Goal: Task Accomplishment & Management: Complete application form

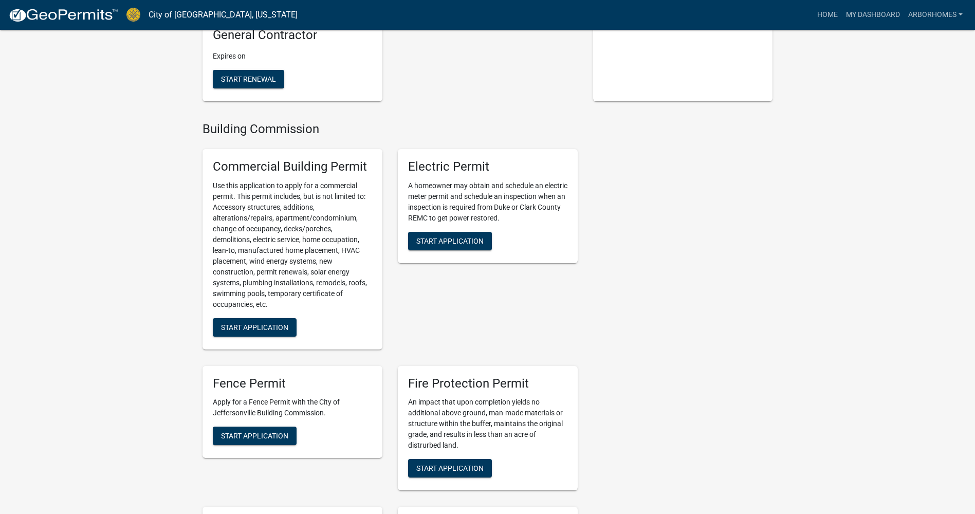
scroll to position [257, 0]
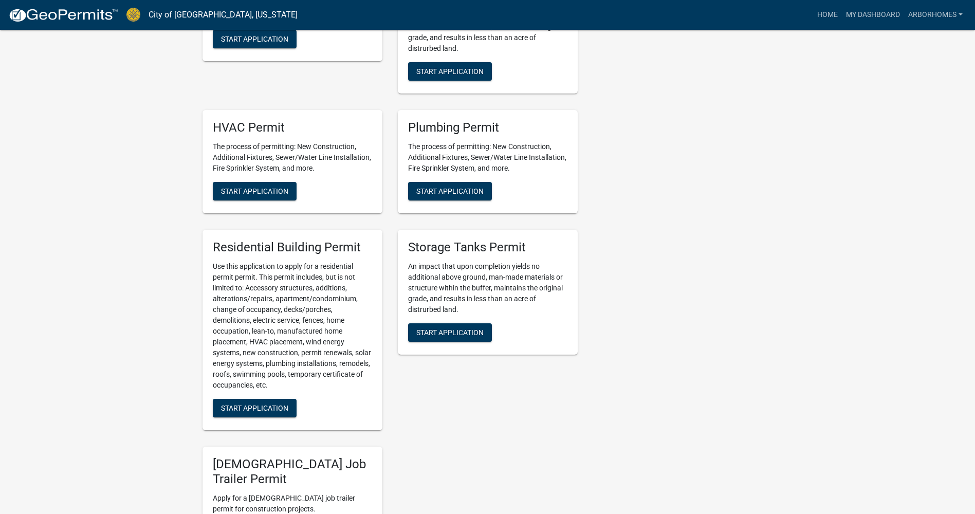
scroll to position [668, 0]
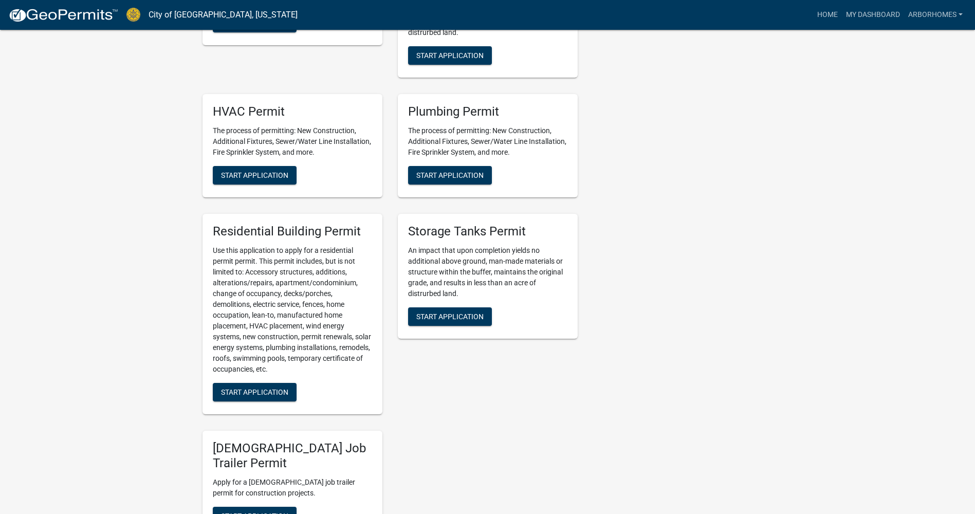
click at [260, 383] on div "Residential Building Permit Use this application to apply for a residential per…" at bounding box center [293, 314] width 180 height 201
click at [262, 390] on span "Start Application" at bounding box center [254, 392] width 67 height 8
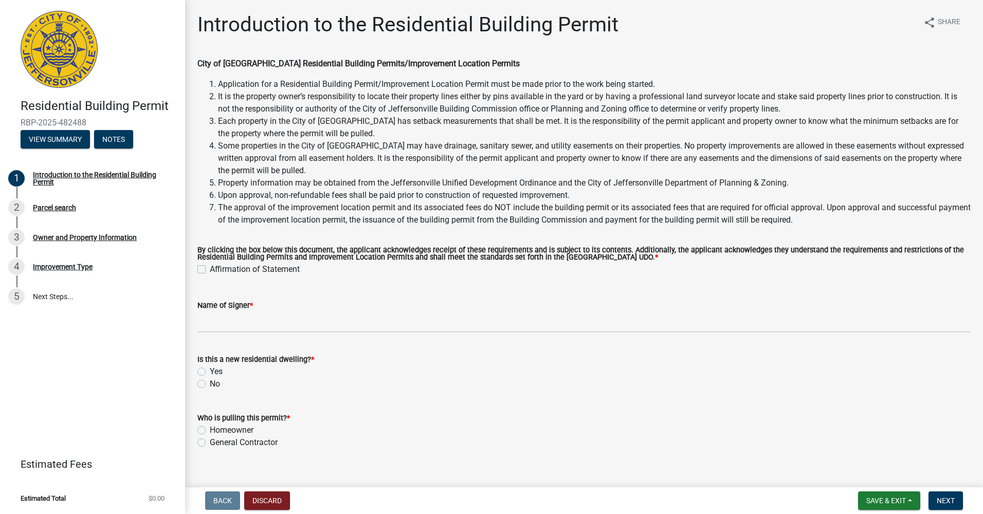
drag, startPoint x: 234, startPoint y: 267, endPoint x: 256, endPoint y: 292, distance: 32.8
click at [234, 267] on label "Affirmation of Statement" at bounding box center [255, 269] width 90 height 12
click at [216, 267] on input "Affirmation of Statement" at bounding box center [213, 266] width 7 height 7
checkbox input "true"
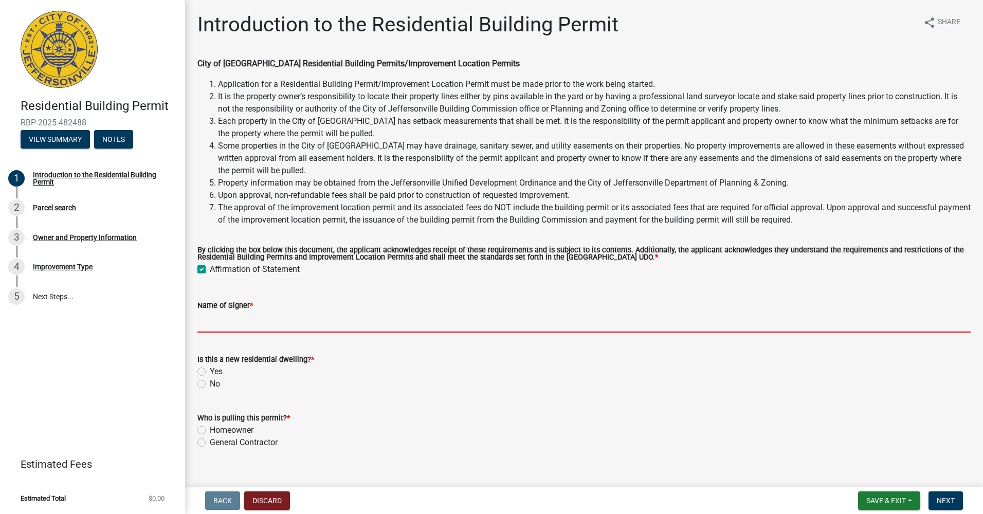
click at [240, 327] on input "Name of Signer *" at bounding box center [583, 322] width 773 height 21
type input "[PERSON_NAME]"
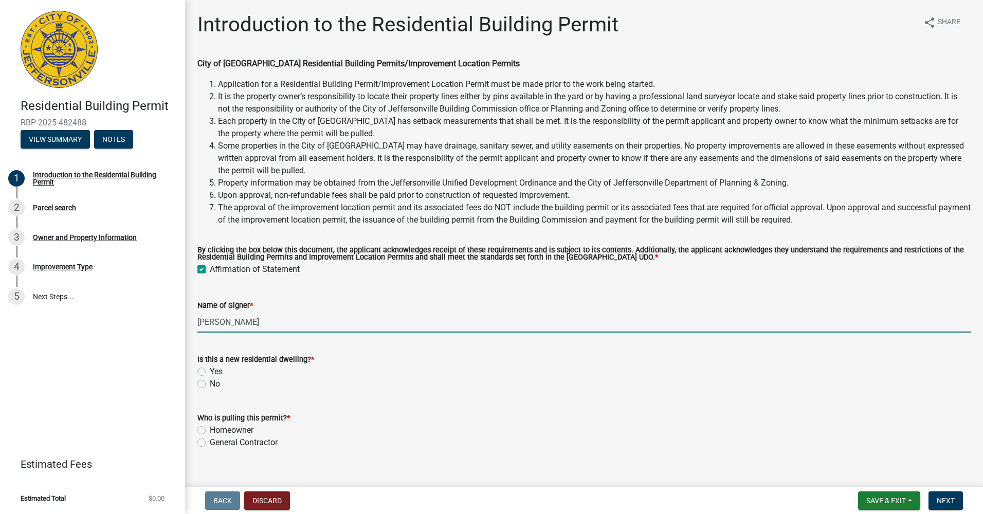
click at [293, 360] on label "Is this a new residential dwelling? *" at bounding box center [255, 359] width 117 height 7
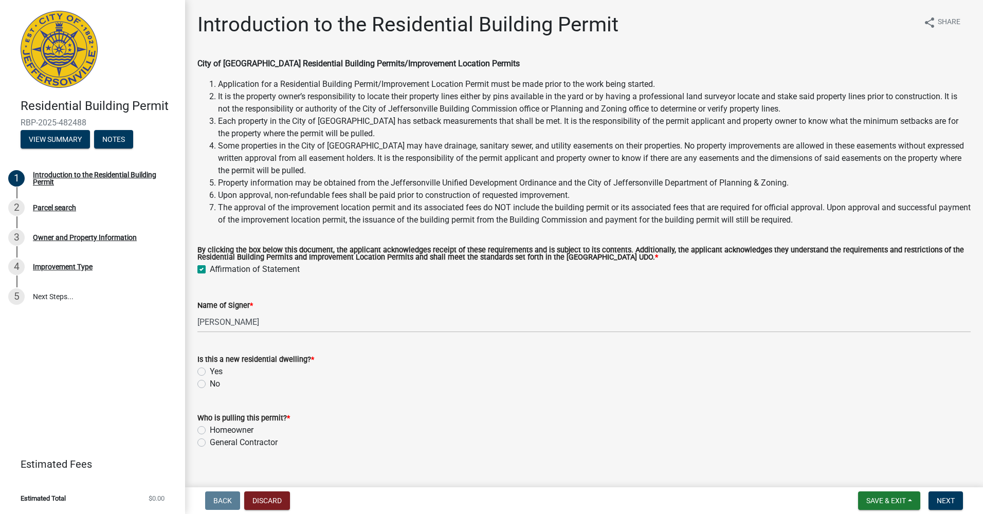
click at [210, 367] on div "Is this a new residential dwelling? * Yes No" at bounding box center [583, 371] width 773 height 37
click at [208, 371] on div "Yes" at bounding box center [583, 372] width 773 height 12
click at [210, 369] on label "Yes" at bounding box center [216, 372] width 13 height 12
click at [210, 369] on input "Yes" at bounding box center [213, 369] width 7 height 7
radio input "true"
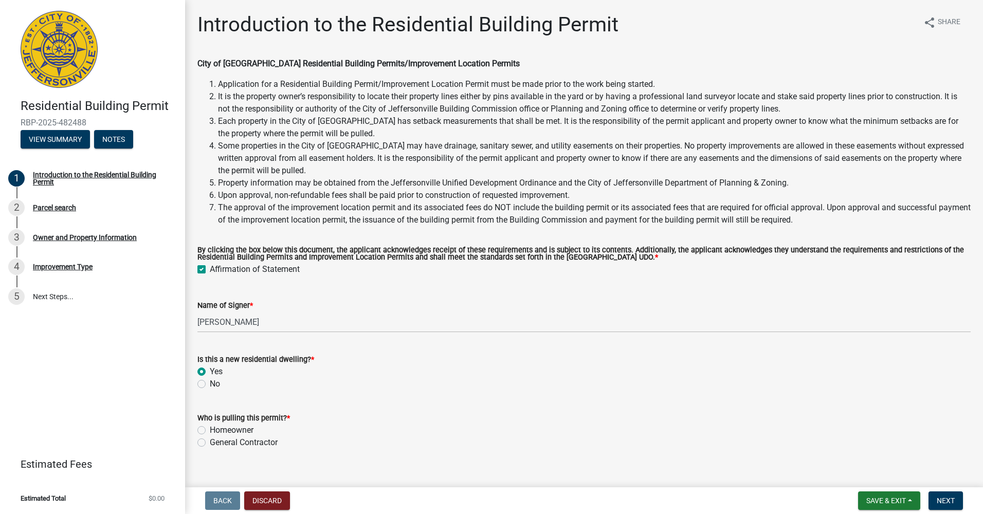
click at [213, 445] on label "General Contractor" at bounding box center [244, 443] width 68 height 12
click at [213, 443] on input "General Contractor" at bounding box center [213, 440] width 7 height 7
radio input "true"
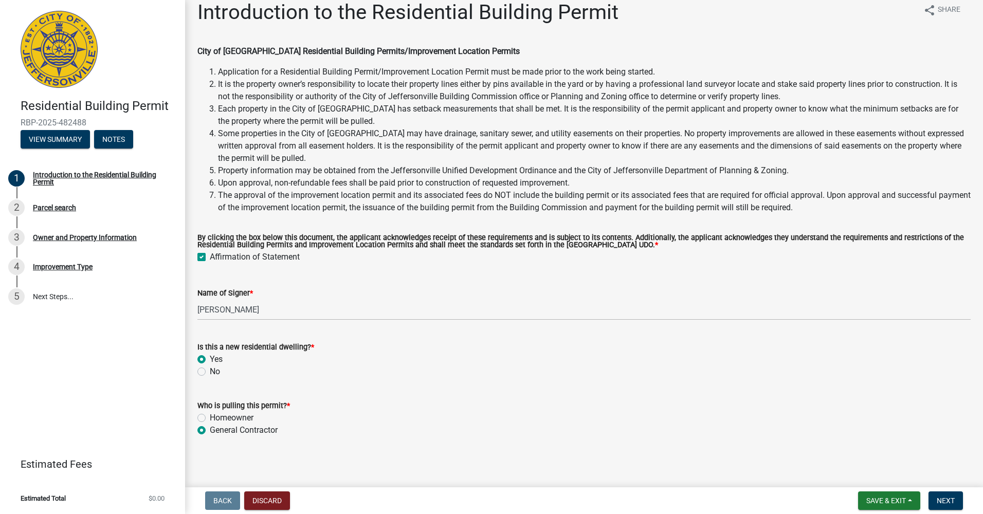
scroll to position [15, 0]
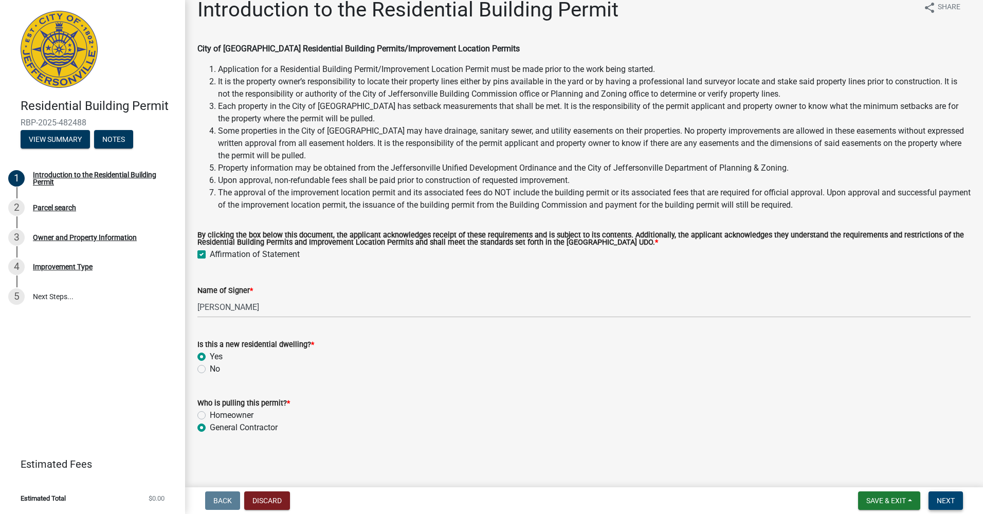
click at [951, 495] on button "Next" at bounding box center [946, 501] width 34 height 19
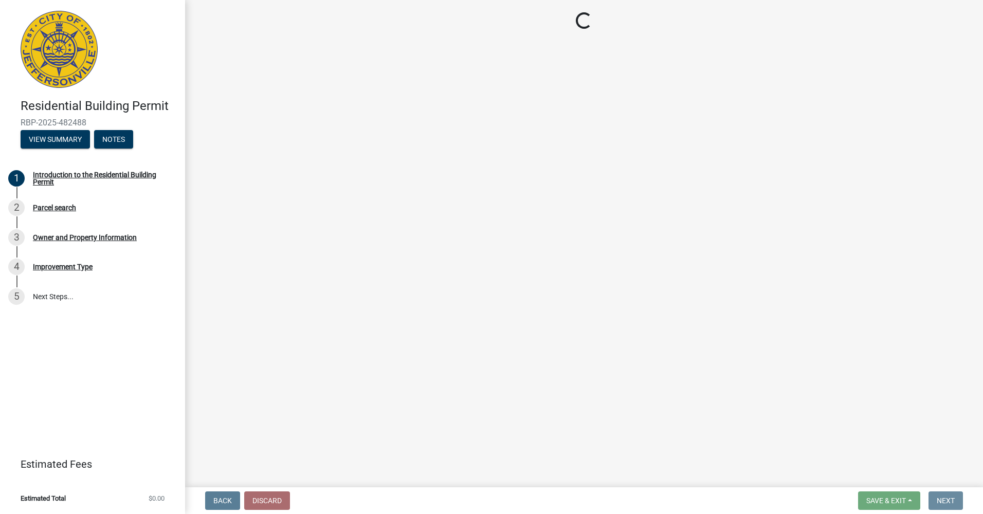
scroll to position [0, 0]
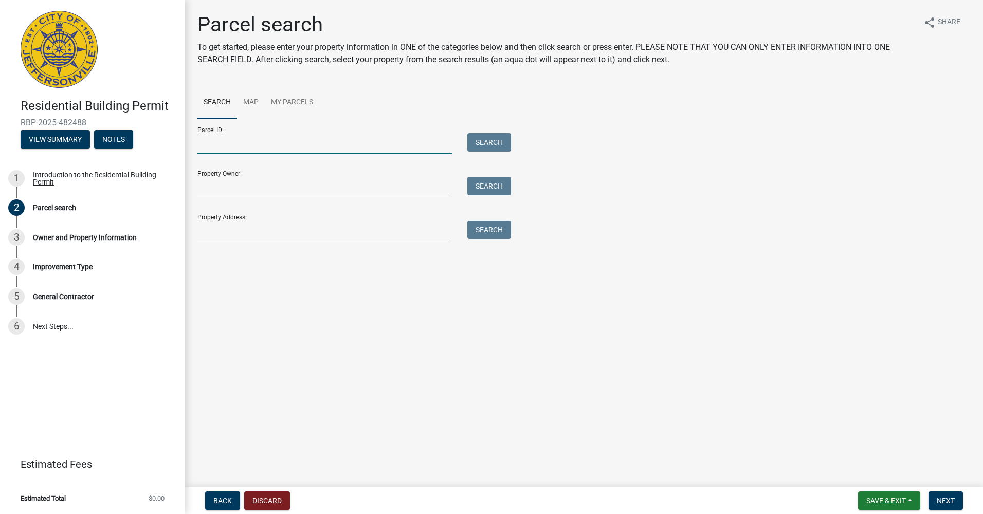
click at [329, 142] on input "Parcel ID:" at bounding box center [324, 143] width 255 height 21
click at [514, 337] on main "Parcel search To get started, please enter your property information in ONE of …" at bounding box center [584, 241] width 798 height 483
click at [240, 151] on input "Parcel ID:" at bounding box center [324, 143] width 255 height 21
click at [277, 152] on input "Parcel ID:" at bounding box center [324, 143] width 255 height 21
click at [327, 148] on input "Parcel ID:" at bounding box center [324, 143] width 255 height 21
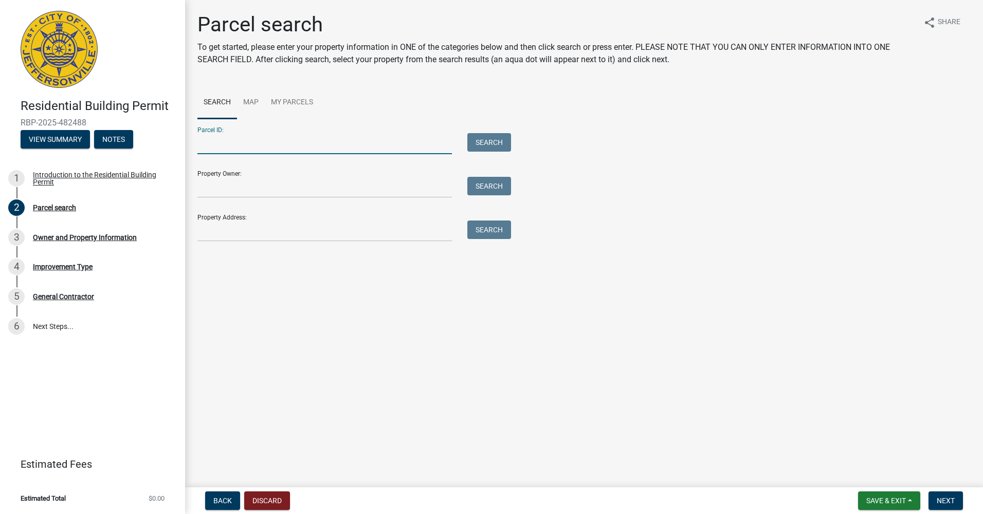
paste input "10-42-05-300-133.000-039"
type input "10-42-05-300-133.000-039"
click at [394, 109] on ul "Search Map My Parcels" at bounding box center [583, 102] width 773 height 32
click at [512, 136] on div "Search" at bounding box center [487, 143] width 54 height 21
click at [494, 139] on button "Search" at bounding box center [489, 142] width 44 height 19
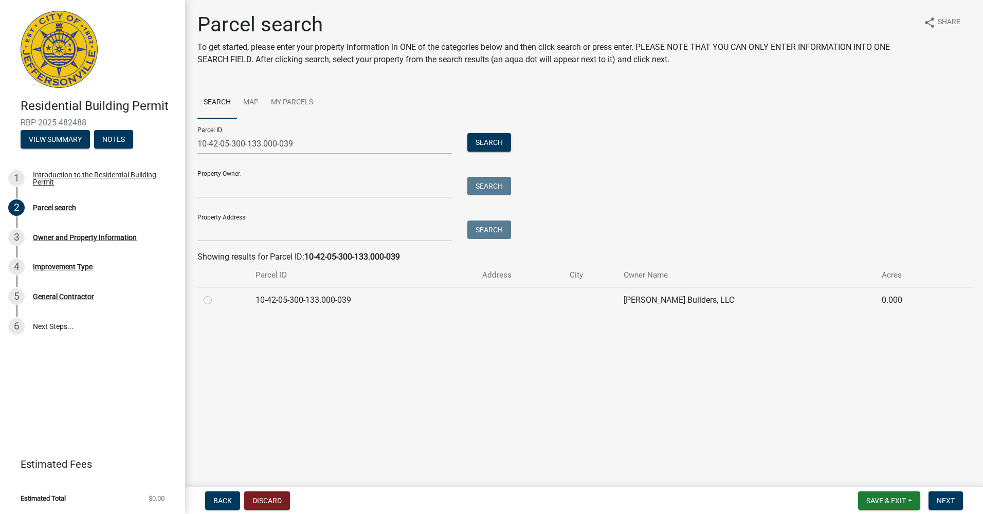
click at [296, 348] on main "Parcel search To get started, please enter your property information in ONE of …" at bounding box center [584, 241] width 798 height 483
click at [216, 294] on label at bounding box center [216, 294] width 0 height 0
click at [216, 301] on input "radio" at bounding box center [219, 297] width 7 height 7
radio input "true"
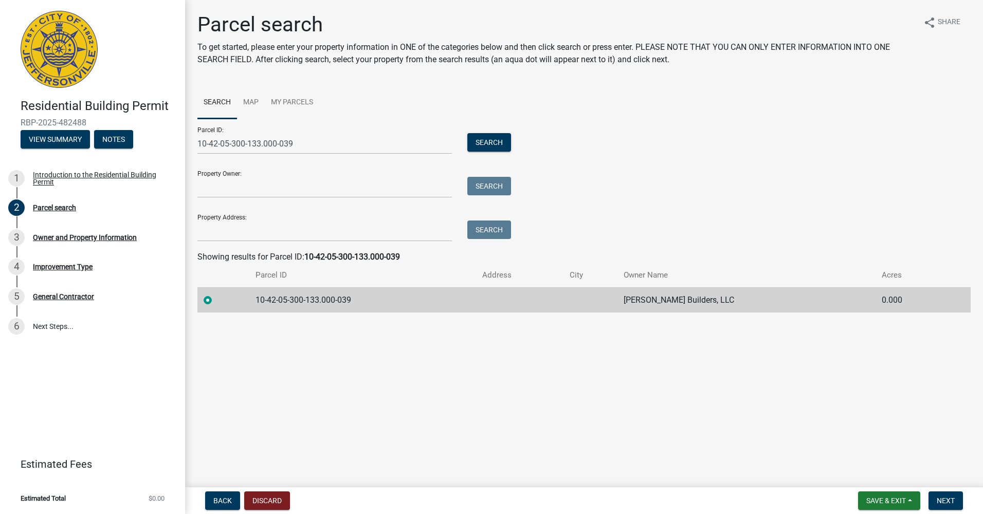
click at [266, 373] on main "Parcel search To get started, please enter your property information in ONE of …" at bounding box center [584, 241] width 798 height 483
click at [952, 497] on span "Next" at bounding box center [946, 501] width 18 height 8
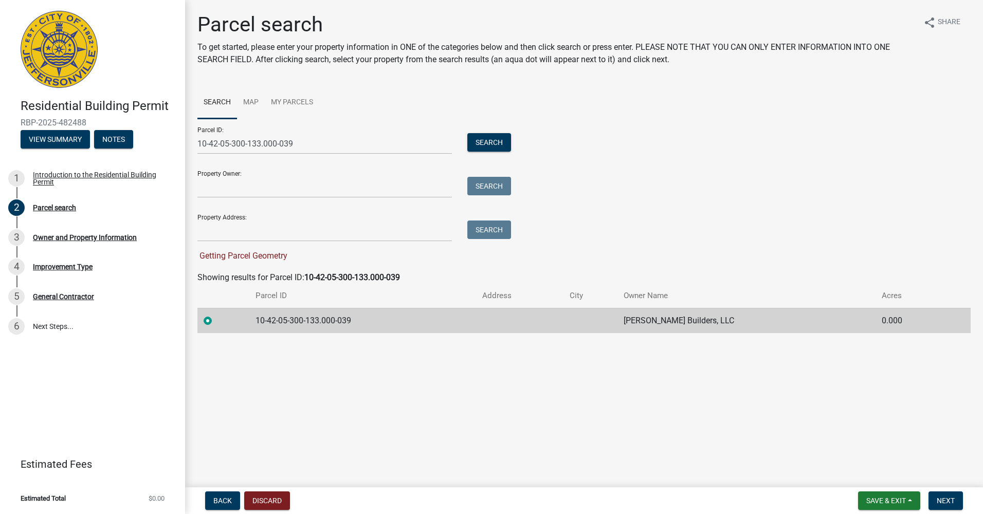
click at [313, 325] on td "10-42-05-300-133.000-039" at bounding box center [362, 320] width 227 height 25
click at [364, 366] on main "Parcel search To get started, please enter your property information in ONE of …" at bounding box center [584, 241] width 798 height 483
click at [952, 497] on span "Next" at bounding box center [946, 501] width 18 height 8
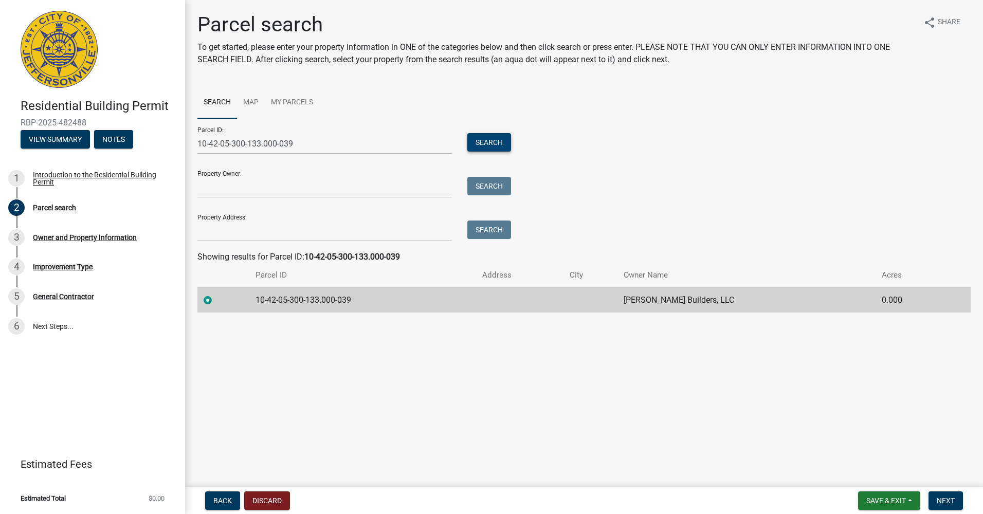
click at [485, 142] on button "Search" at bounding box center [489, 142] width 44 height 19
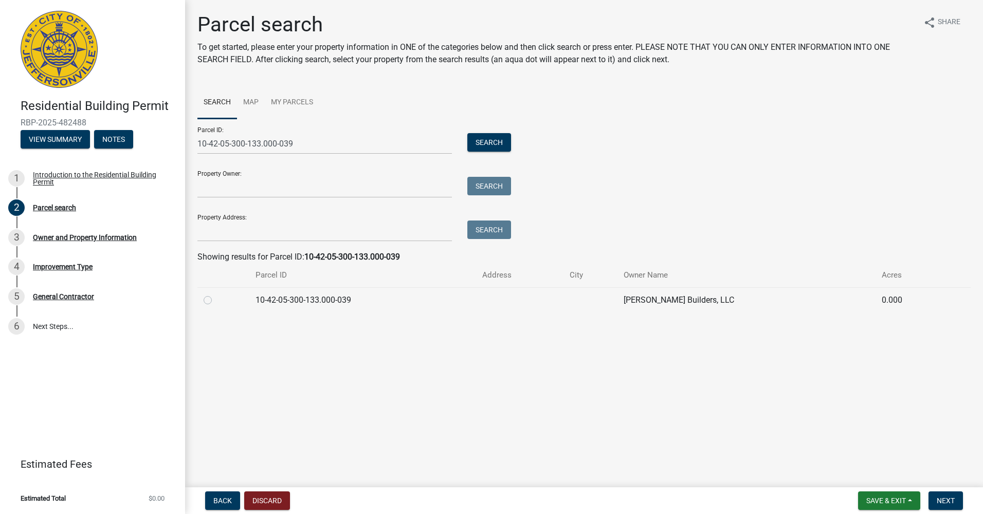
click at [311, 306] on td "10-42-05-300-133.000-039" at bounding box center [362, 299] width 227 height 25
click at [216, 294] on label at bounding box center [216, 294] width 0 height 0
click at [216, 301] on input "radio" at bounding box center [219, 297] width 7 height 7
radio input "true"
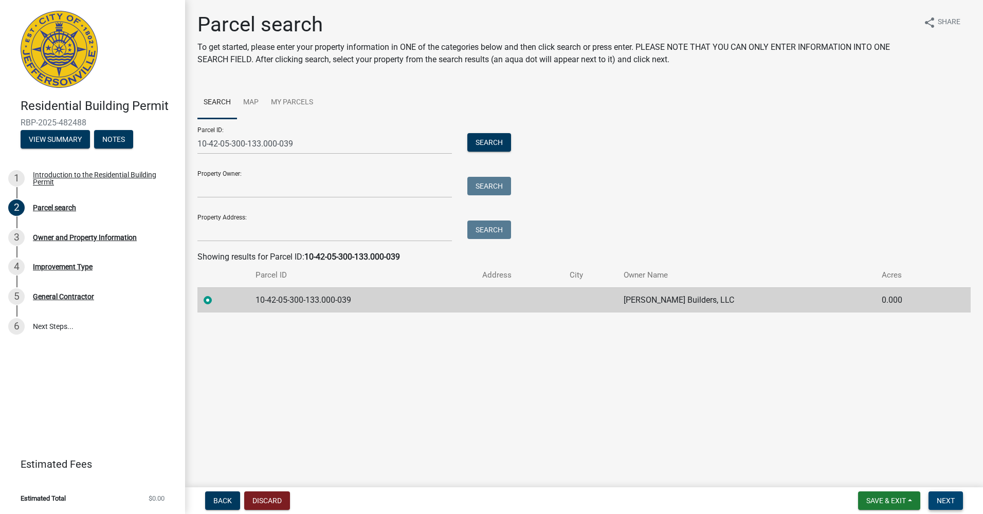
click at [961, 505] on button "Next" at bounding box center [946, 501] width 34 height 19
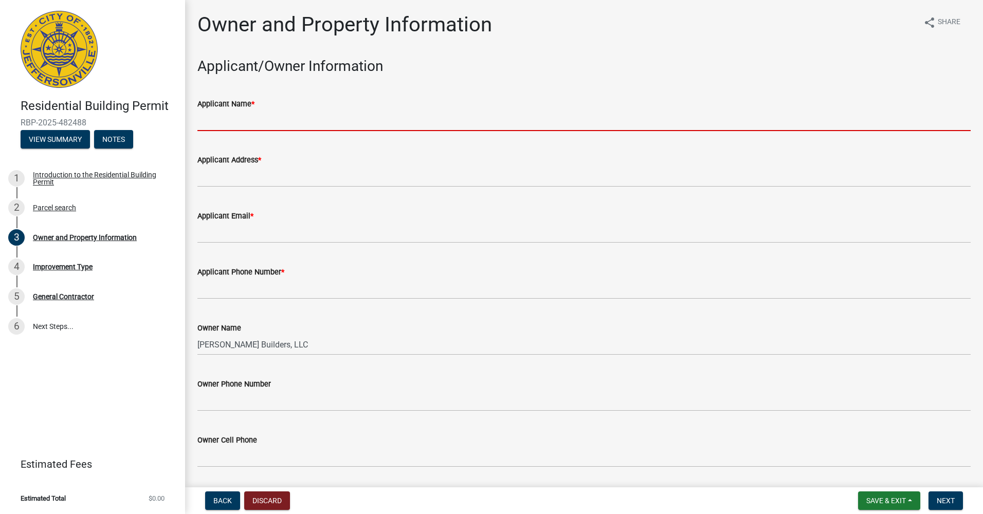
click at [246, 116] on input "Applicant Name *" at bounding box center [583, 120] width 773 height 21
type input "[PERSON_NAME] Properties Group Inc. DBA Arbor Homes"
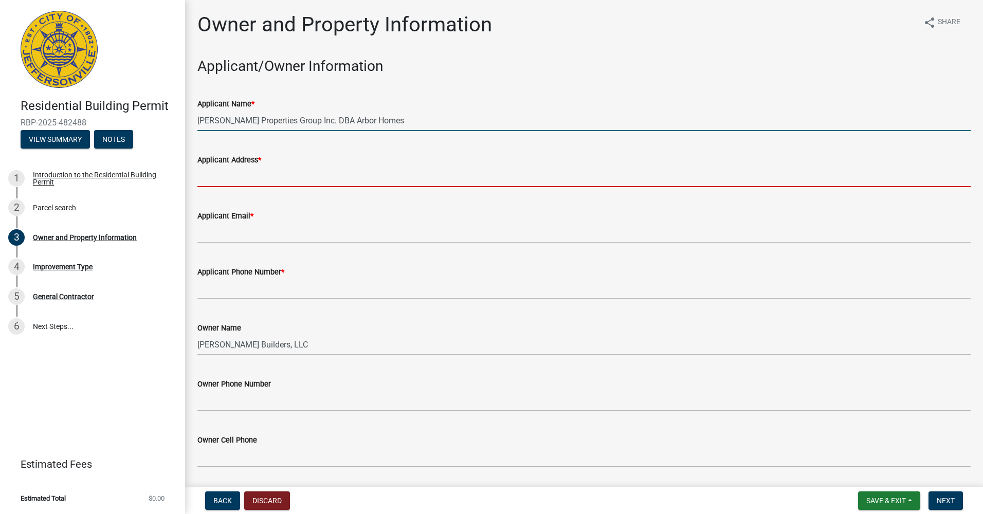
type input "[STREET_ADDRESS]"
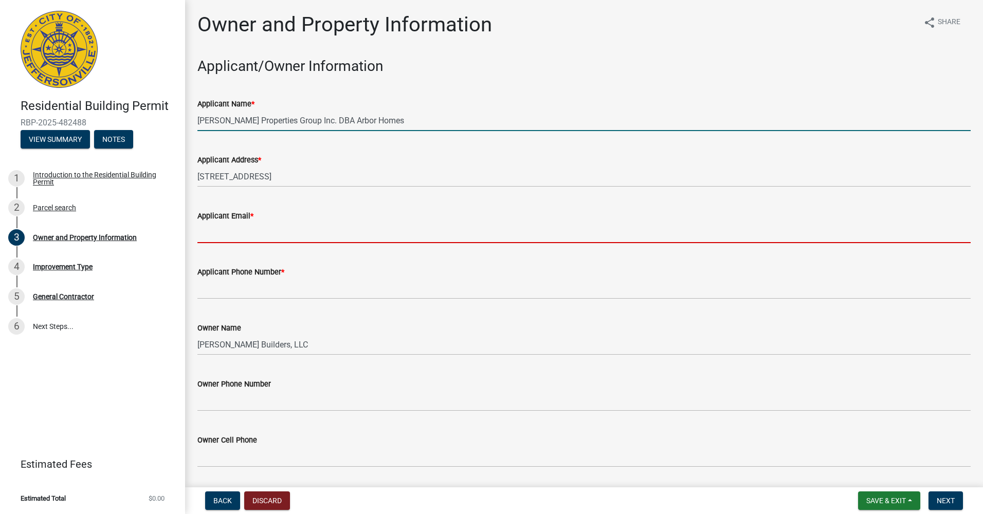
type input "[EMAIL_ADDRESS][DOMAIN_NAME]"
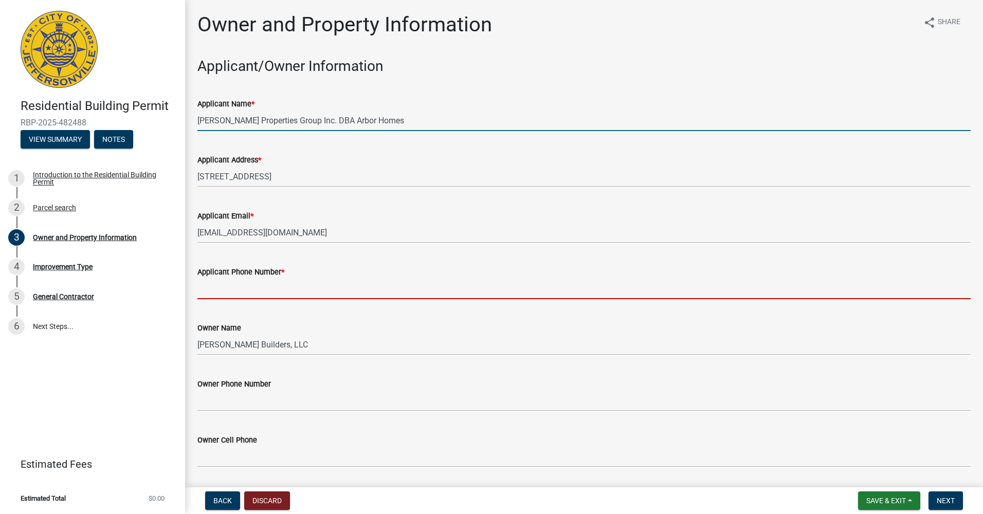
type input "5022456159"
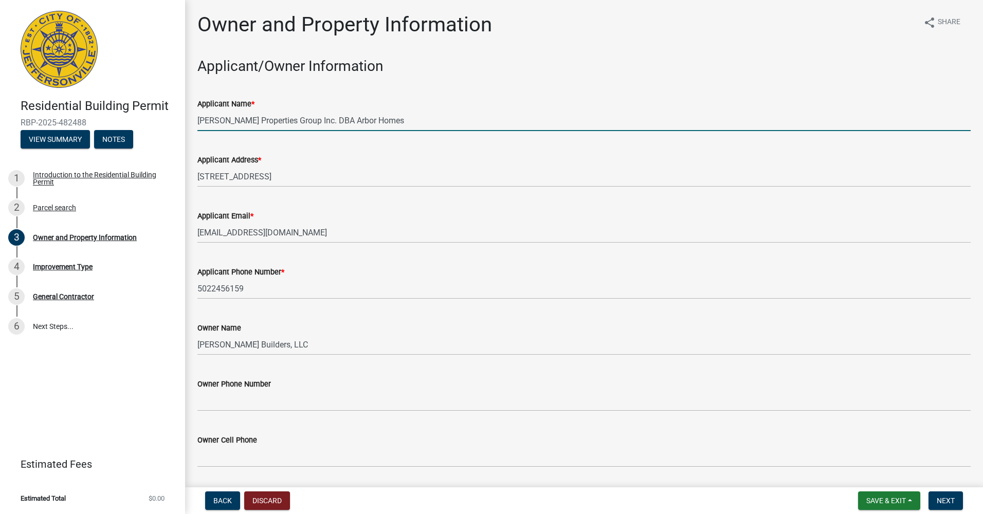
type input "[EMAIL_ADDRESS][DOMAIN_NAME]"
type input "[STREET_ADDRESS][PERSON_NAME]"
type input "522"
type input "[PERSON_NAME][GEOGRAPHIC_DATA]"
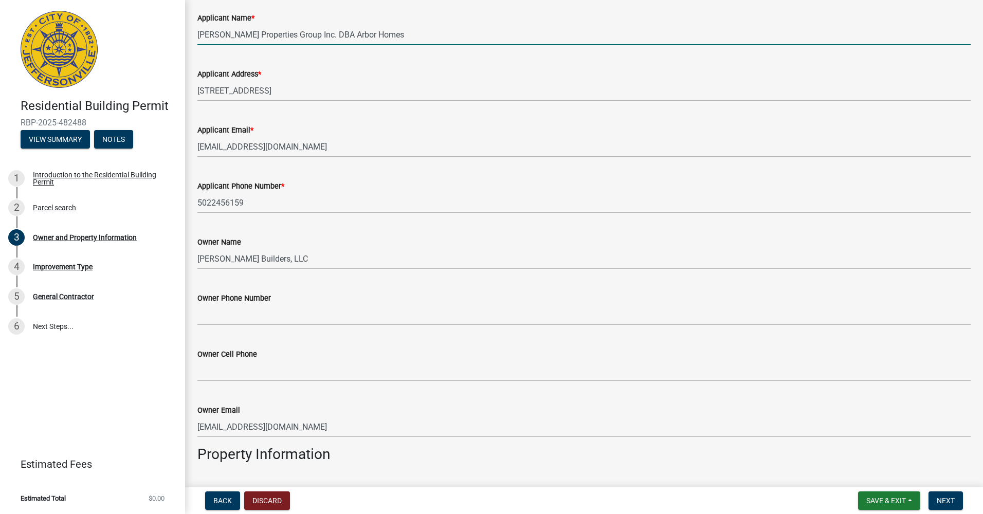
scroll to position [103, 0]
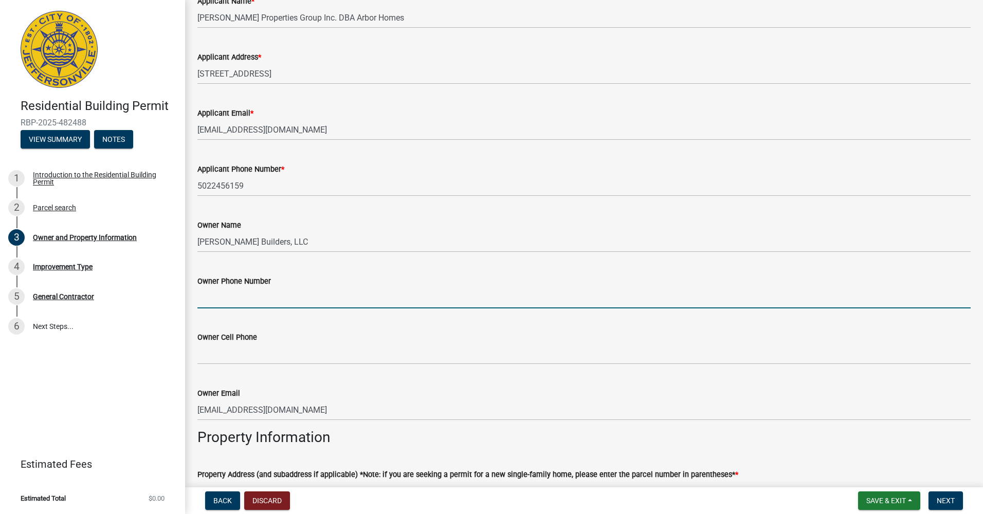
click at [292, 301] on input "Owner Phone Number" at bounding box center [583, 297] width 773 height 21
type input "5022456159"
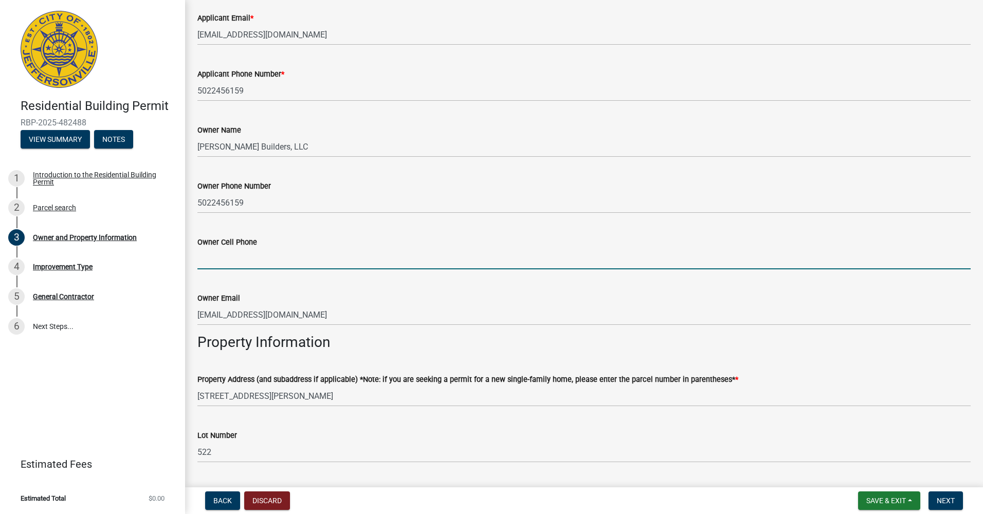
scroll to position [257, 0]
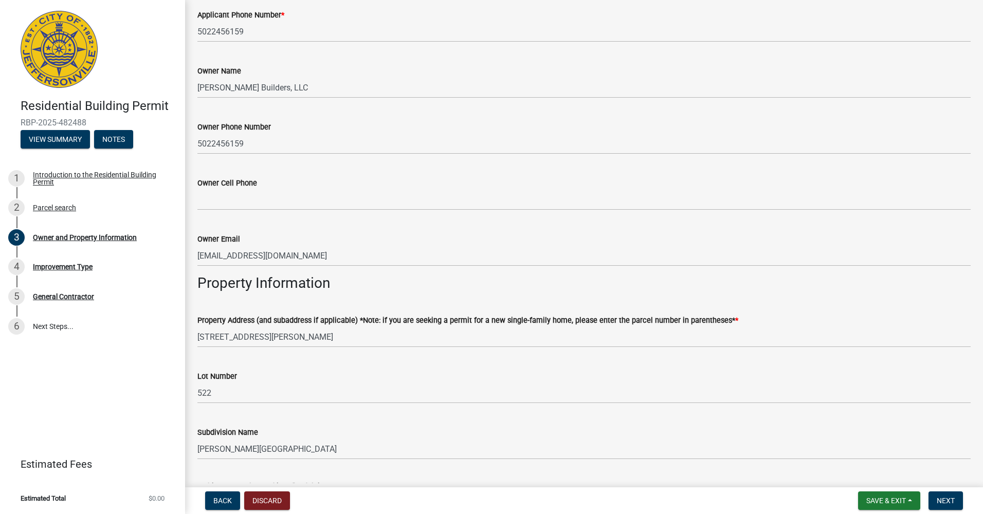
click at [292, 317] on label "Property Address (and subaddress if applicable) *Note: if you are seeking a per…" at bounding box center [467, 320] width 541 height 7
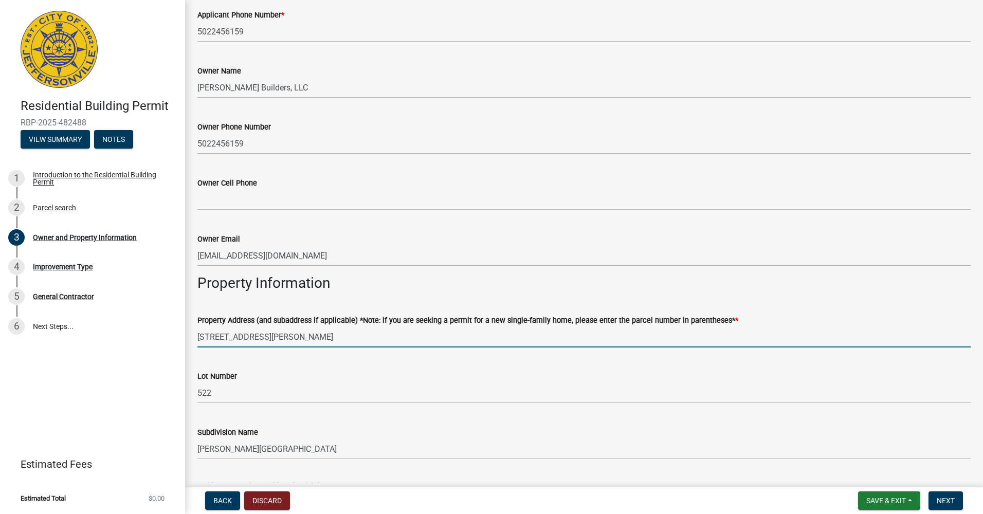
click at [292, 327] on input "[STREET_ADDRESS][PERSON_NAME]" at bounding box center [583, 337] width 773 height 21
click at [345, 333] on input "[STREET_ADDRESS][PERSON_NAME]" at bounding box center [583, 337] width 773 height 21
click at [333, 344] on input "[STREET_ADDRESS][PERSON_NAME]" at bounding box center [583, 337] width 773 height 21
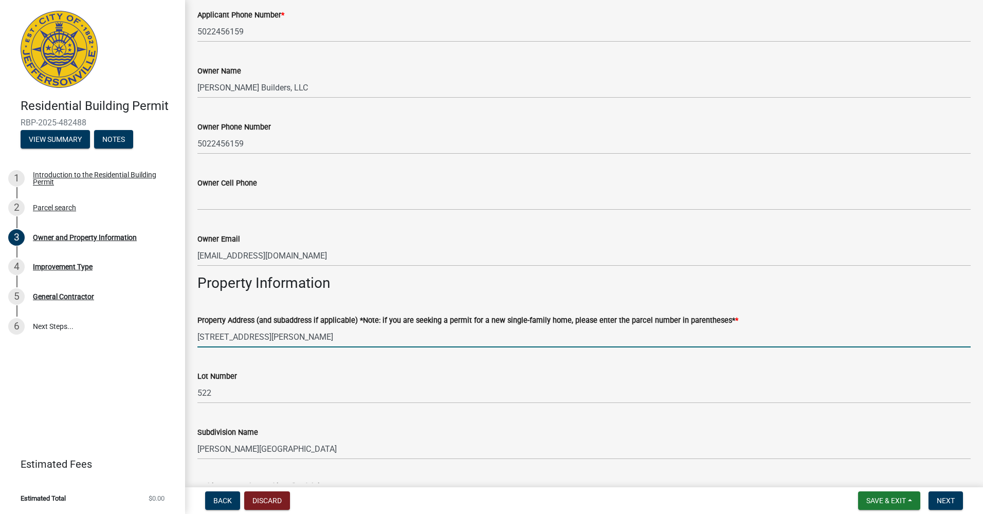
click at [333, 344] on input "[STREET_ADDRESS][PERSON_NAME]" at bounding box center [583, 337] width 773 height 21
type input "[STREET_ADDRESS][PERSON_NAME]"
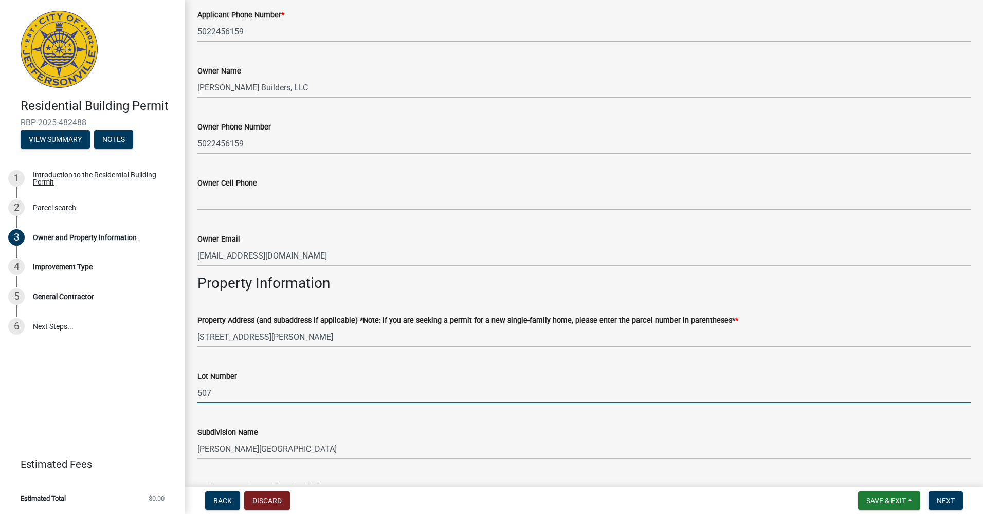
type input "507"
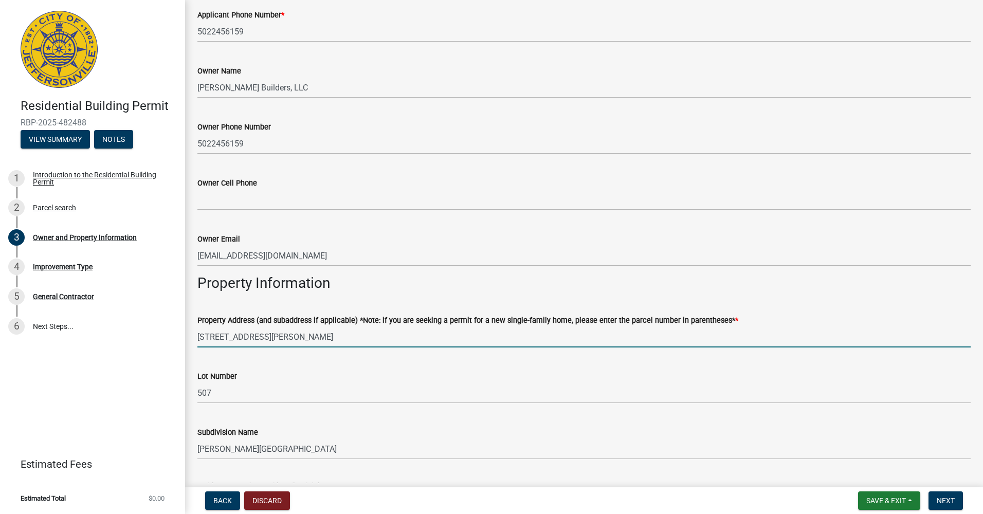
click at [346, 331] on input "[STREET_ADDRESS][PERSON_NAME]" at bounding box center [583, 337] width 773 height 21
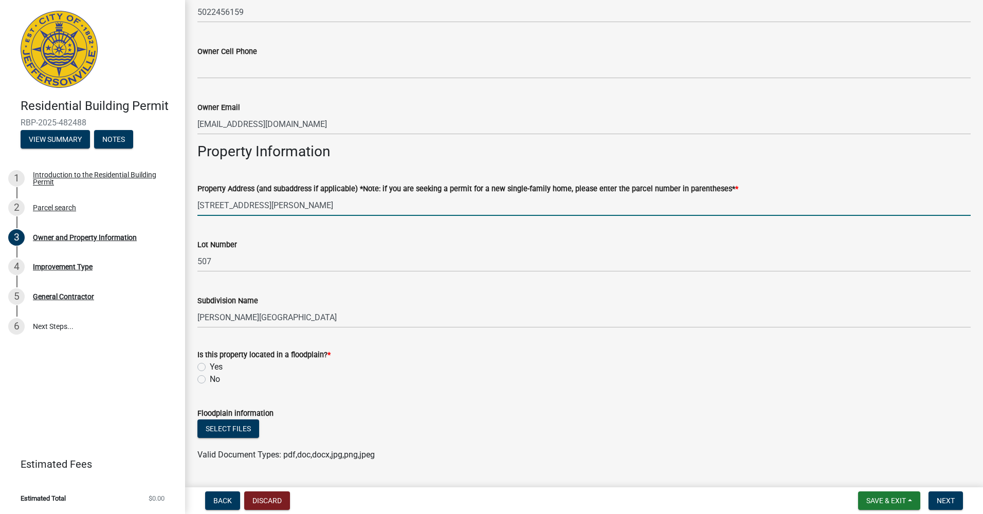
scroll to position [411, 0]
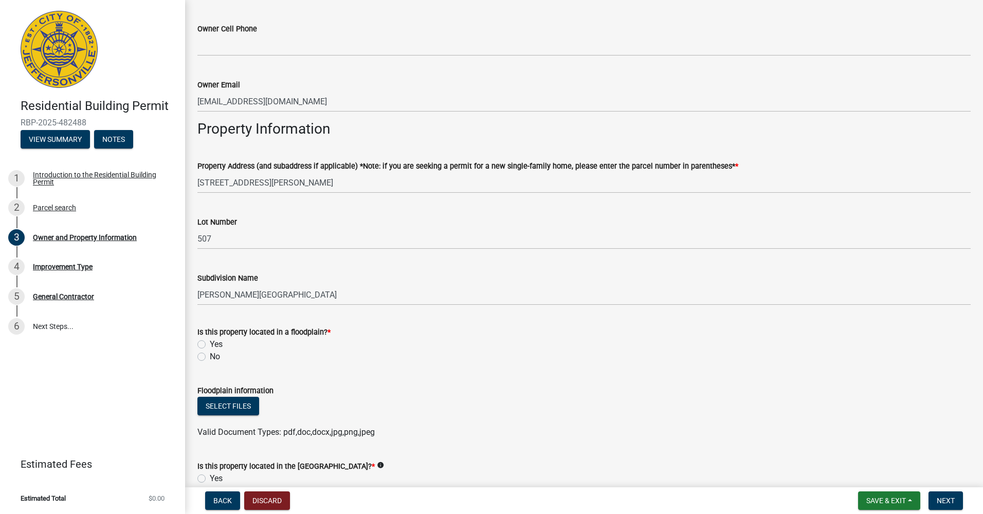
click at [209, 359] on div "No" at bounding box center [583, 357] width 773 height 12
click at [210, 354] on label "No" at bounding box center [215, 357] width 10 height 12
click at [210, 354] on input "No" at bounding box center [213, 354] width 7 height 7
radio input "true"
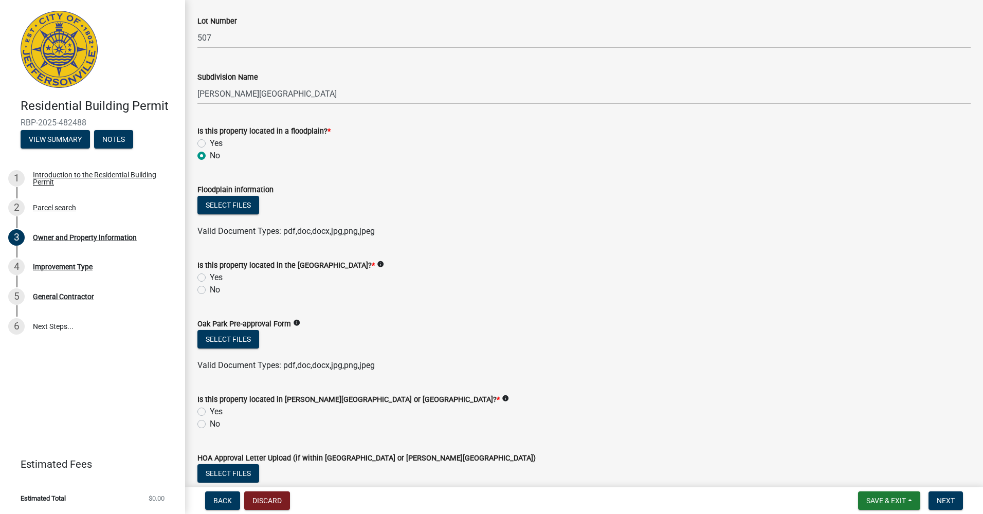
scroll to position [562, 0]
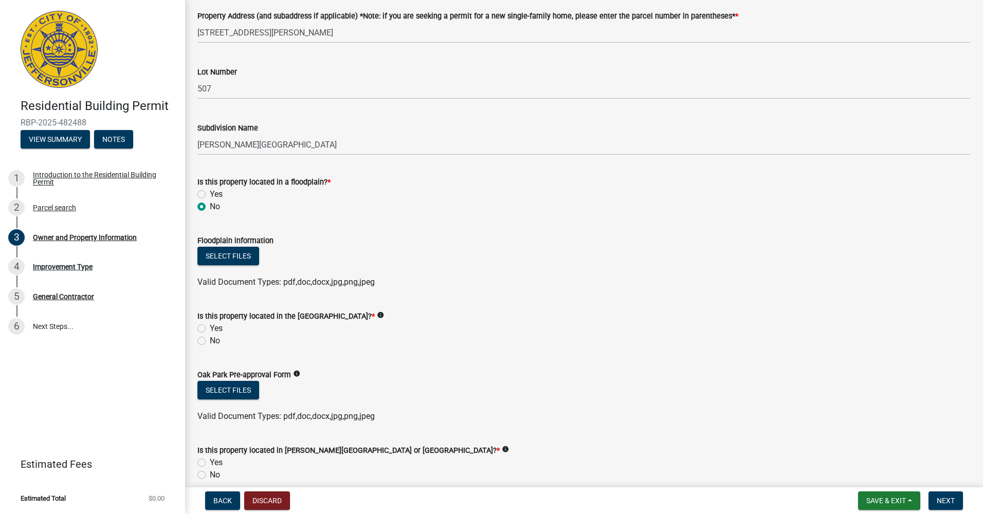
click at [213, 344] on label "No" at bounding box center [215, 341] width 10 height 12
click at [213, 341] on input "No" at bounding box center [213, 338] width 7 height 7
radio input "true"
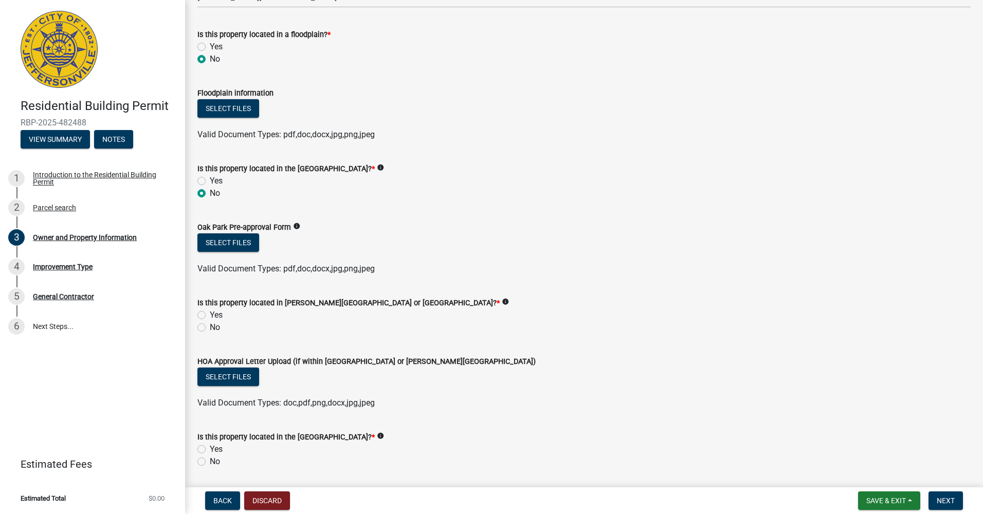
scroll to position [716, 0]
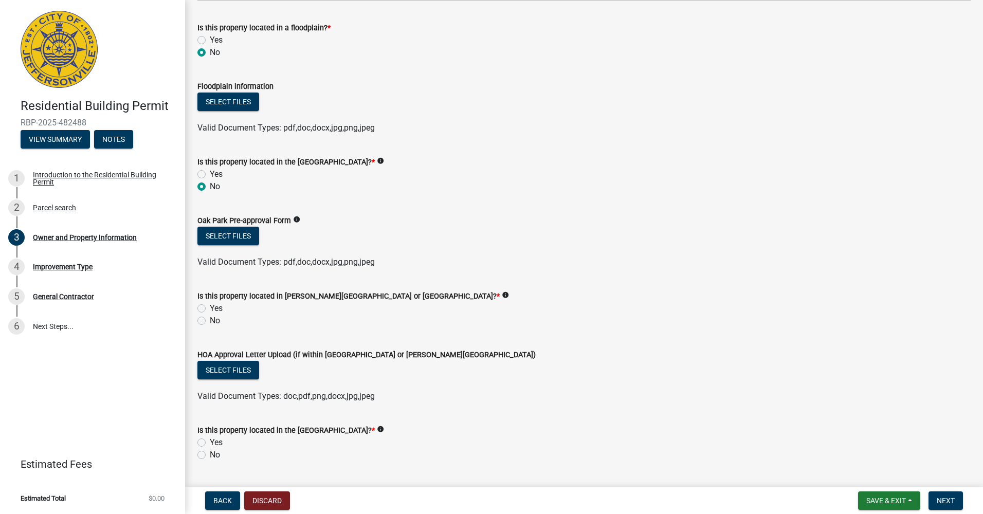
click at [212, 322] on label "No" at bounding box center [215, 321] width 10 height 12
click at [212, 321] on input "No" at bounding box center [213, 318] width 7 height 7
radio input "true"
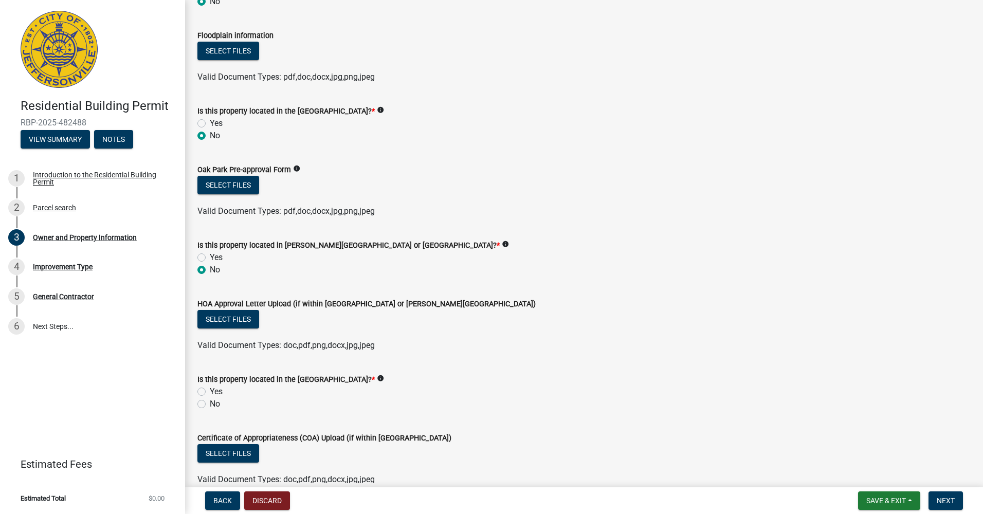
scroll to position [767, 0]
click at [214, 408] on label "No" at bounding box center [215, 403] width 10 height 12
click at [214, 404] on input "No" at bounding box center [213, 400] width 7 height 7
radio input "true"
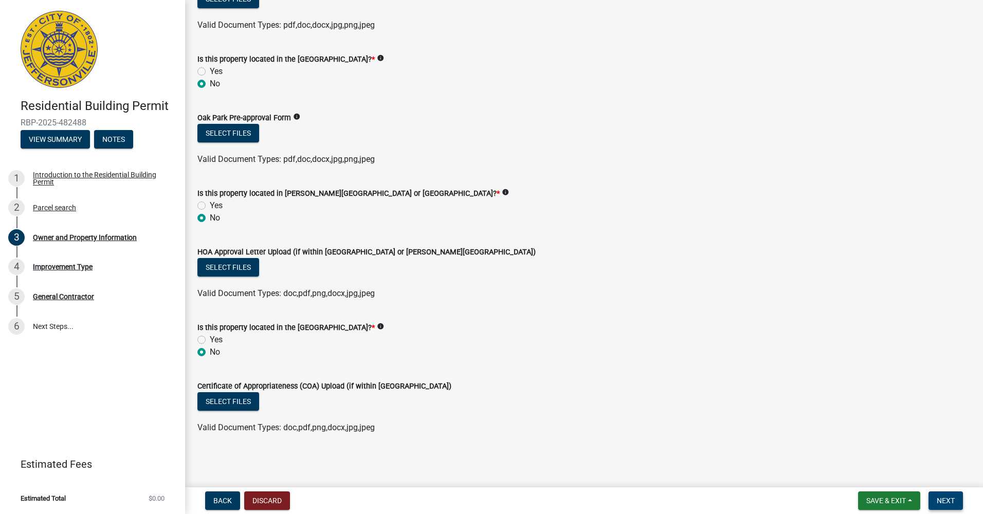
click at [949, 501] on span "Next" at bounding box center [946, 501] width 18 height 8
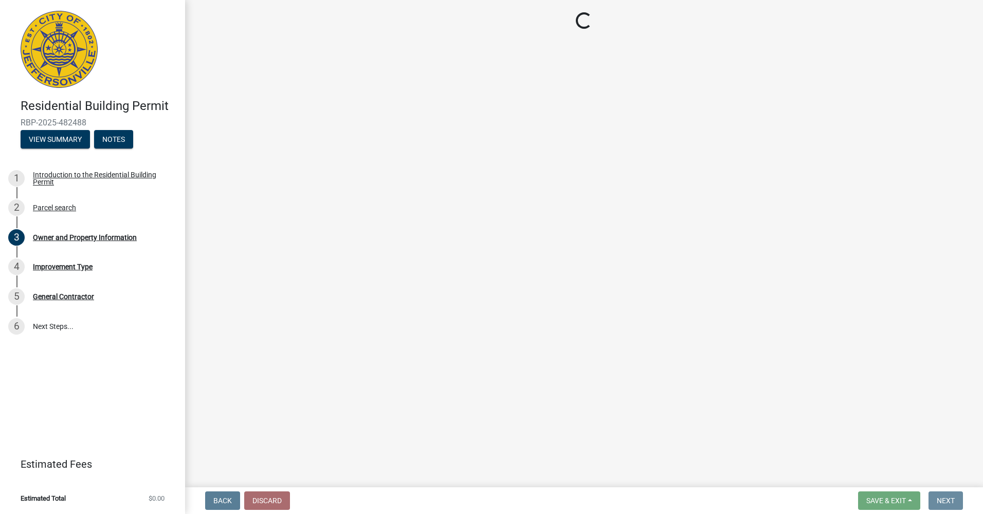
scroll to position [0, 0]
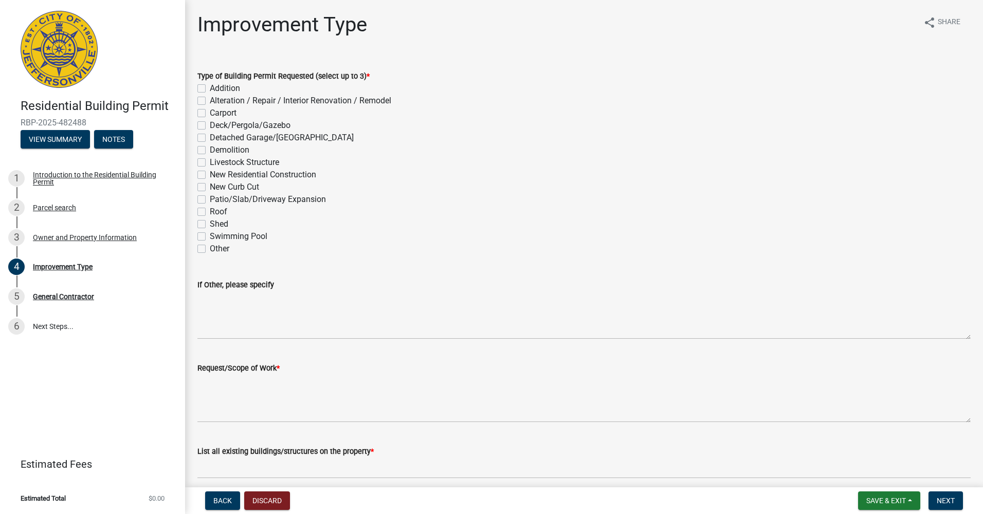
click at [222, 200] on label "Patio/Slab/Driveway Expansion" at bounding box center [268, 199] width 116 height 12
click at [216, 200] on input "Patio/Slab/Driveway Expansion" at bounding box center [213, 196] width 7 height 7
checkbox input "true"
checkbox input "false"
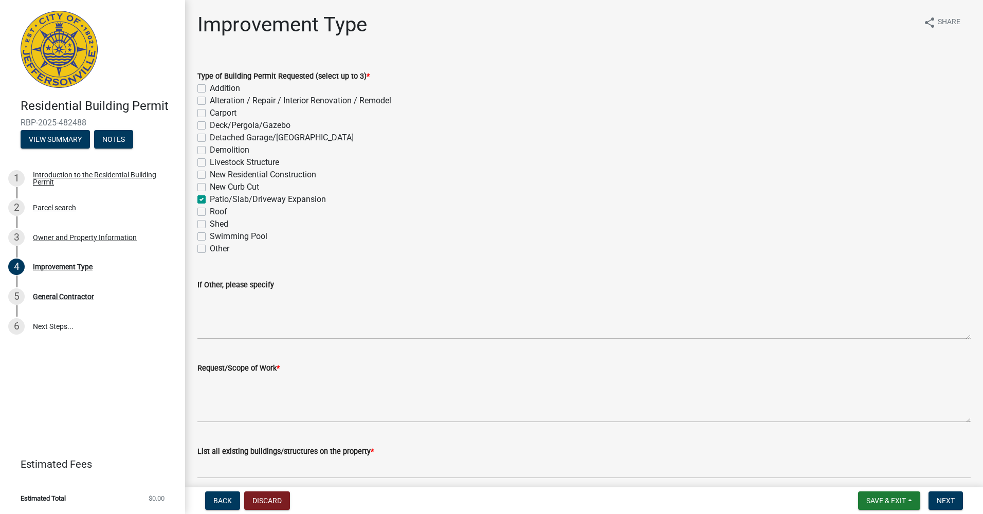
checkbox input "false"
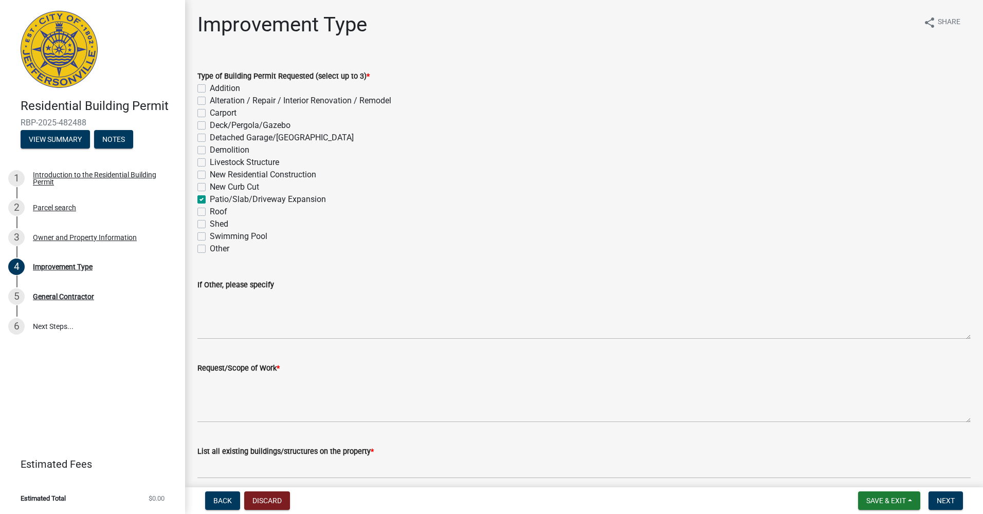
checkbox input "false"
checkbox input "true"
checkbox input "false"
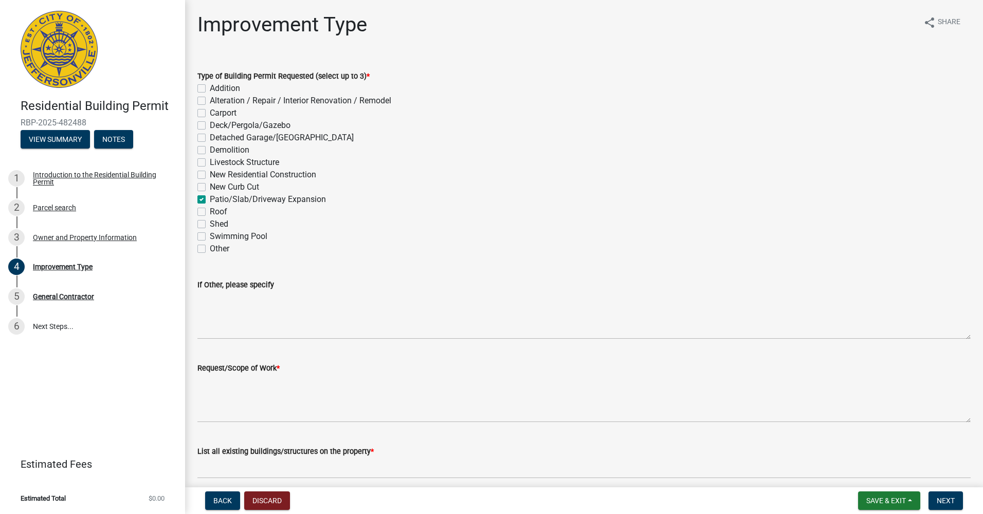
checkbox input "false"
click at [279, 170] on label "New Residential Construction" at bounding box center [263, 175] width 106 height 12
click at [216, 170] on input "New Residential Construction" at bounding box center [213, 172] width 7 height 7
checkbox input "true"
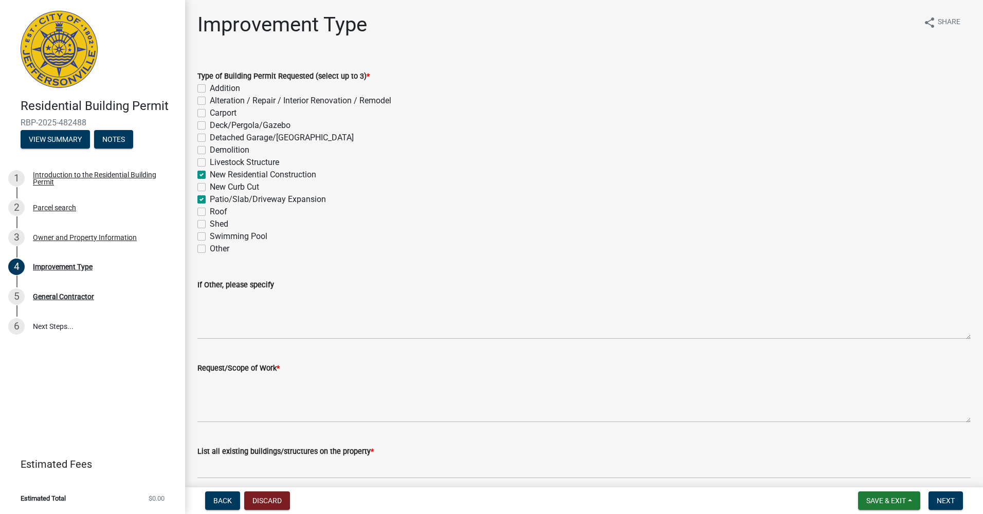
checkbox input "false"
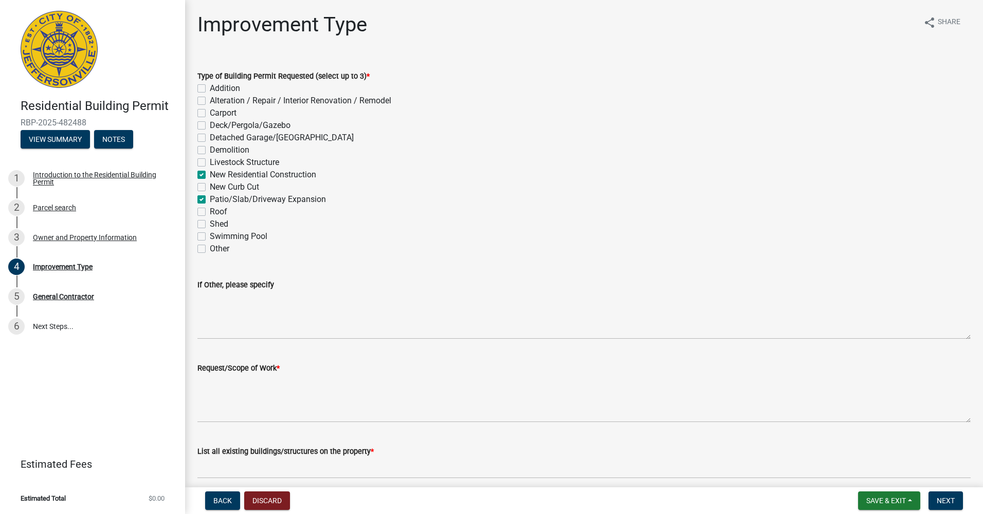
checkbox input "false"
checkbox input "true"
checkbox input "false"
checkbox input "true"
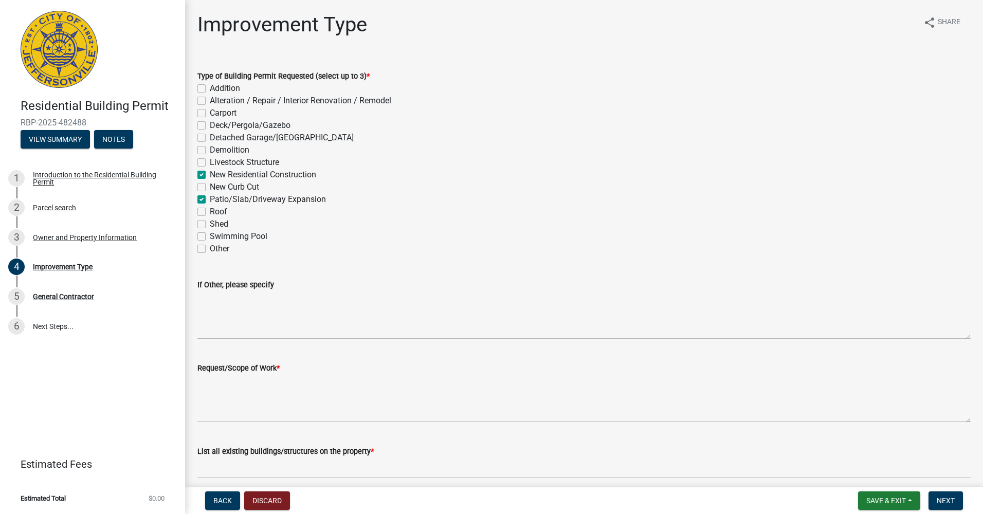
checkbox input "false"
click at [267, 194] on label "Patio/Slab/Driveway Expansion" at bounding box center [268, 199] width 116 height 12
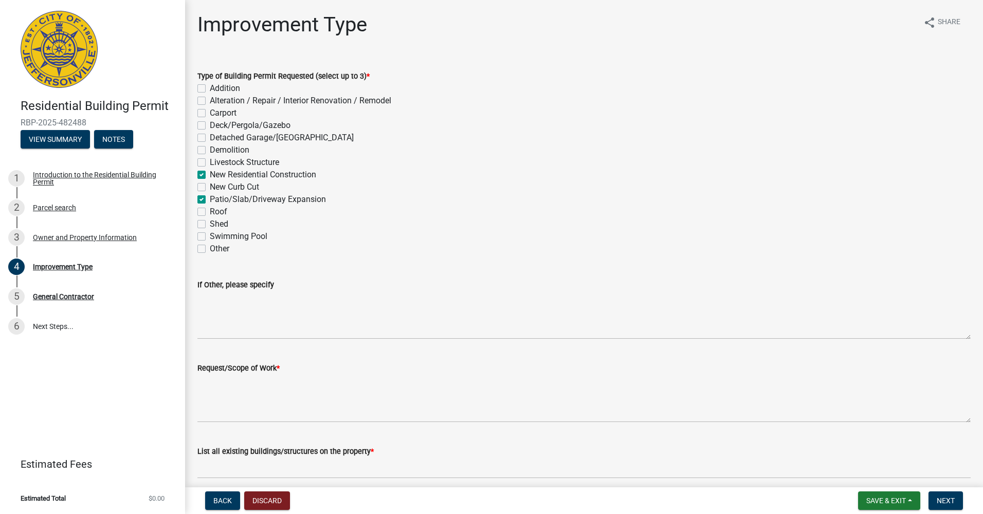
click at [216, 194] on input "Patio/Slab/Driveway Expansion" at bounding box center [213, 196] width 7 height 7
checkbox input "false"
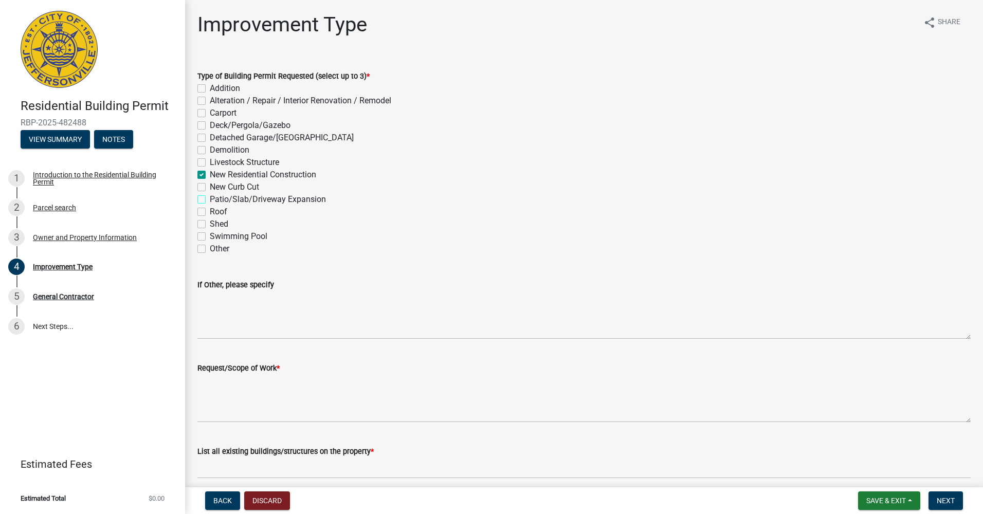
checkbox input "false"
checkbox input "true"
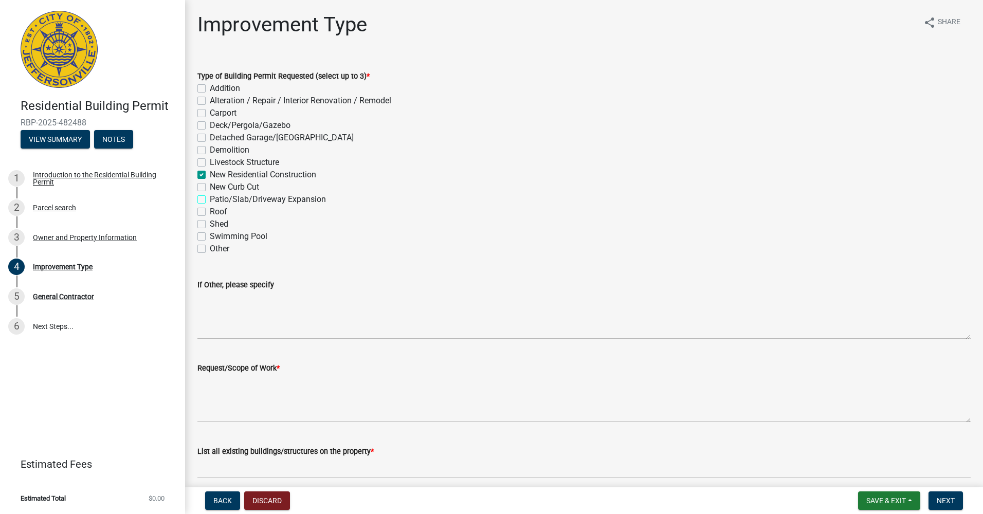
checkbox input "false"
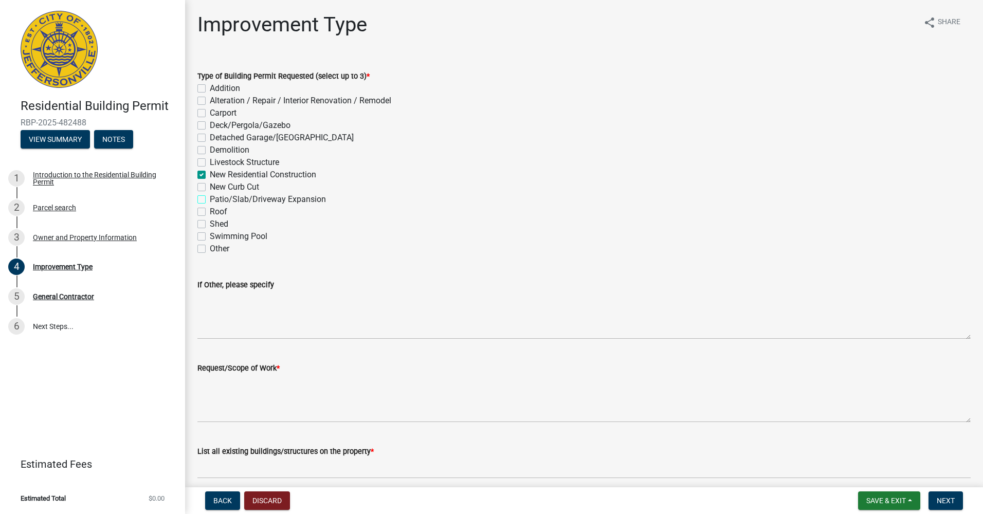
checkbox input "false"
click at [271, 124] on label "Deck/Pergola/Gazebo" at bounding box center [250, 125] width 81 height 12
click at [216, 124] on input "Deck/Pergola/Gazebo" at bounding box center [213, 122] width 7 height 7
checkbox input "true"
checkbox input "false"
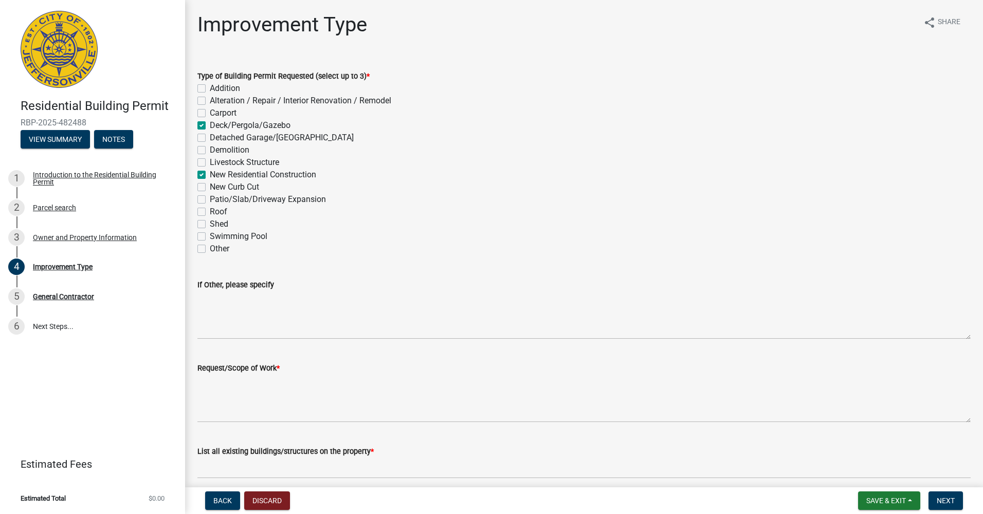
checkbox input "false"
checkbox input "true"
checkbox input "false"
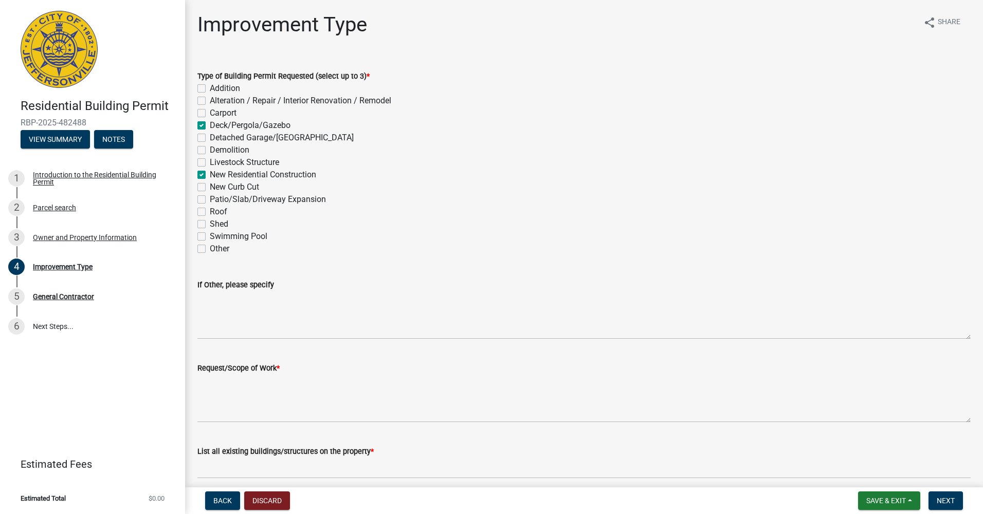
checkbox input "false"
checkbox input "true"
checkbox input "false"
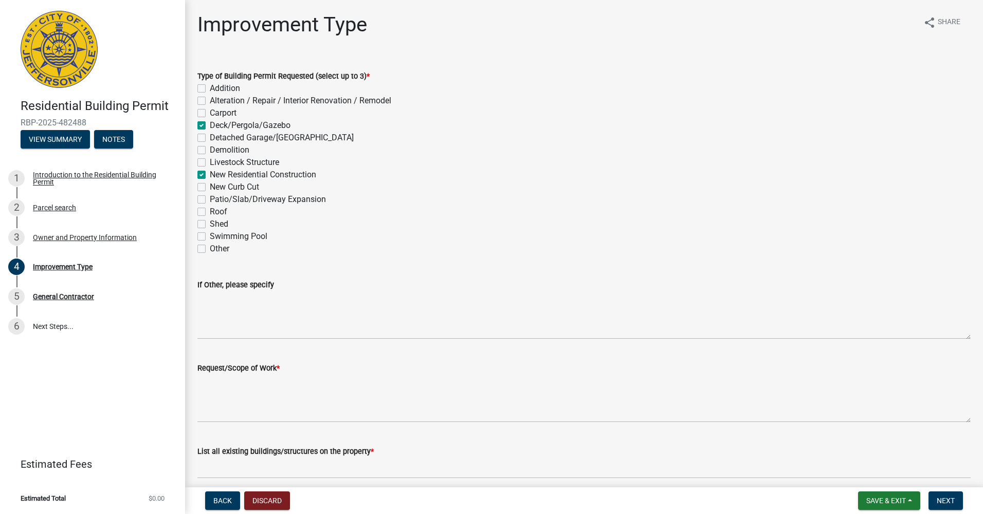
checkbox input "false"
click at [277, 204] on label "Patio/Slab/Driveway Expansion" at bounding box center [268, 199] width 116 height 12
click at [216, 200] on input "Patio/Slab/Driveway Expansion" at bounding box center [213, 196] width 7 height 7
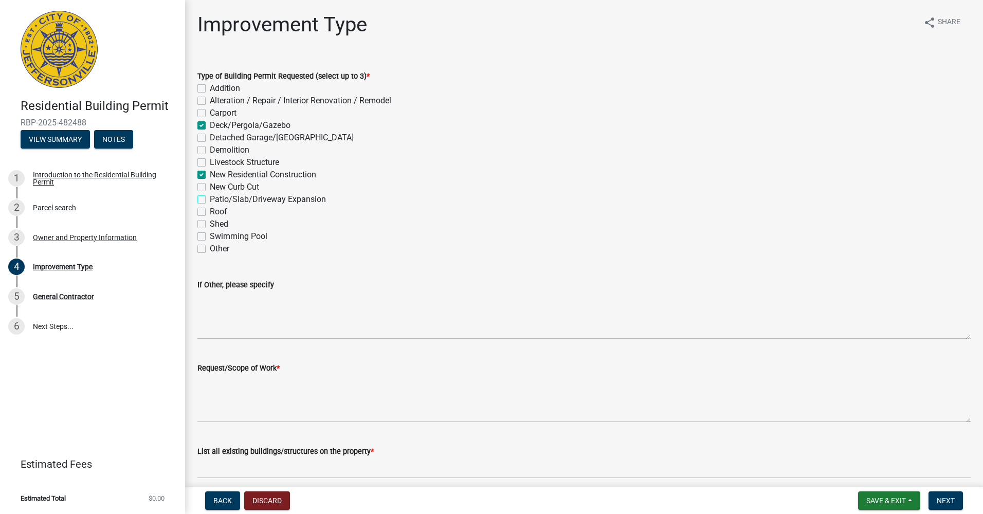
checkbox input "true"
checkbox input "false"
checkbox input "true"
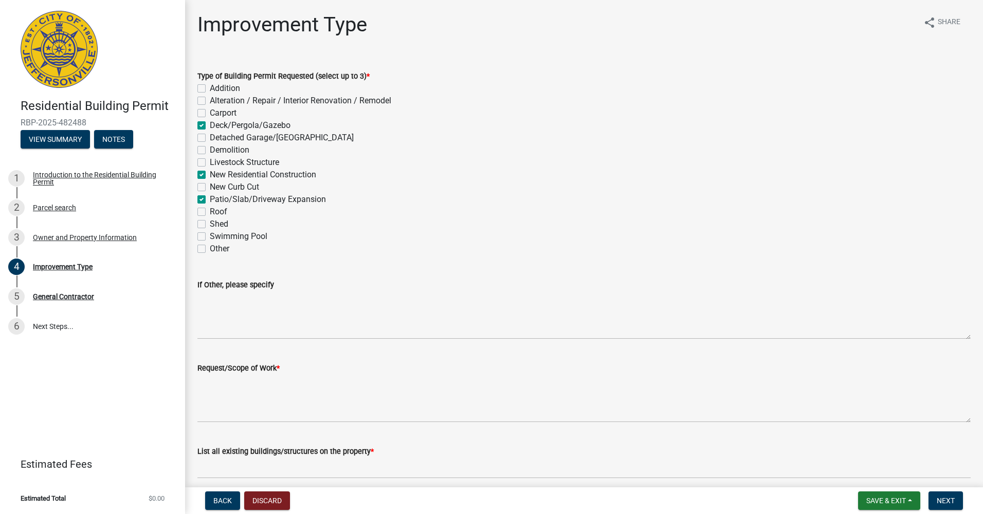
checkbox input "false"
checkbox input "true"
checkbox input "false"
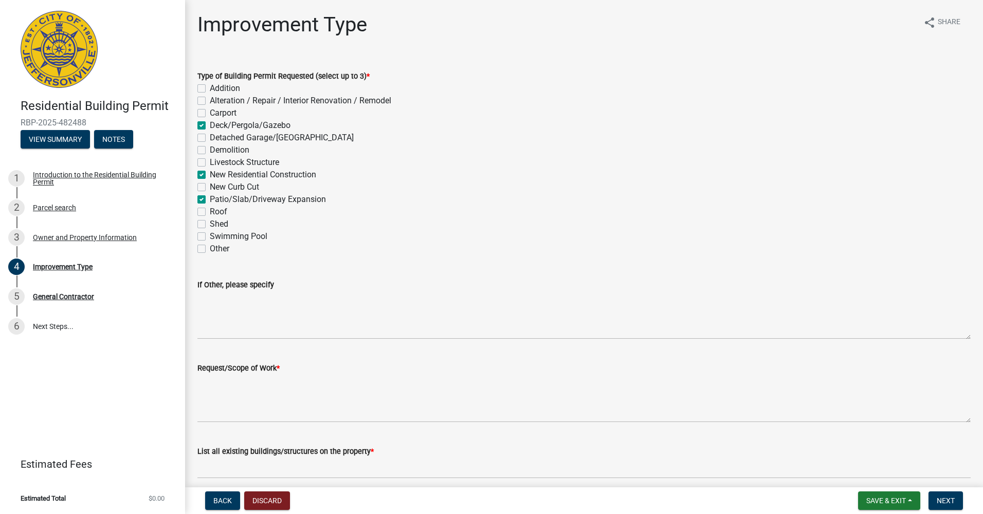
checkbox input "true"
checkbox input "false"
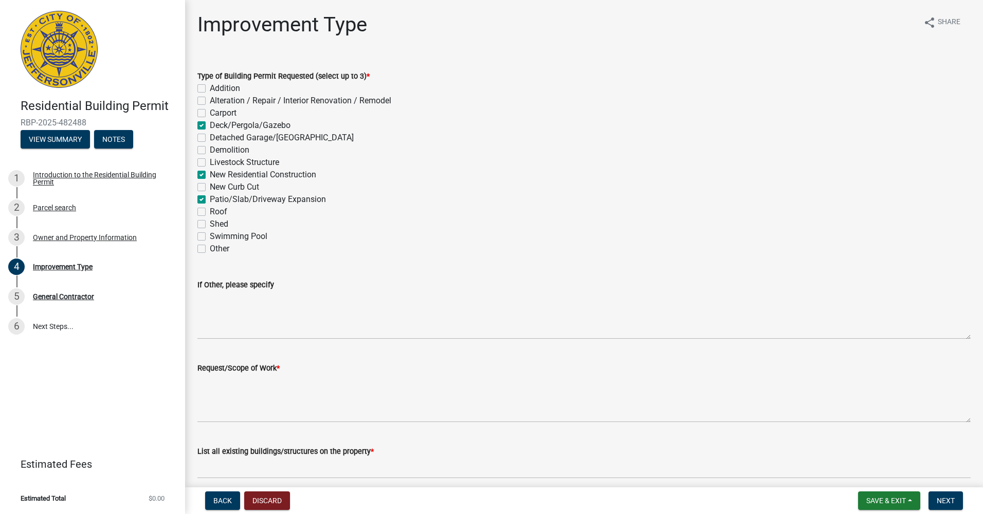
click at [286, 198] on label "Patio/Slab/Driveway Expansion" at bounding box center [268, 199] width 116 height 12
click at [216, 198] on input "Patio/Slab/Driveway Expansion" at bounding box center [213, 196] width 7 height 7
checkbox input "false"
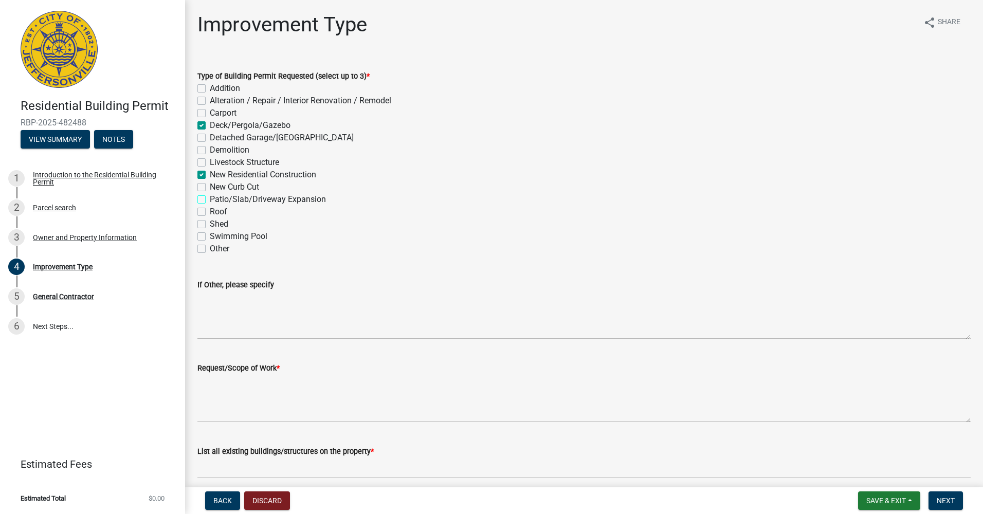
checkbox input "false"
checkbox input "true"
checkbox input "false"
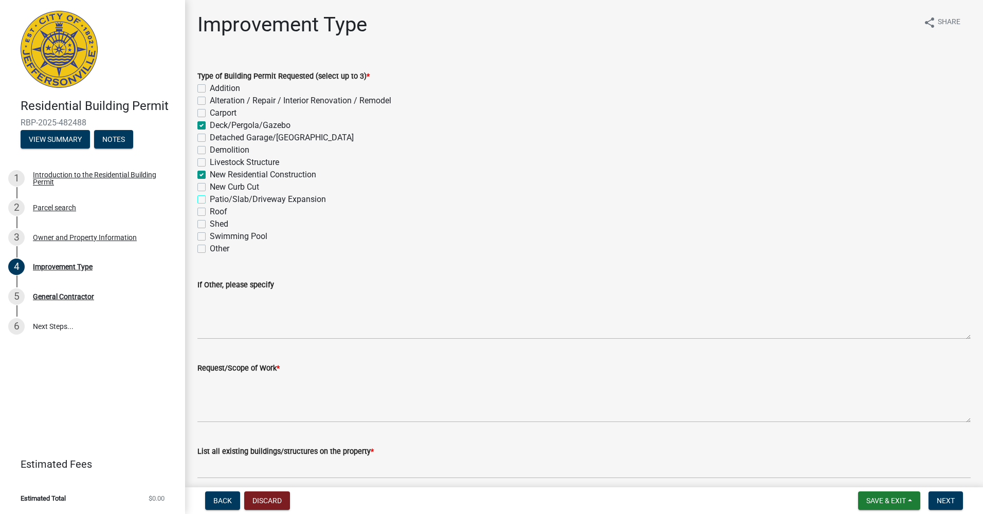
checkbox input "true"
checkbox input "false"
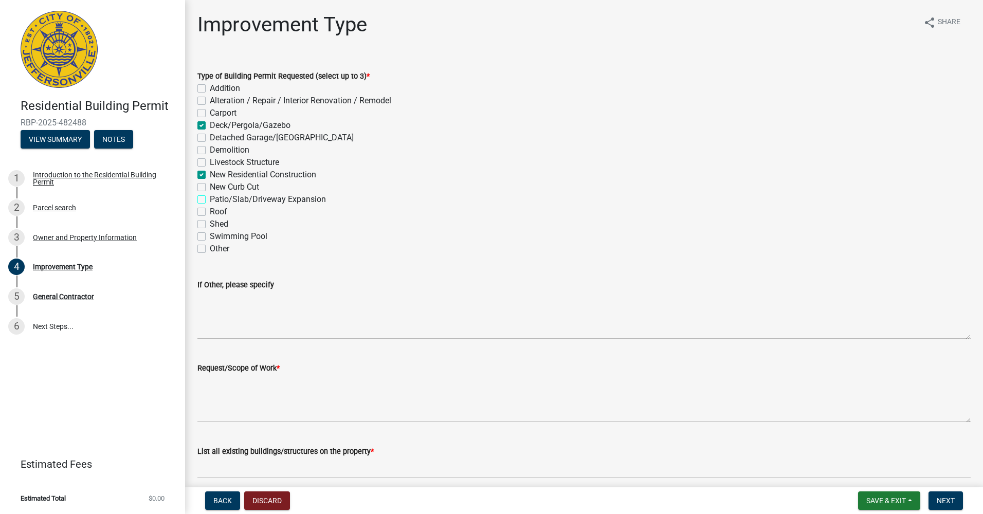
checkbox input "false"
click at [288, 124] on label "Deck/Pergola/Gazebo" at bounding box center [250, 125] width 81 height 12
click at [216, 124] on input "Deck/Pergola/Gazebo" at bounding box center [213, 122] width 7 height 7
checkbox input "false"
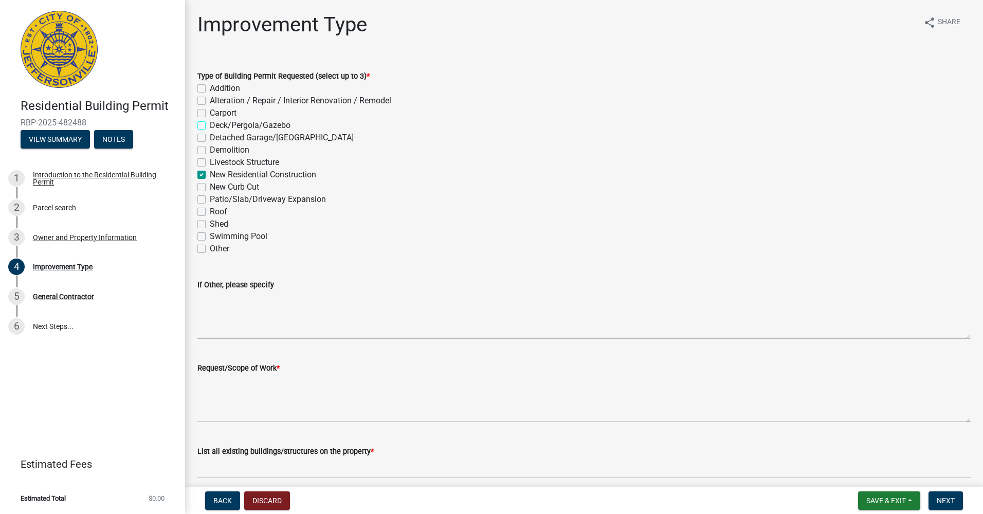
checkbox input "false"
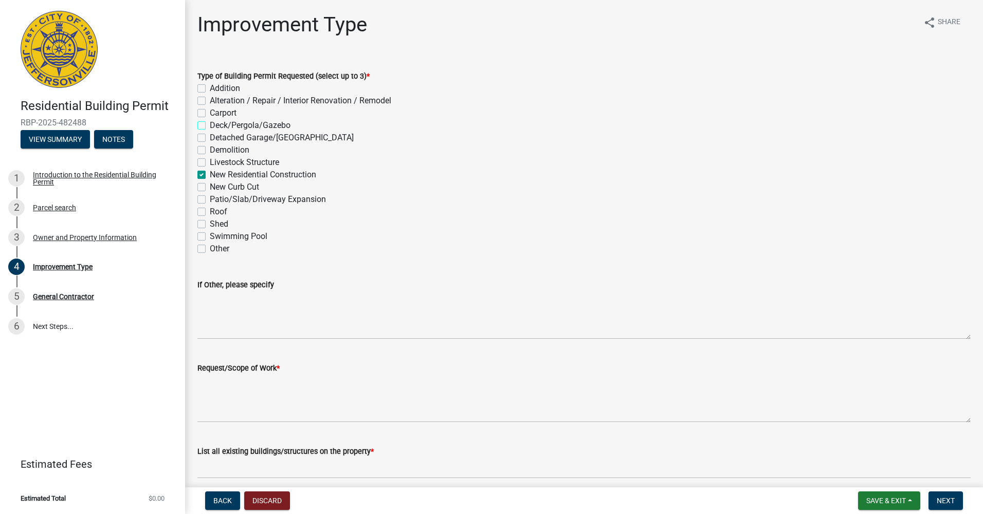
checkbox input "false"
checkbox input "true"
checkbox input "false"
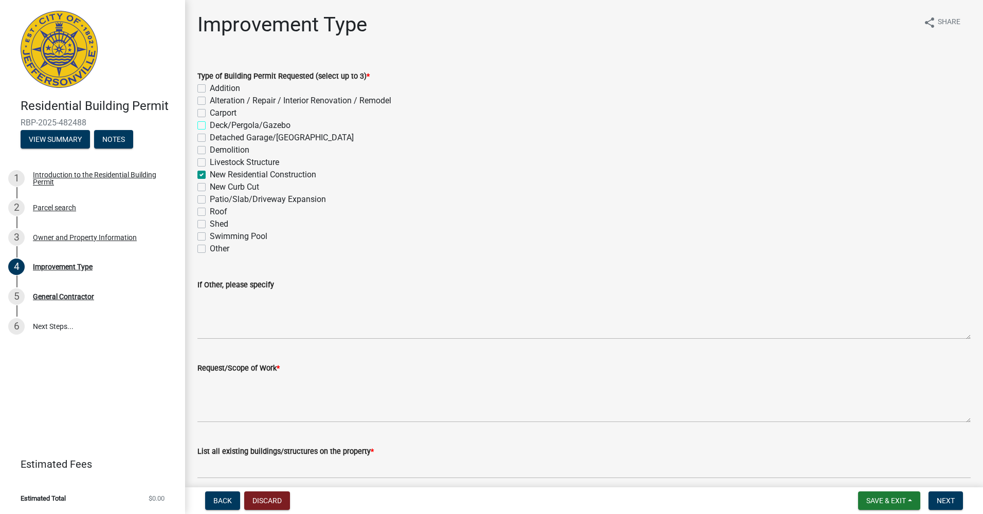
checkbox input "false"
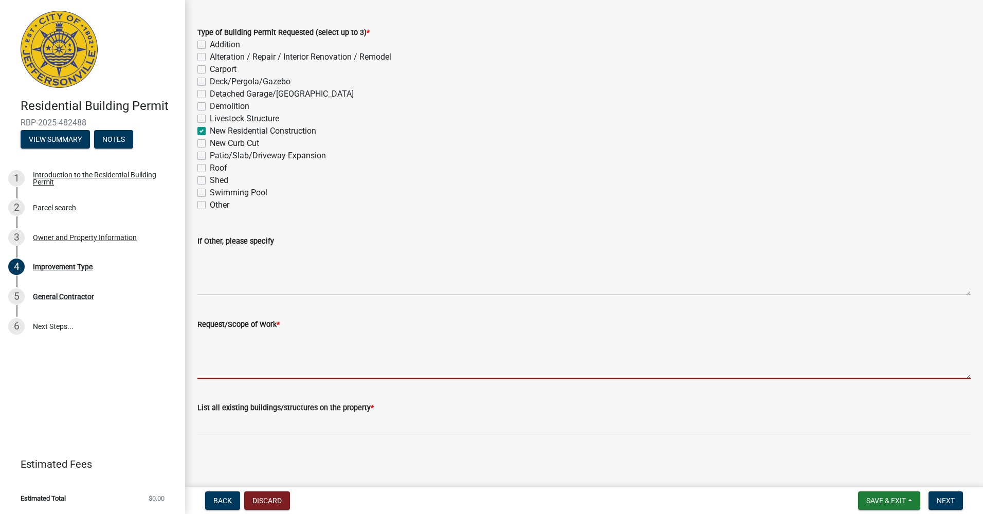
click at [275, 339] on textarea "Request/Scope of Work *" at bounding box center [583, 355] width 773 height 48
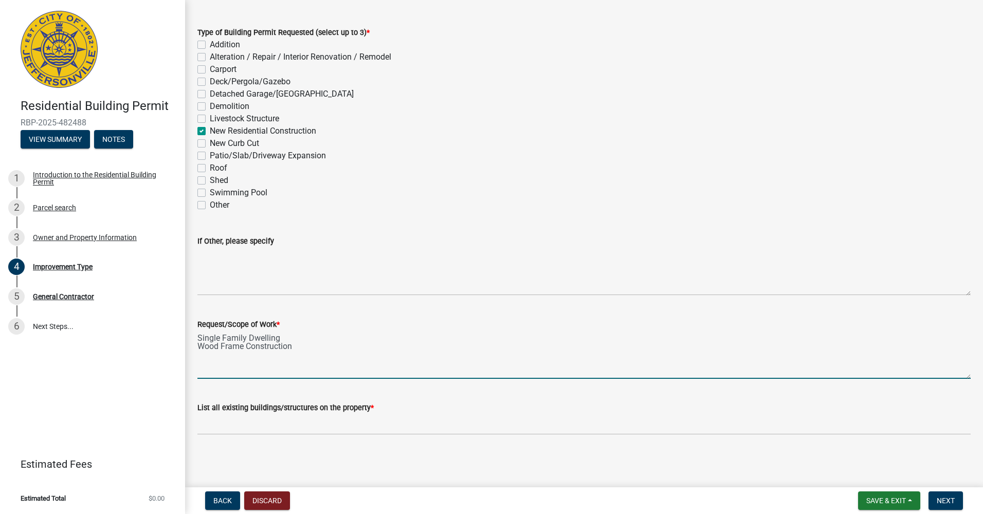
type textarea "Single Family Dwelling Wood Frame Construction"
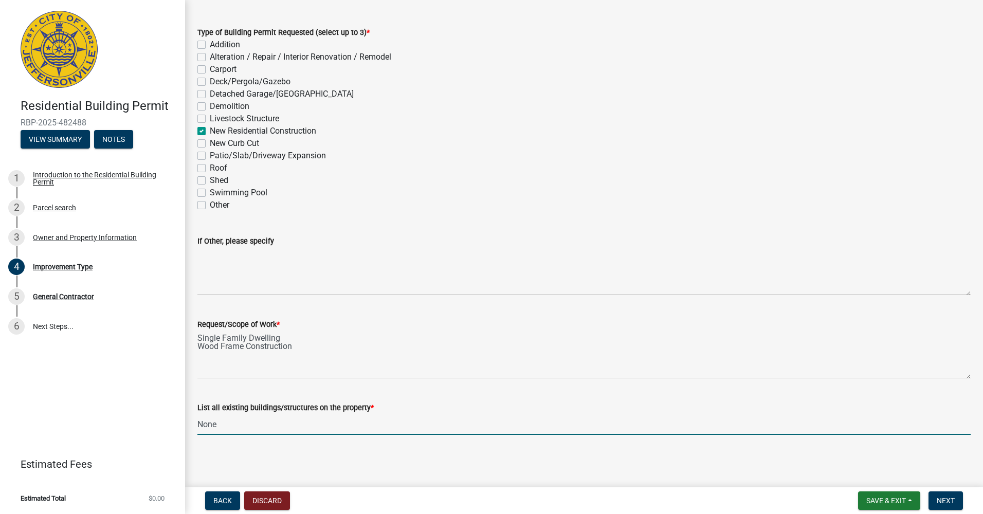
type input "None"
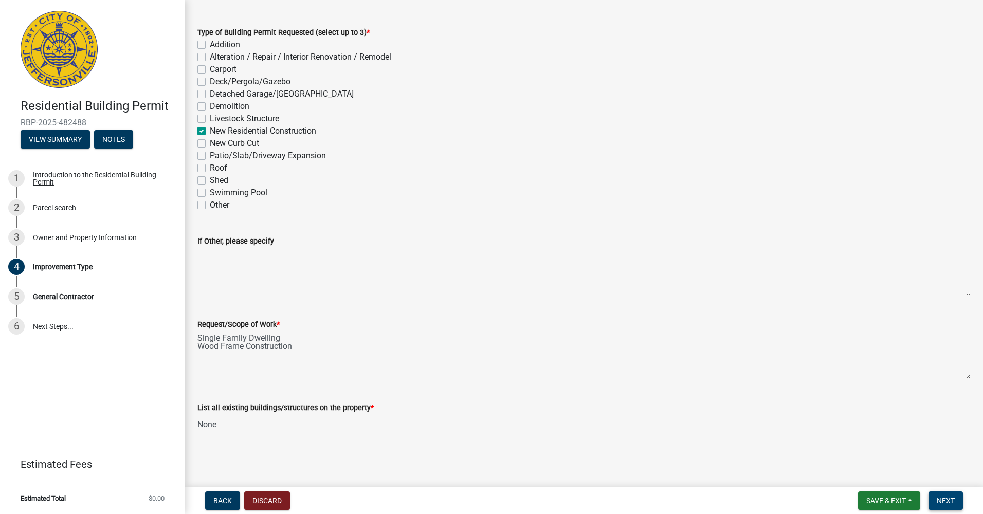
click at [944, 497] on span "Next" at bounding box center [946, 501] width 18 height 8
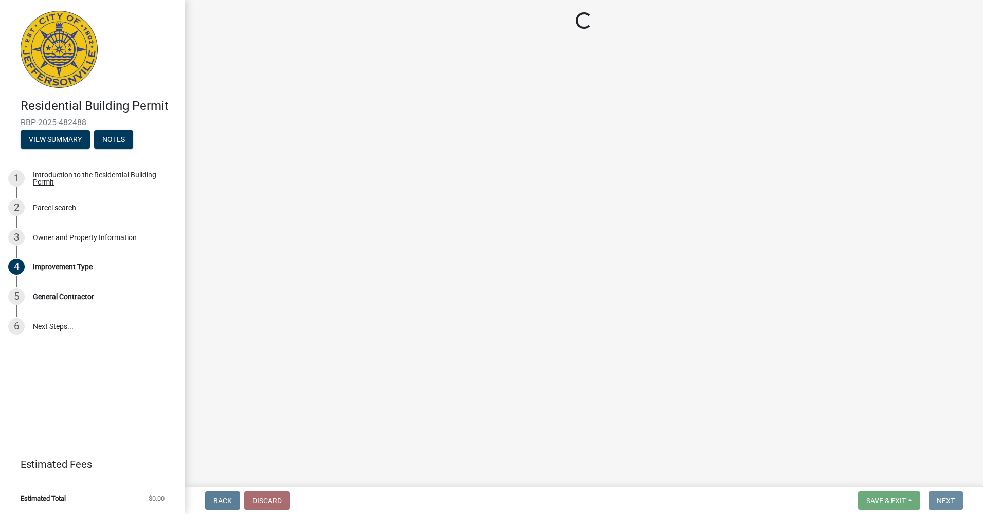
scroll to position [0, 0]
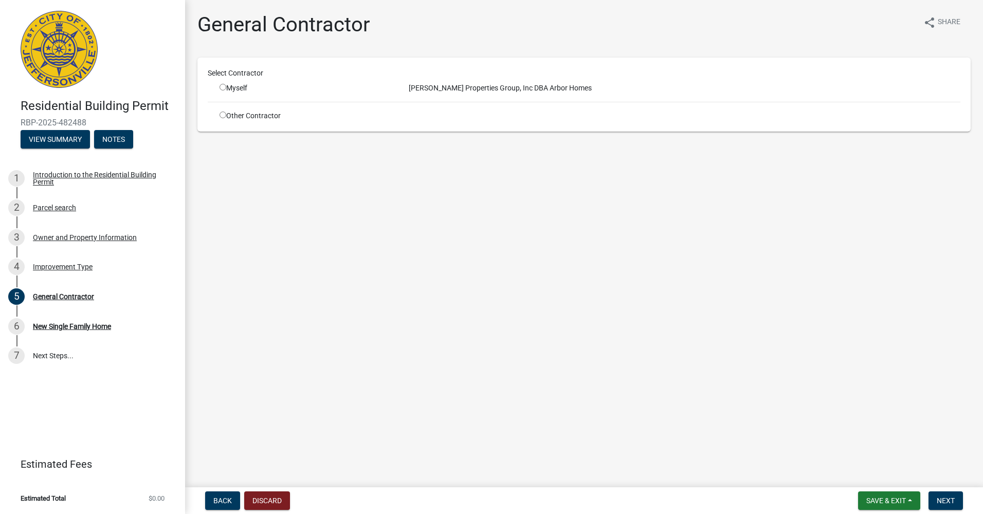
click at [247, 79] on div "Select Contractor" at bounding box center [584, 75] width 768 height 15
click at [233, 84] on div "Myself" at bounding box center [307, 88] width 174 height 11
click at [224, 90] on input "radio" at bounding box center [223, 87] width 7 height 7
radio input "true"
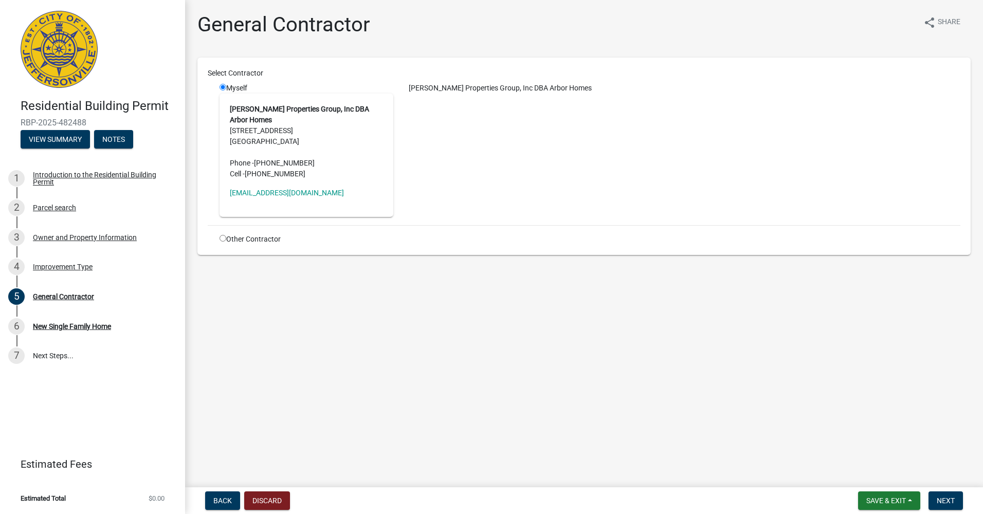
click at [315, 116] on address "[PERSON_NAME] Properties Group, Inc [GEOGRAPHIC_DATA] Homes [STREET_ADDRESS] Ph…" at bounding box center [306, 142] width 153 height 76
click at [892, 420] on main "General Contractor share Share Select Contractor Myself [PERSON_NAME] Propertie…" at bounding box center [584, 241] width 798 height 483
click at [951, 495] on button "Next" at bounding box center [946, 501] width 34 height 19
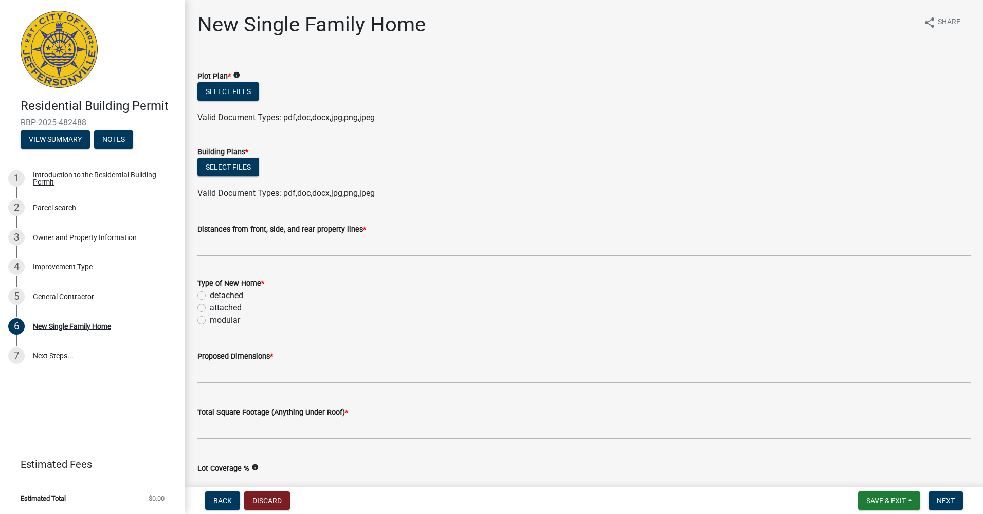
click at [303, 258] on wm-data-entity-input "Distances from front, side, and rear property lines *" at bounding box center [583, 237] width 773 height 56
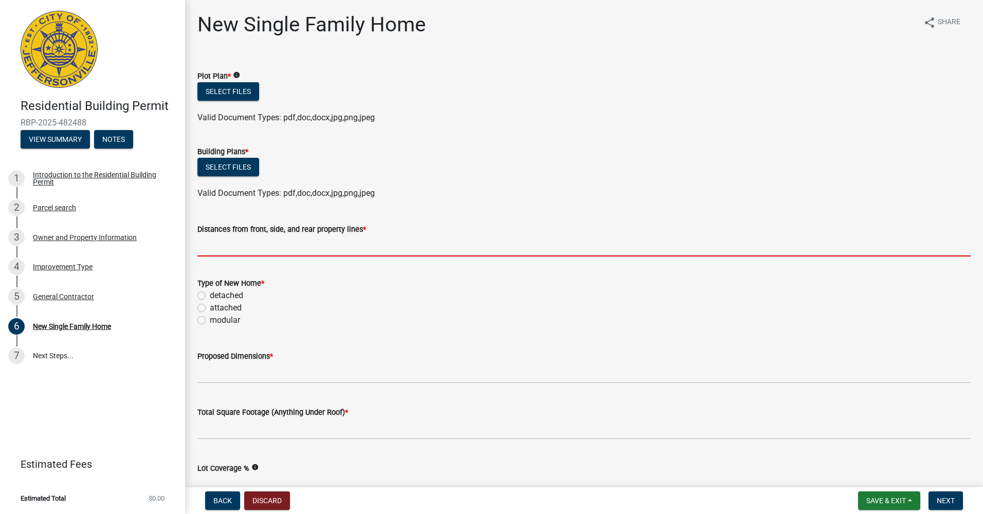
click at [307, 251] on input "Distances from front, side, and rear property lines *" at bounding box center [583, 246] width 773 height 21
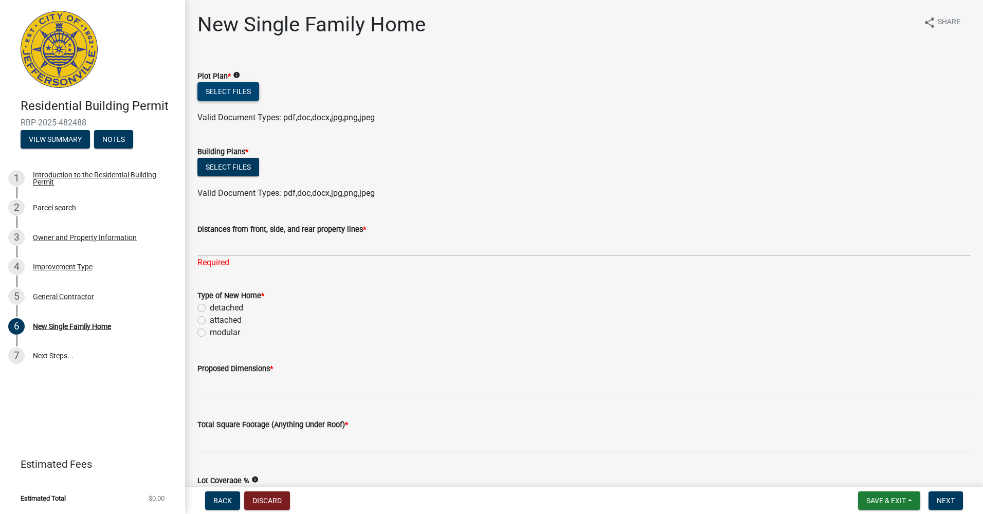
click at [227, 96] on button "Select files" at bounding box center [228, 91] width 62 height 19
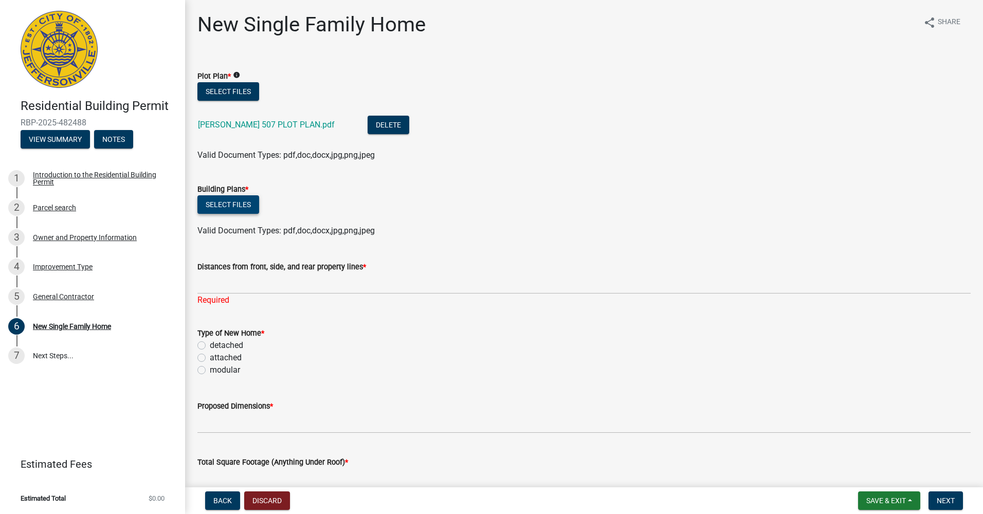
click at [228, 203] on button "Select files" at bounding box center [228, 204] width 62 height 19
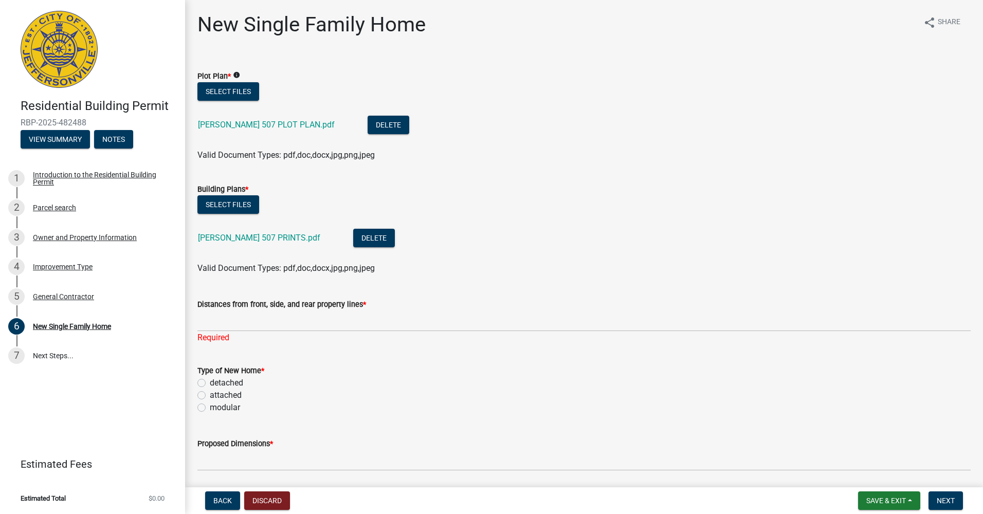
click at [282, 305] on label "Distances from front, side, and rear property lines *" at bounding box center [281, 304] width 169 height 7
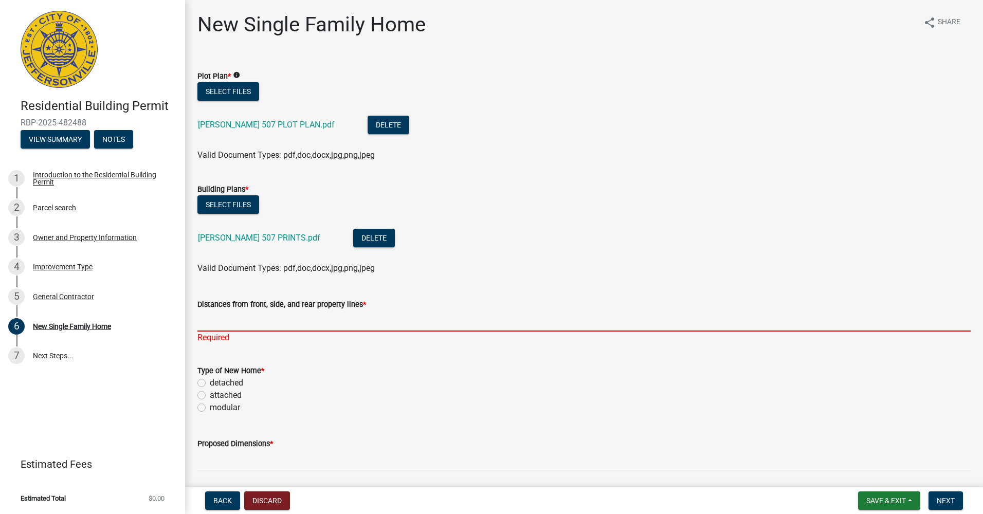
click at [282, 311] on input "Distances from front, side, and rear property lines *" at bounding box center [583, 321] width 773 height 21
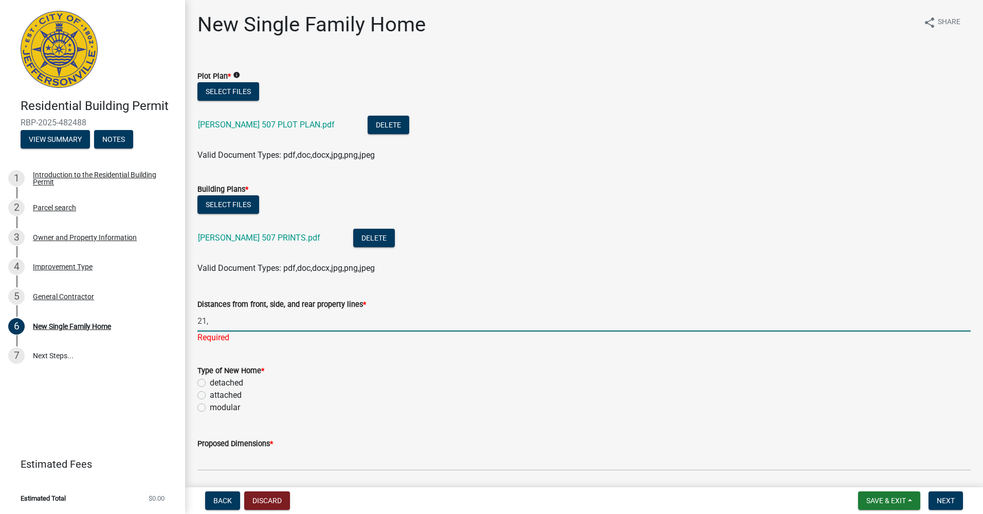
type input "21,"
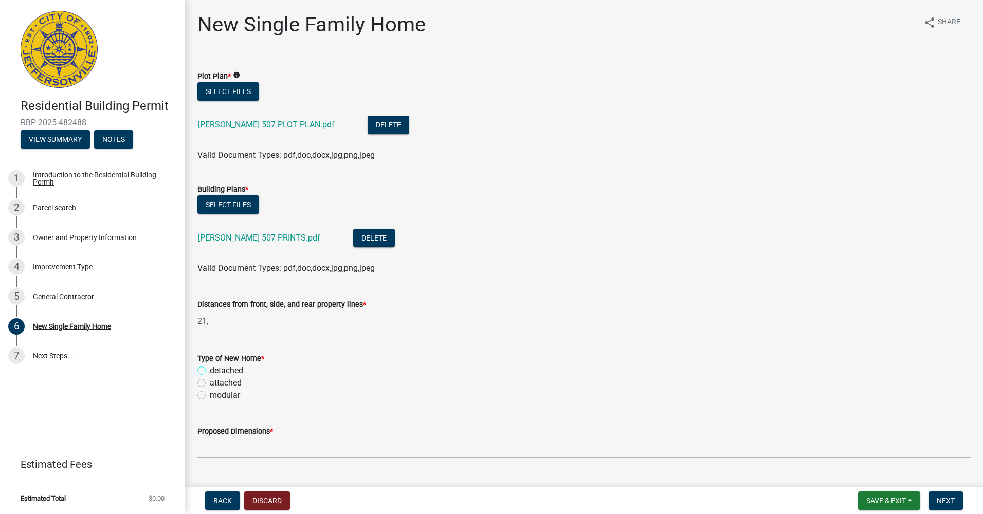
click at [210, 365] on input "detached" at bounding box center [213, 368] width 7 height 7
radio input "true"
click at [324, 308] on label "Distances from front, side, and rear property lines *" at bounding box center [281, 304] width 169 height 7
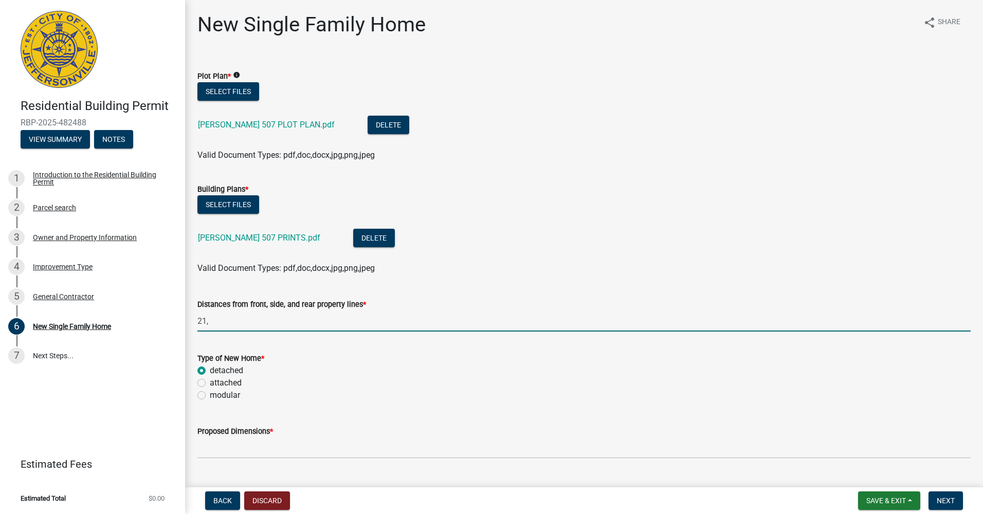
click at [324, 311] on input "21," at bounding box center [583, 321] width 773 height 21
click at [301, 320] on input "21, 5, 5," at bounding box center [583, 321] width 773 height 21
type input "21, 5, 5, 37.6"
click at [314, 353] on div "Type of New Home *" at bounding box center [583, 358] width 773 height 12
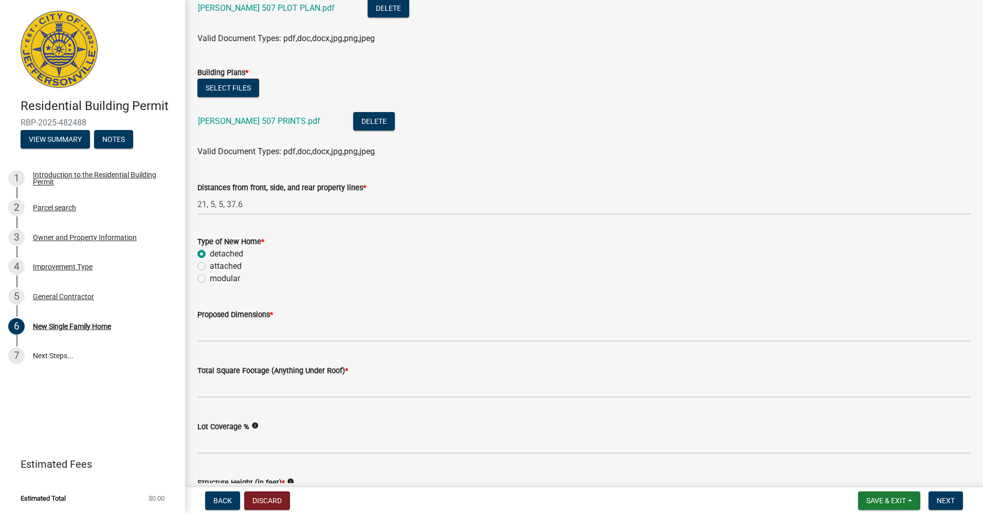
scroll to position [154, 0]
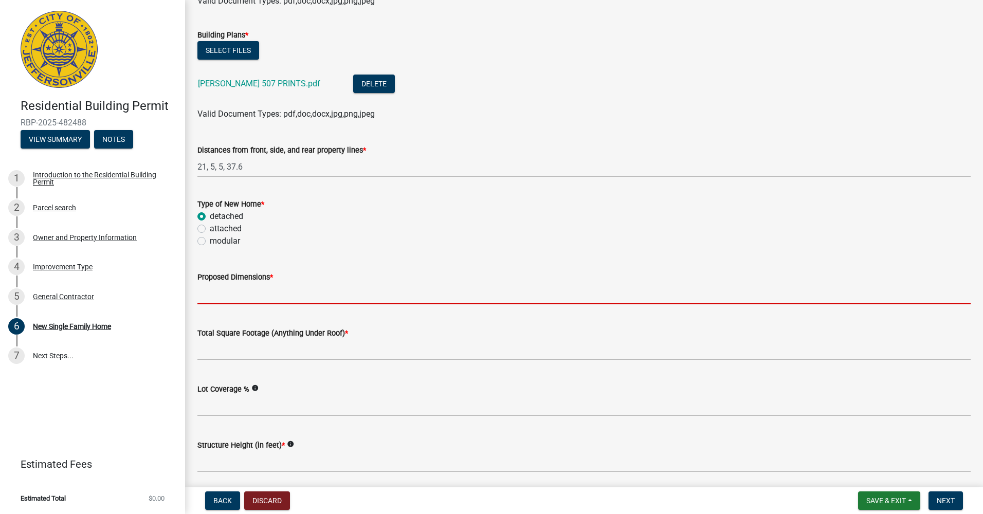
click at [264, 295] on input "Proposed Dimensions *" at bounding box center [583, 293] width 773 height 21
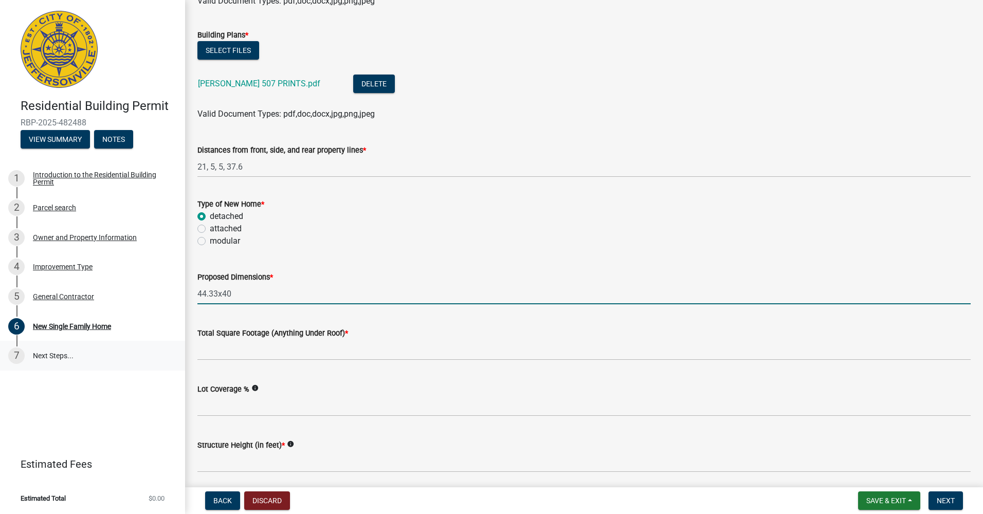
type input "44.33x40"
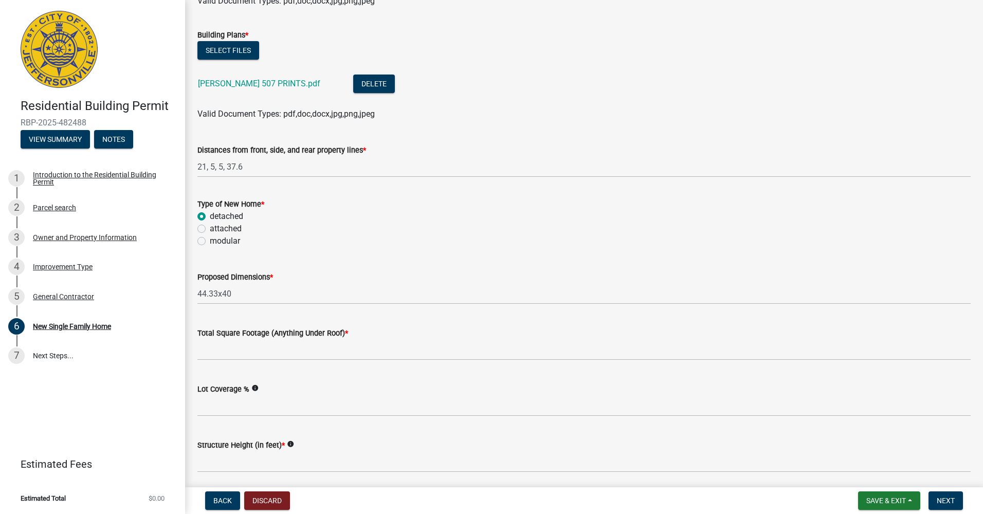
click at [248, 339] on div "Total Square Footage (Anything Under Roof) *" at bounding box center [583, 333] width 773 height 12
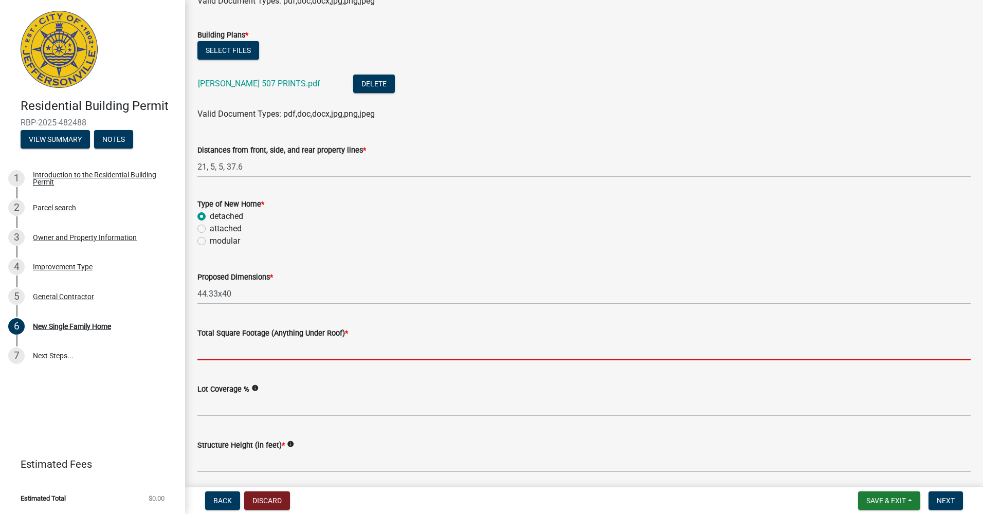
click at [247, 347] on input "Total Square Footage (Anything Under Roof) *" at bounding box center [583, 349] width 773 height 21
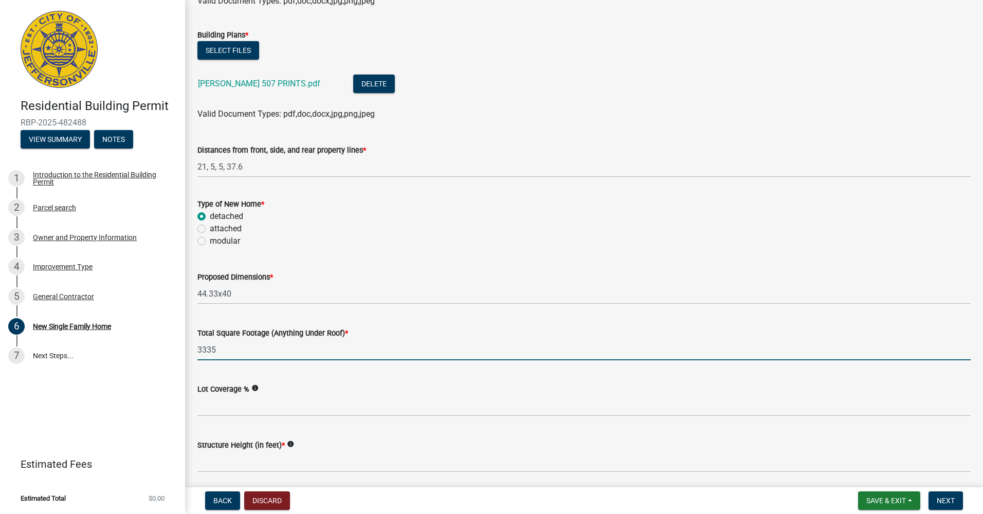
type input "3335"
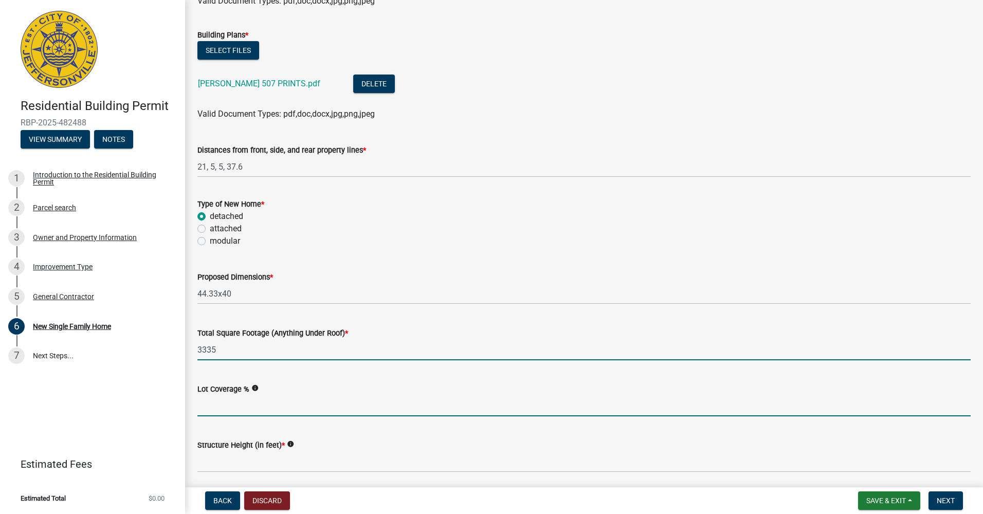
click at [239, 409] on input "Lot Coverage %" at bounding box center [583, 405] width 773 height 21
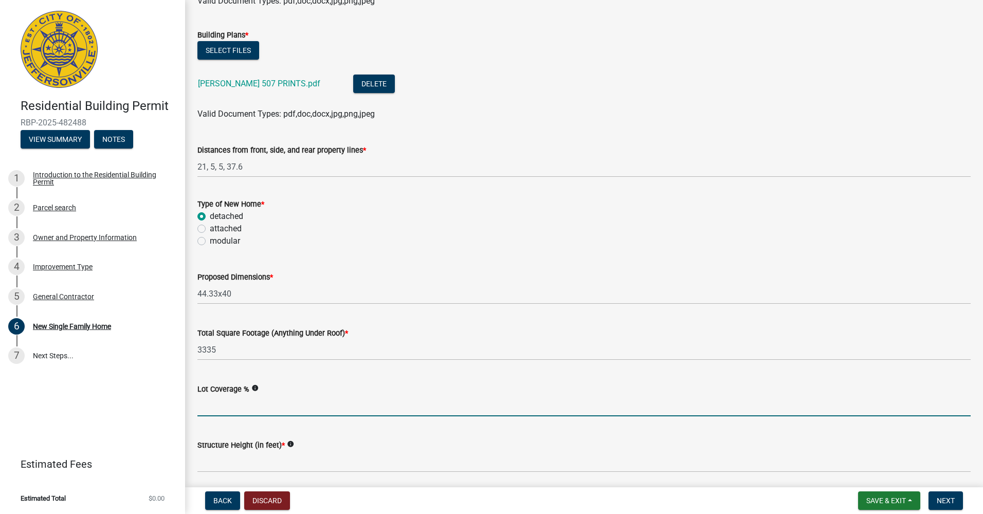
click at [248, 413] on input "Lot Coverage %" at bounding box center [583, 405] width 773 height 21
type input "40"
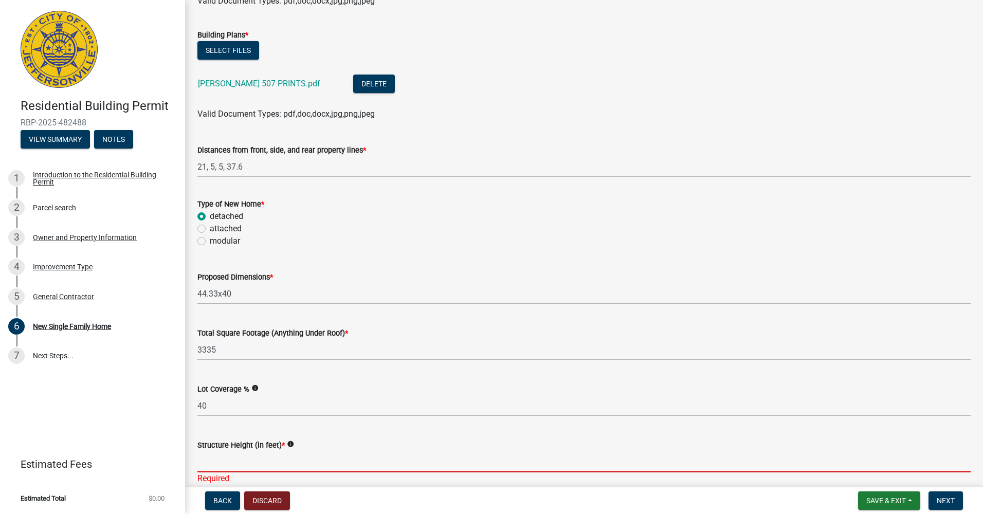
click at [238, 464] on input "Structure Height (in feet) *" at bounding box center [583, 461] width 773 height 21
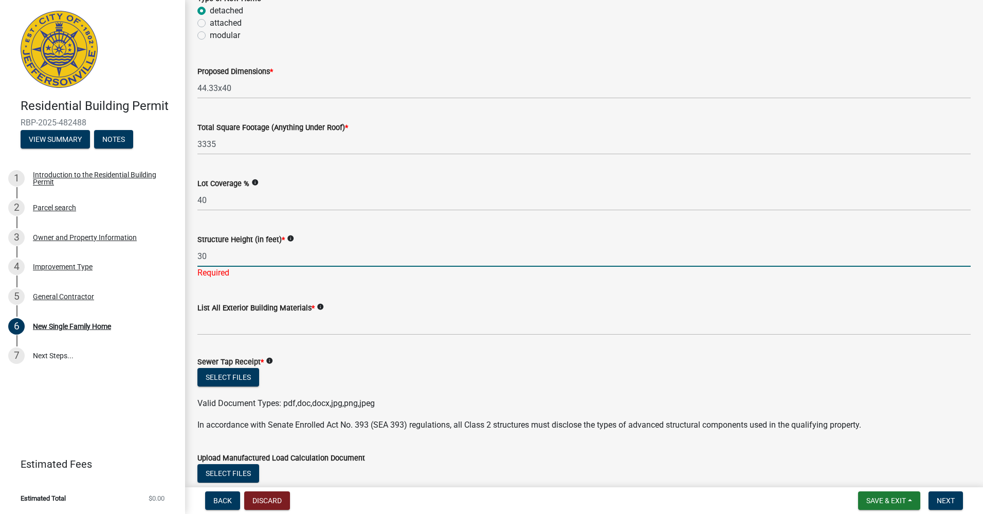
scroll to position [411, 0]
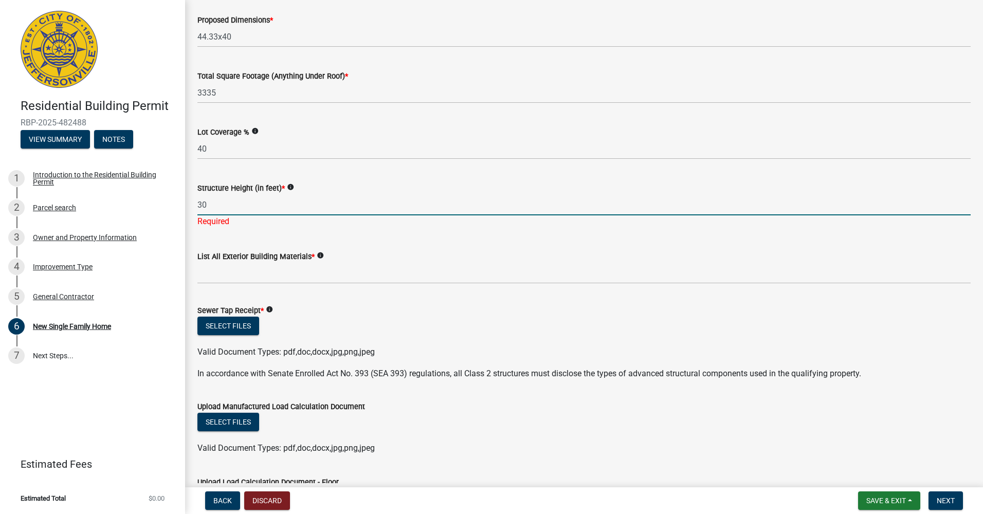
type input "30"
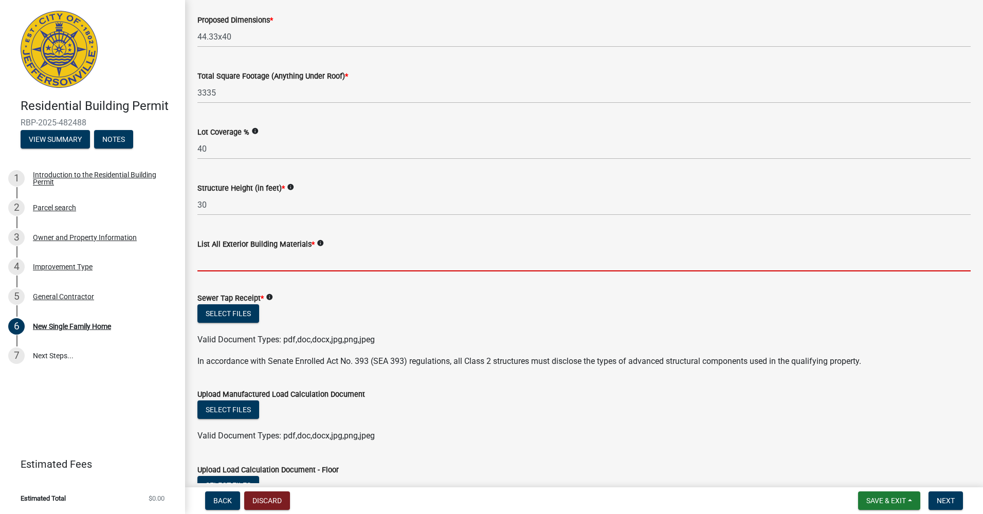
click at [297, 280] on wm-data-entity-input-list "Plot Plan * info Select files [PERSON_NAME] 507 PLOT PLAN.pdf Delete Valid Docu…" at bounding box center [583, 517] width 773 height 1742
type input "Vinyl, Brick"
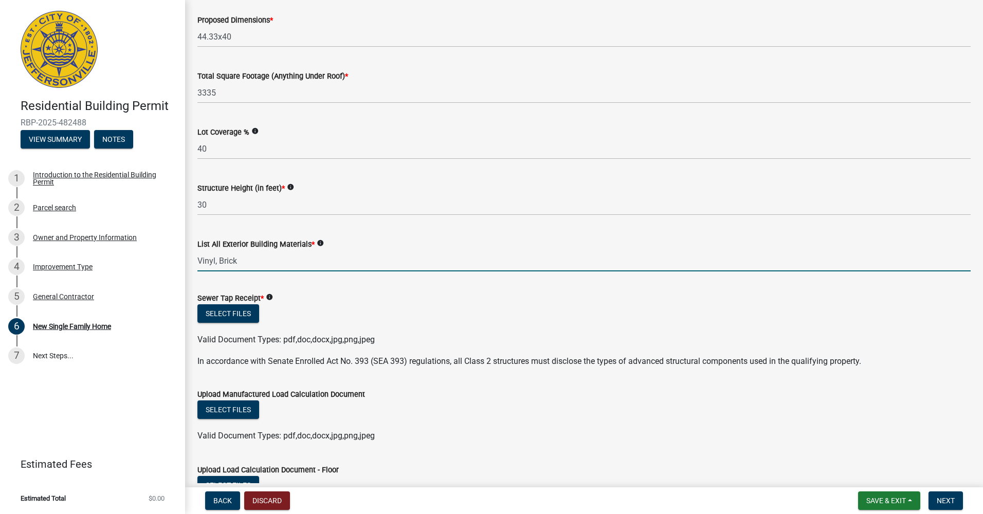
type input "1"
type input "4"
type input "3"
type input "1"
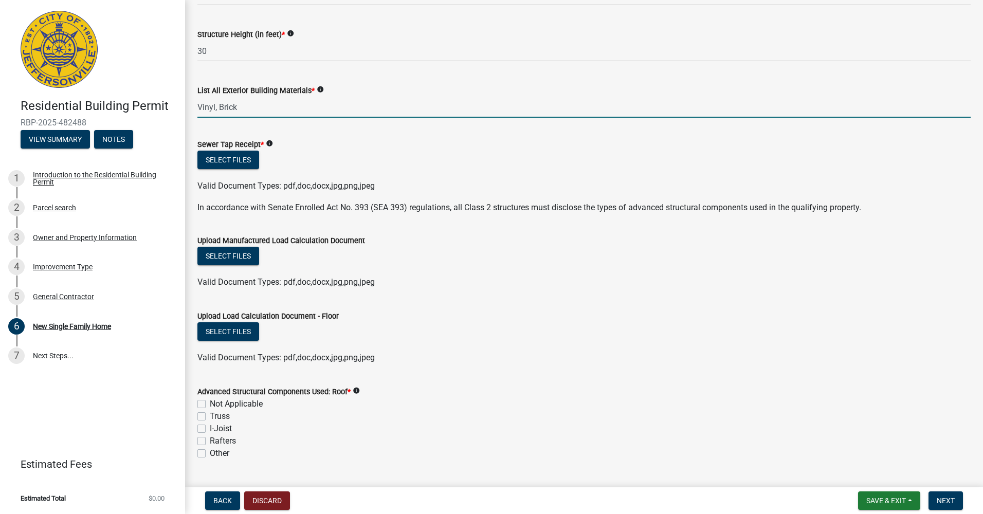
scroll to position [566, 0]
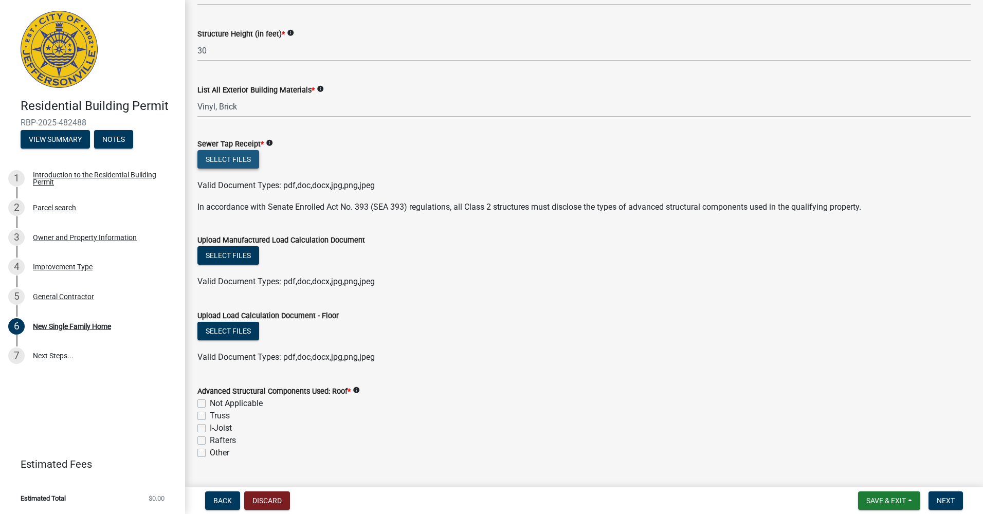
click at [242, 155] on button "Select files" at bounding box center [228, 159] width 62 height 19
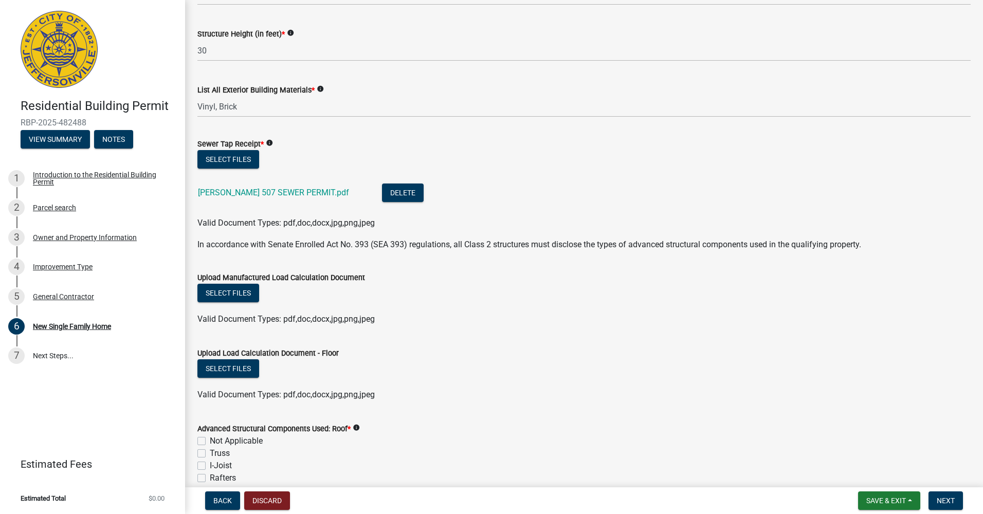
click at [510, 322] on div "Valid Document Types: pdf,doc,docx,jpg,png,jpeg" at bounding box center [584, 319] width 789 height 12
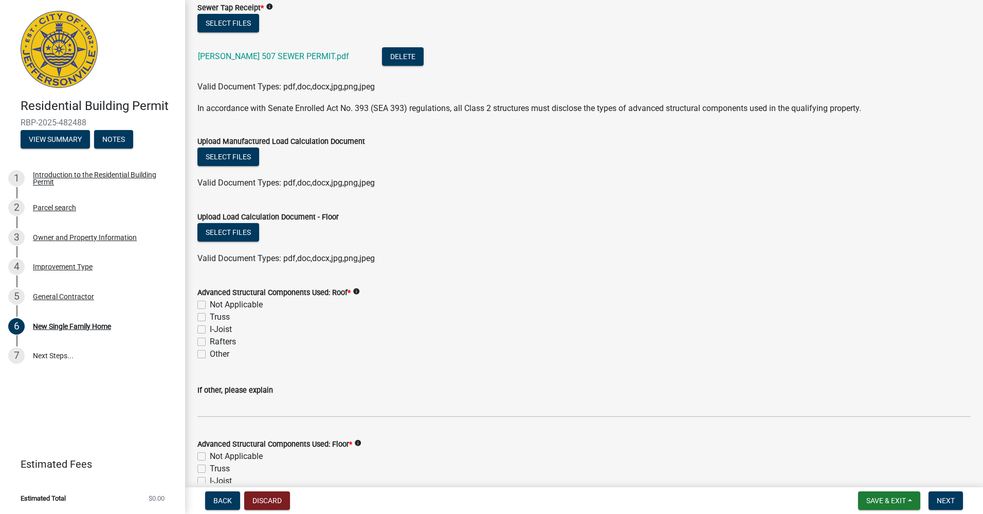
scroll to position [720, 0]
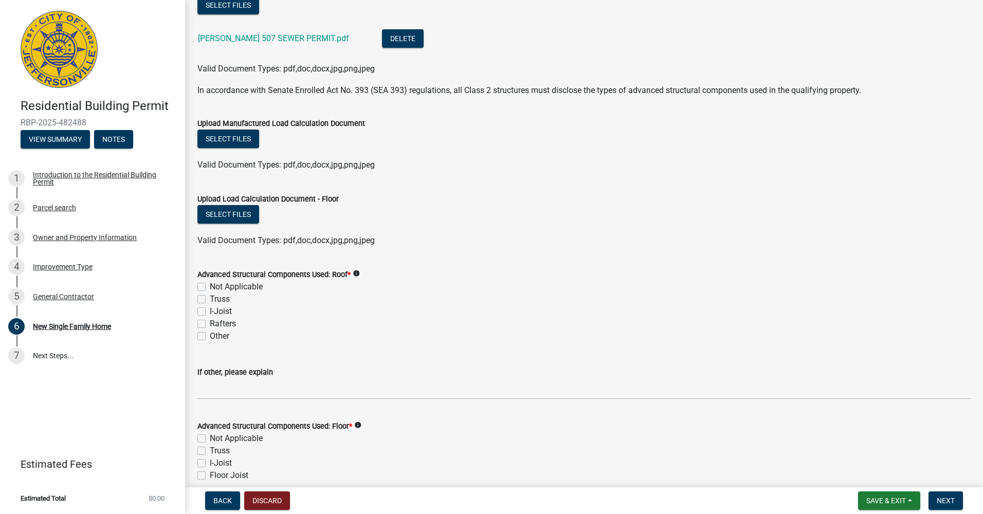
click at [210, 301] on label "Truss" at bounding box center [220, 299] width 20 height 12
click at [210, 300] on input "Truss" at bounding box center [213, 296] width 7 height 7
checkbox input "true"
checkbox input "false"
checkbox input "true"
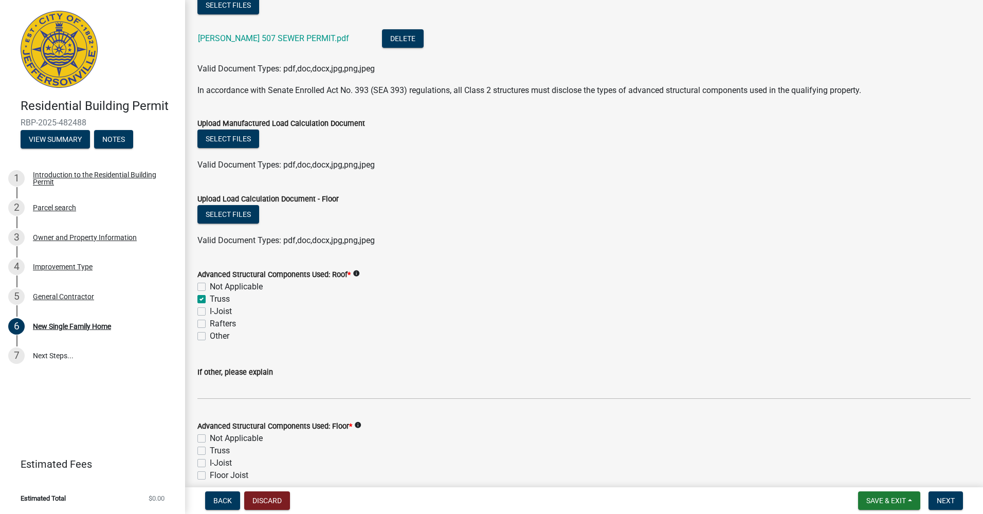
checkbox input "false"
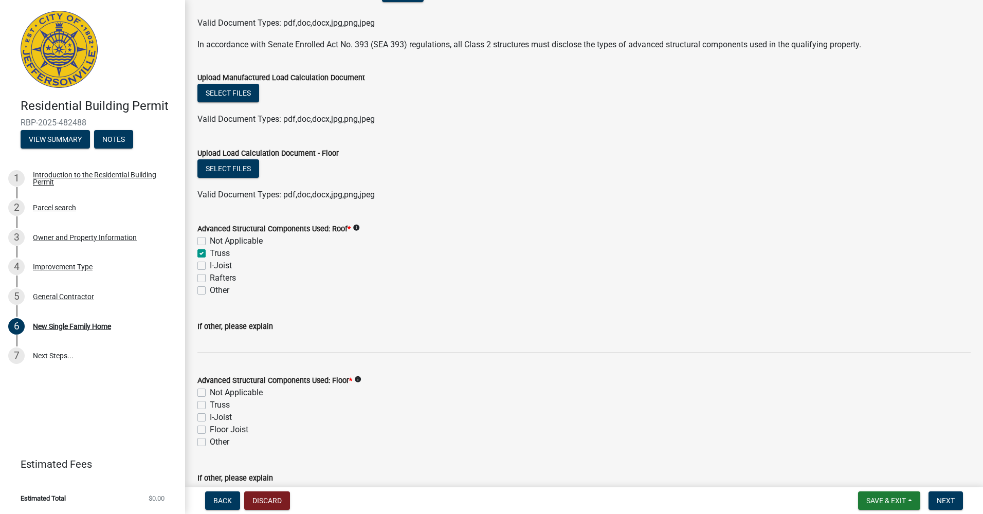
scroll to position [823, 0]
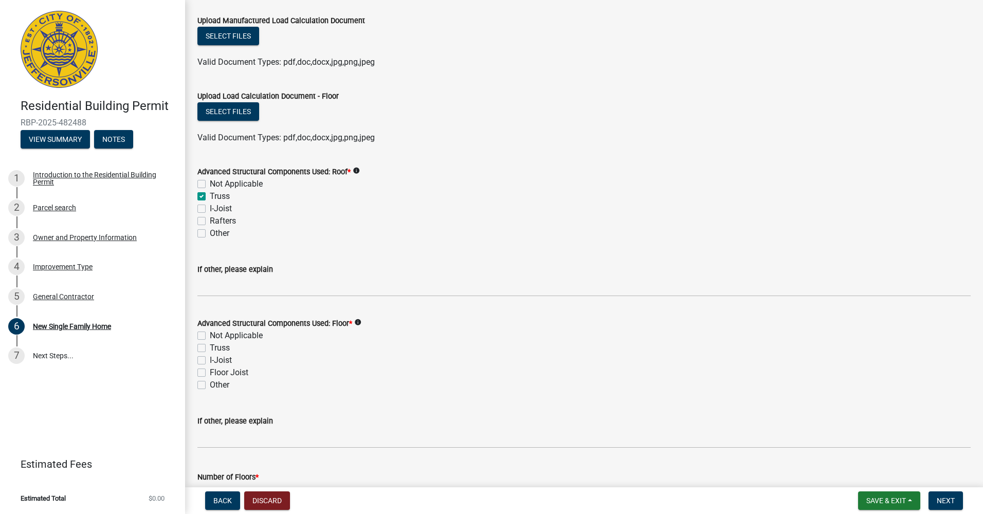
click at [210, 373] on label "Floor Joist" at bounding box center [229, 373] width 39 height 12
click at [210, 373] on input "Floor Joist" at bounding box center [213, 370] width 7 height 7
checkbox input "true"
checkbox input "false"
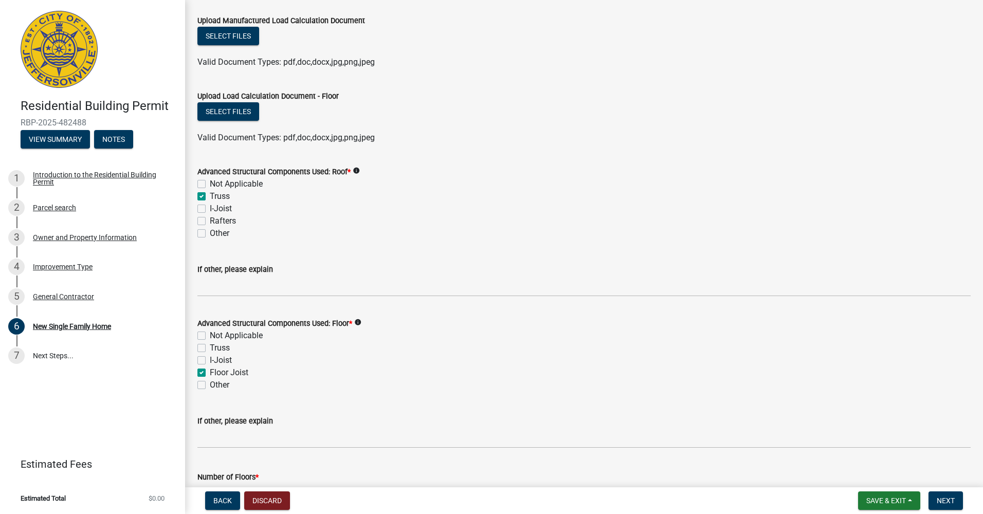
checkbox input "false"
checkbox input "true"
checkbox input "false"
click at [210, 197] on label "Truss" at bounding box center [220, 196] width 20 height 12
click at [210, 197] on input "Truss" at bounding box center [213, 193] width 7 height 7
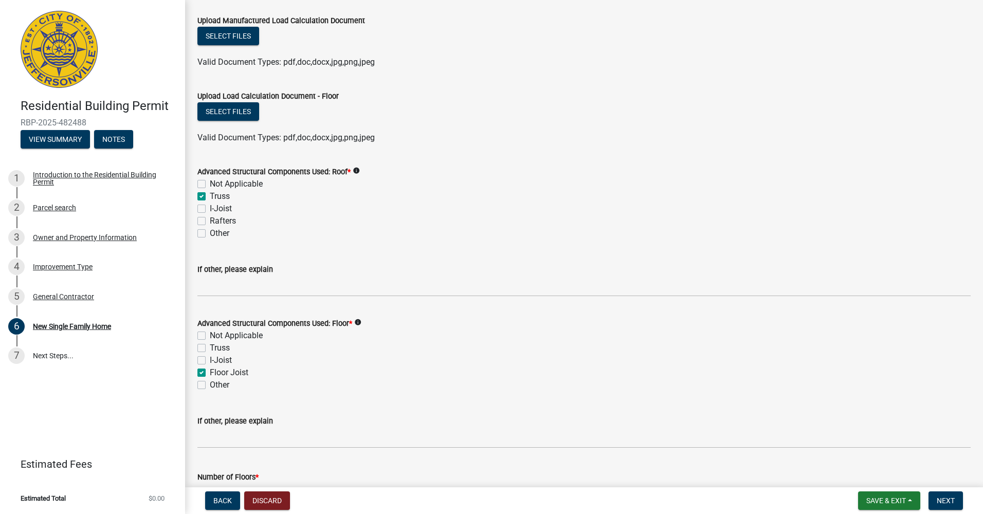
checkbox input "false"
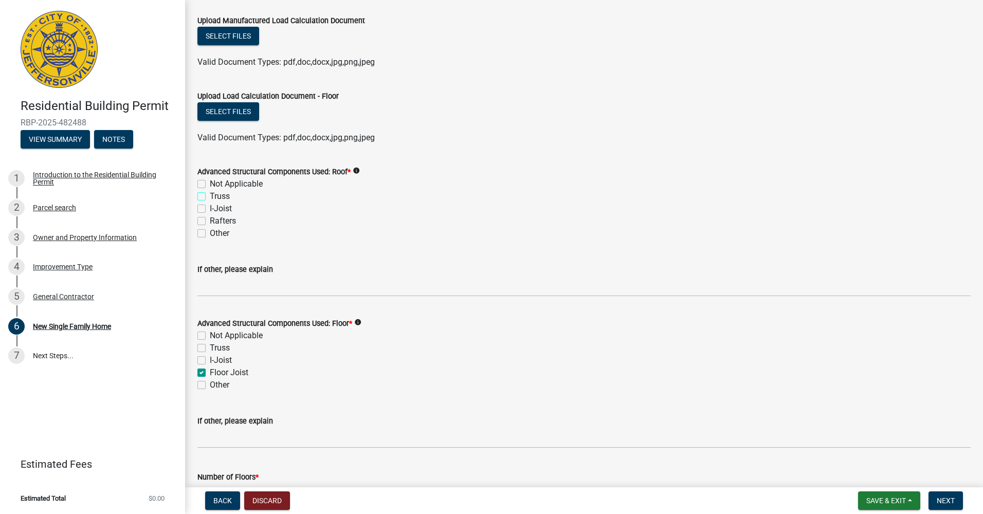
checkbox input "false"
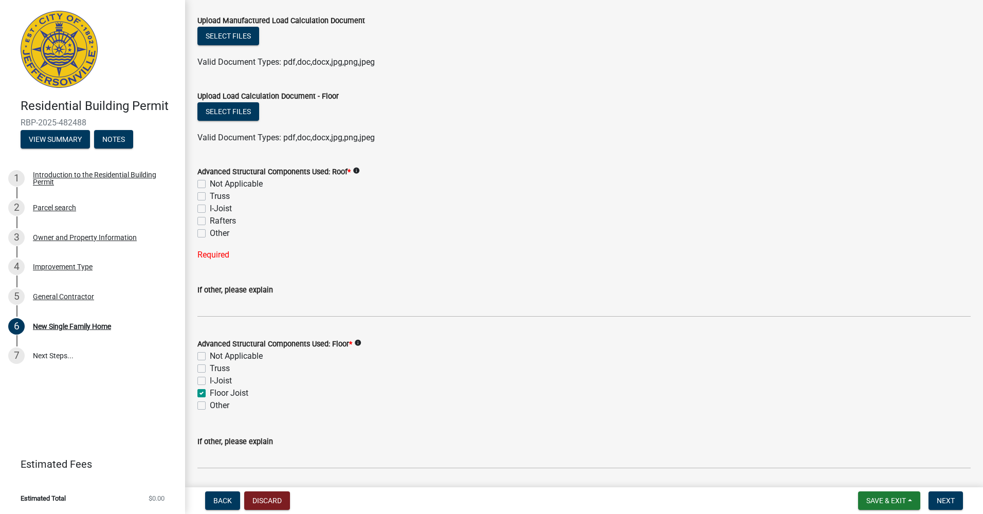
click at [210, 211] on label "I-Joist" at bounding box center [221, 209] width 22 height 12
click at [210, 209] on input "I-Joist" at bounding box center [213, 206] width 7 height 7
checkbox input "true"
checkbox input "false"
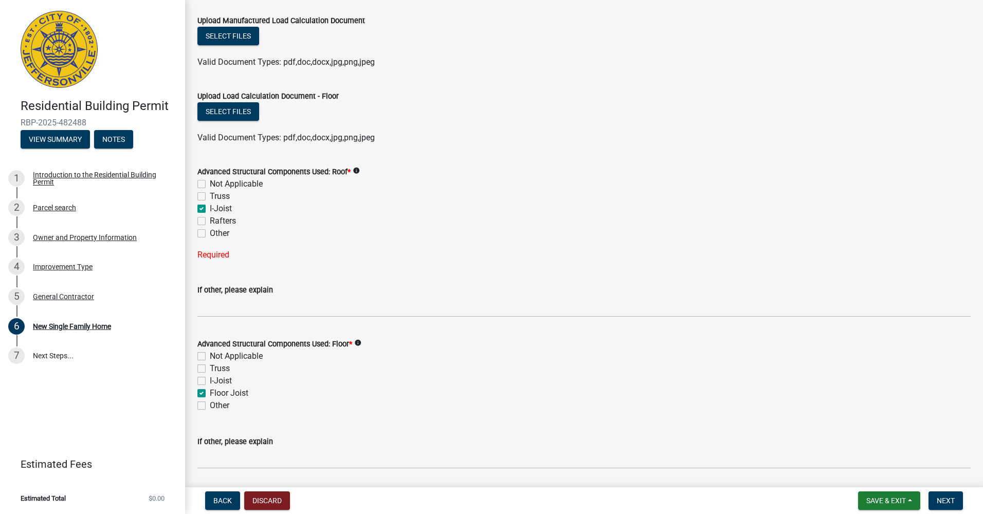
checkbox input "true"
checkbox input "false"
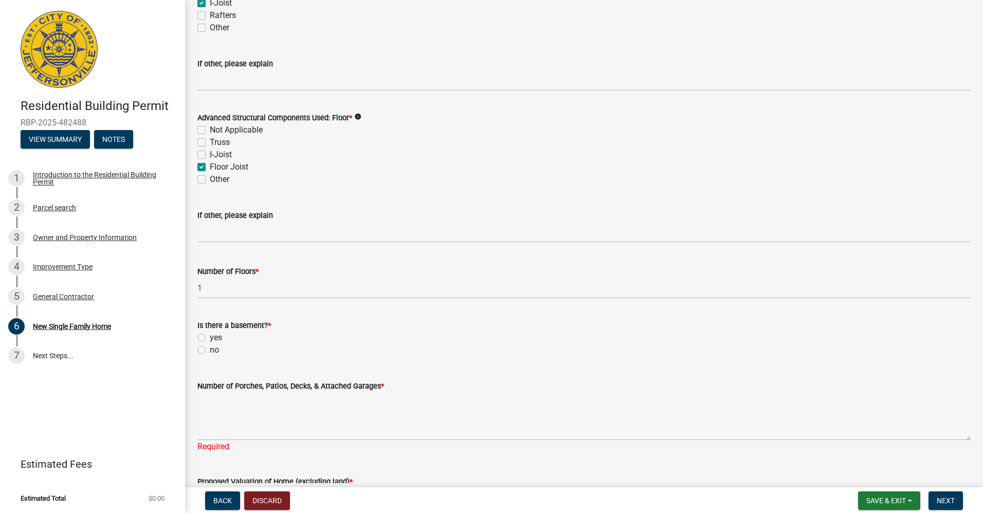
scroll to position [1080, 0]
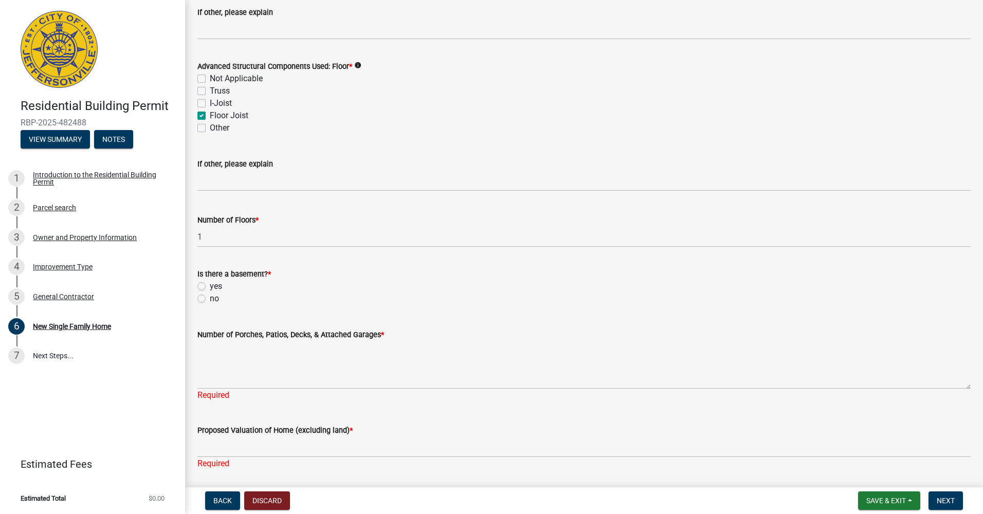
click at [212, 293] on label "no" at bounding box center [214, 299] width 9 height 12
click at [212, 293] on input "no" at bounding box center [213, 296] width 7 height 7
radio input "true"
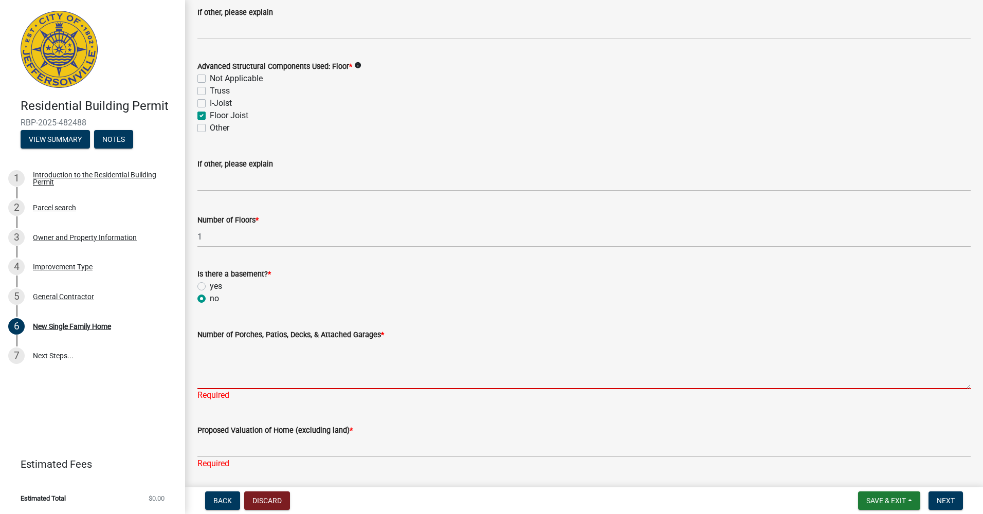
click at [266, 344] on textarea "Number of Porches, Patios, Decks, & Attached Garages *" at bounding box center [583, 365] width 773 height 48
click at [254, 350] on textarea "Number of Porches, Patios, Decks, & Attached Garages *" at bounding box center [583, 365] width 773 height 48
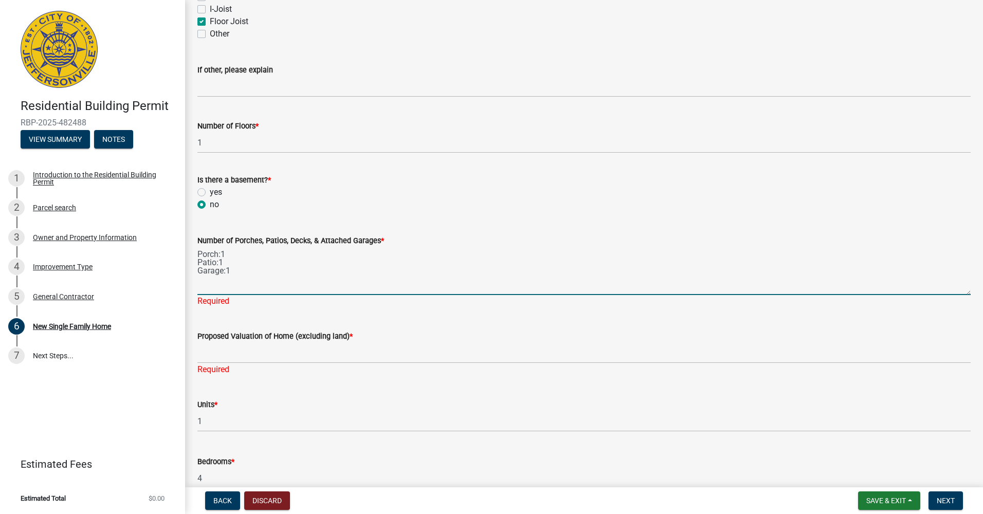
scroll to position [1183, 0]
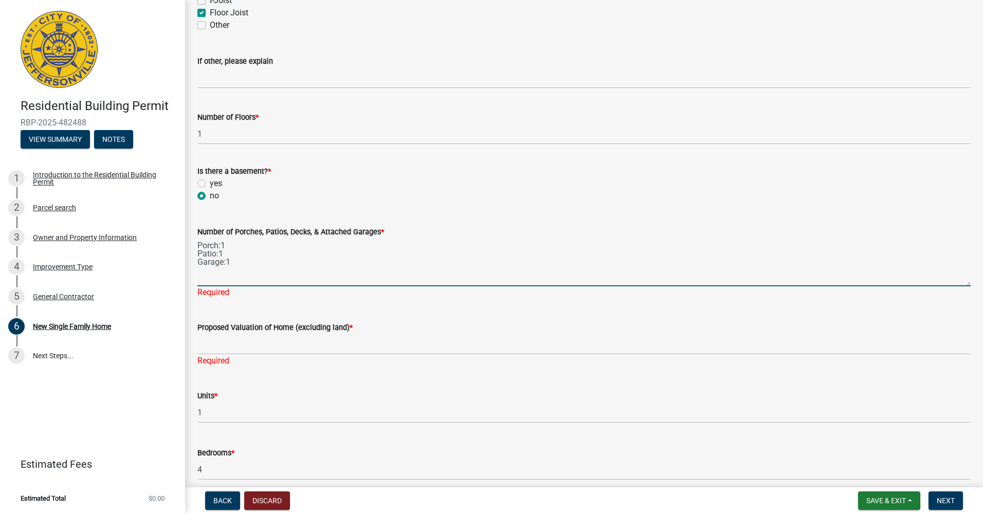
type textarea "Porch:1 Patio:1 Garage:1"
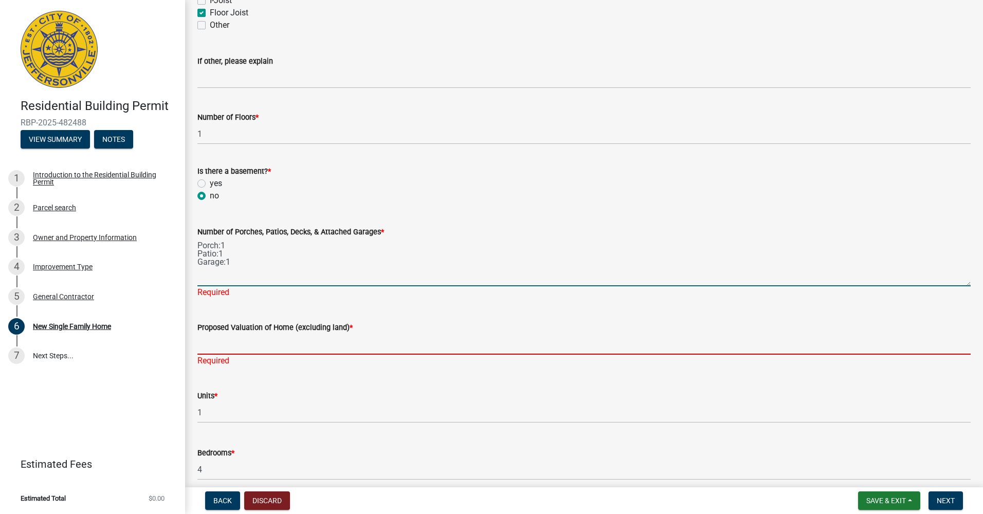
click at [250, 346] on div "Proposed Valuation of Home (excluding land) * Required" at bounding box center [583, 337] width 773 height 60
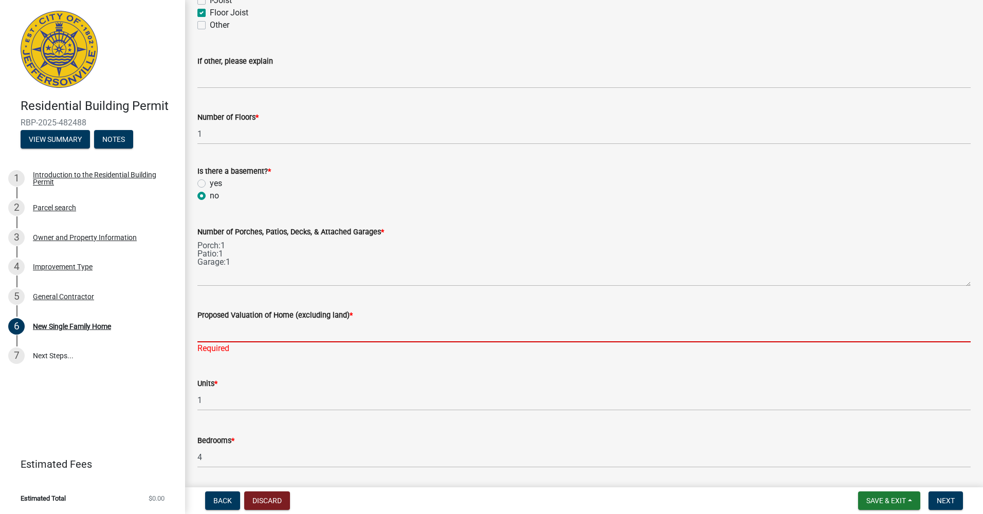
click at [235, 333] on input "Proposed Valuation of Home (excluding land) *" at bounding box center [583, 331] width 773 height 21
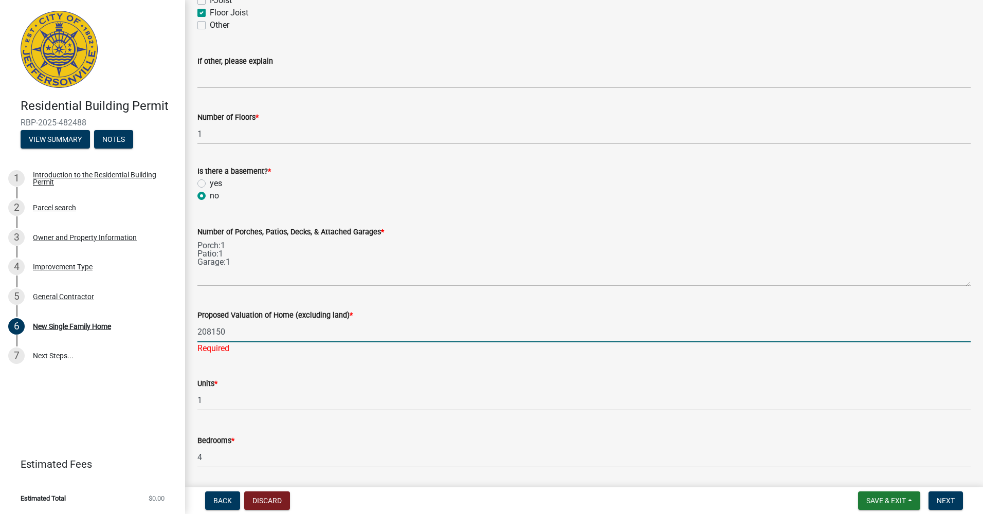
type input "208150"
click at [258, 318] on label "Proposed Valuation of Home (excluding land) *" at bounding box center [274, 315] width 155 height 7
click at [258, 321] on input "208150" at bounding box center [583, 331] width 773 height 21
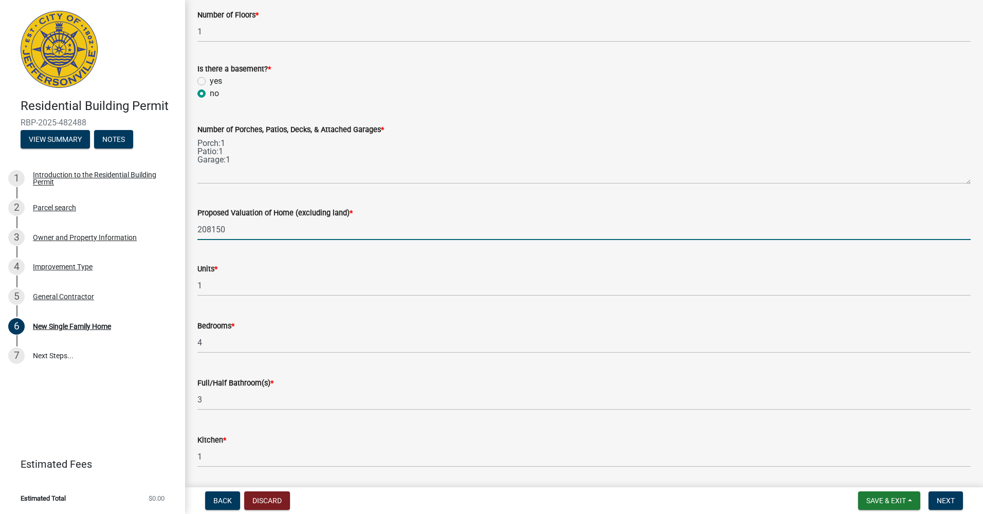
scroll to position [1286, 0]
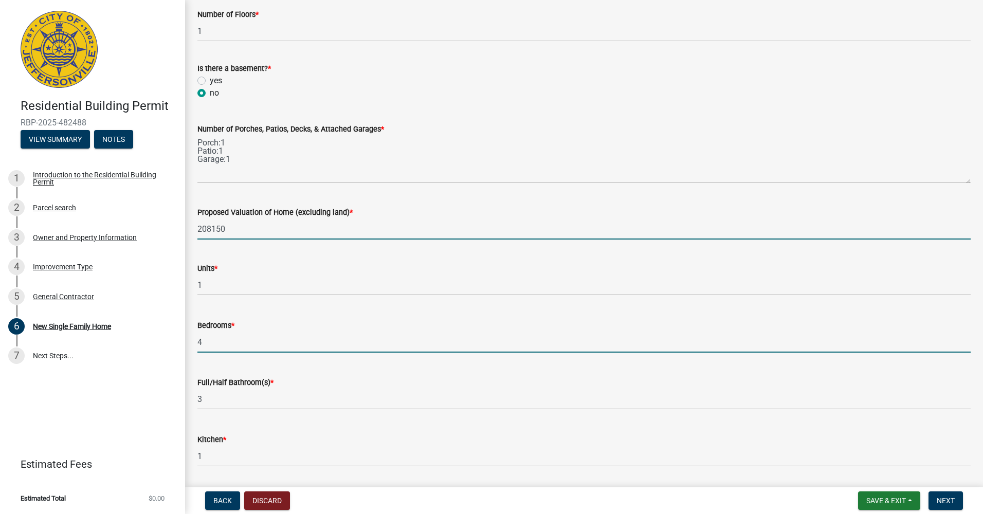
click at [259, 345] on input "4" at bounding box center [583, 342] width 773 height 21
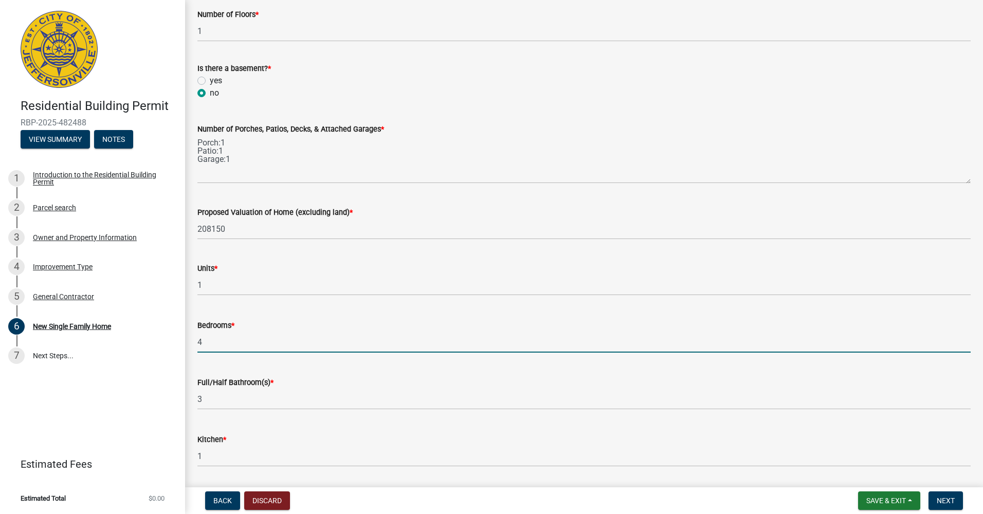
click at [259, 345] on input "4" at bounding box center [583, 342] width 773 height 21
type input "5"
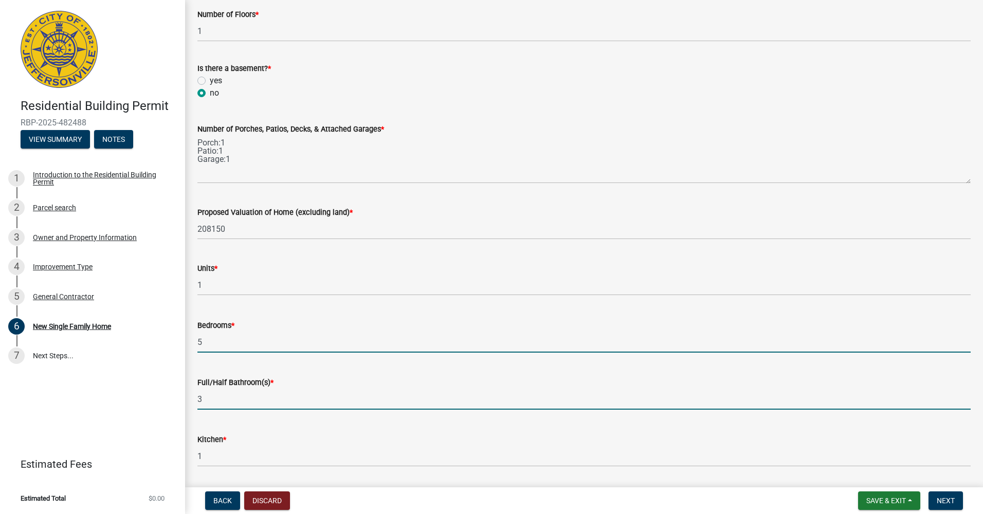
click at [255, 393] on input "3" at bounding box center [583, 399] width 773 height 21
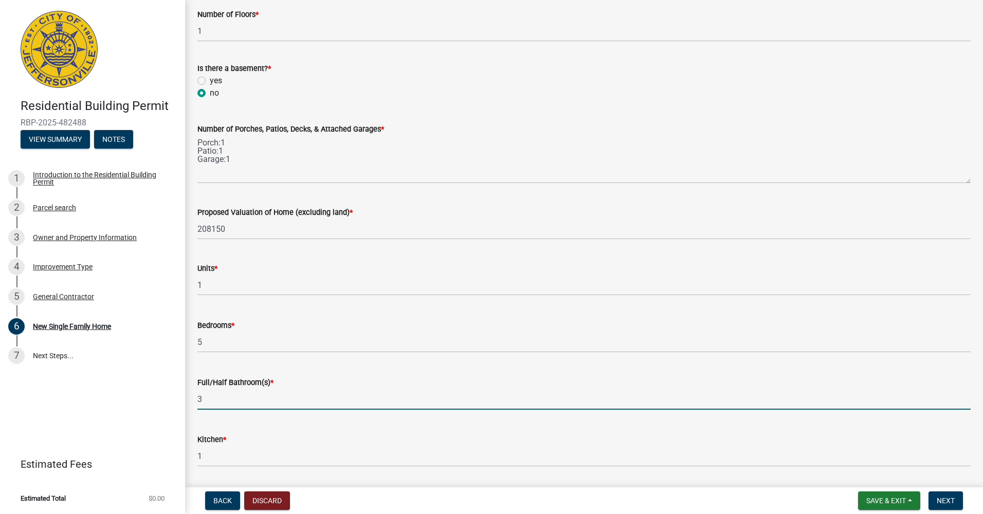
click at [255, 398] on input "3" at bounding box center [583, 399] width 773 height 21
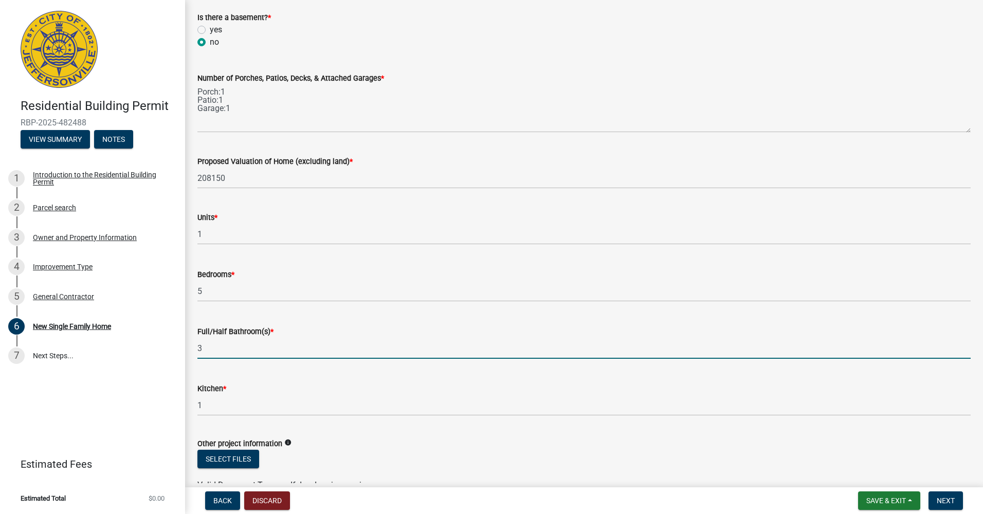
scroll to position [1394, 0]
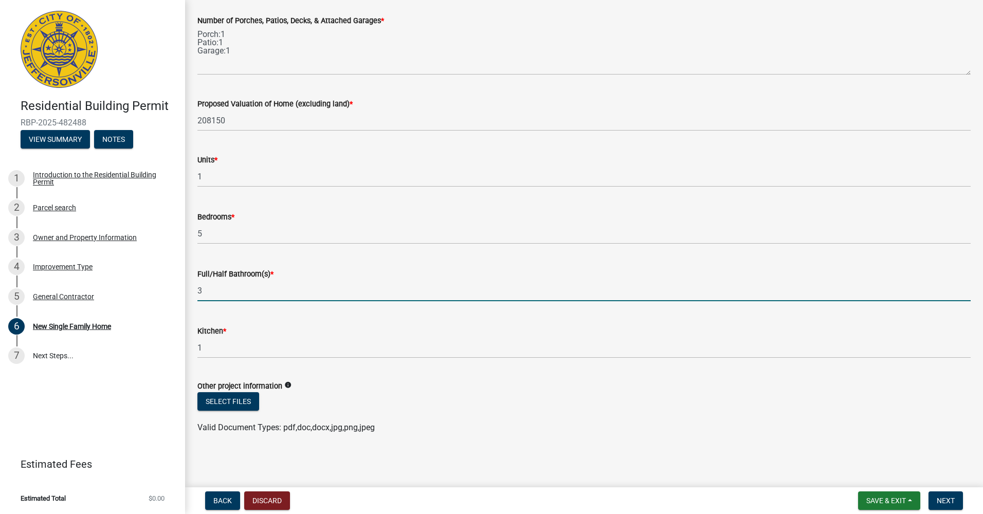
click at [331, 395] on div "Select files" at bounding box center [583, 402] width 773 height 21
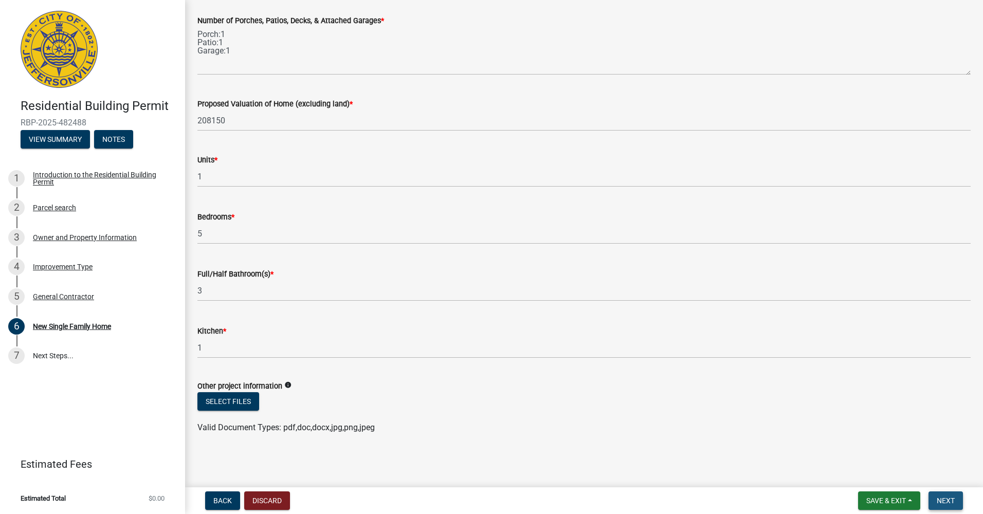
click at [955, 503] on button "Next" at bounding box center [946, 501] width 34 height 19
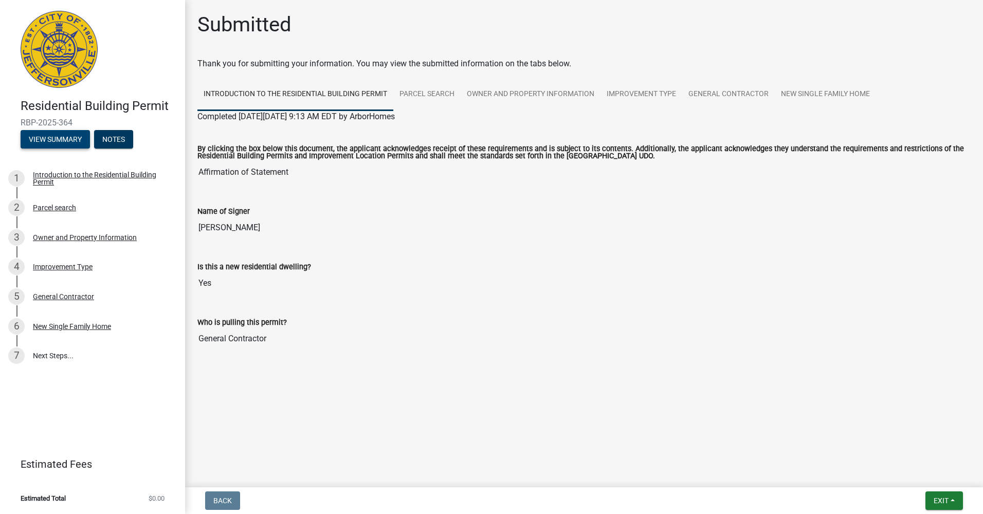
click at [53, 141] on button "View Summary" at bounding box center [55, 139] width 69 height 19
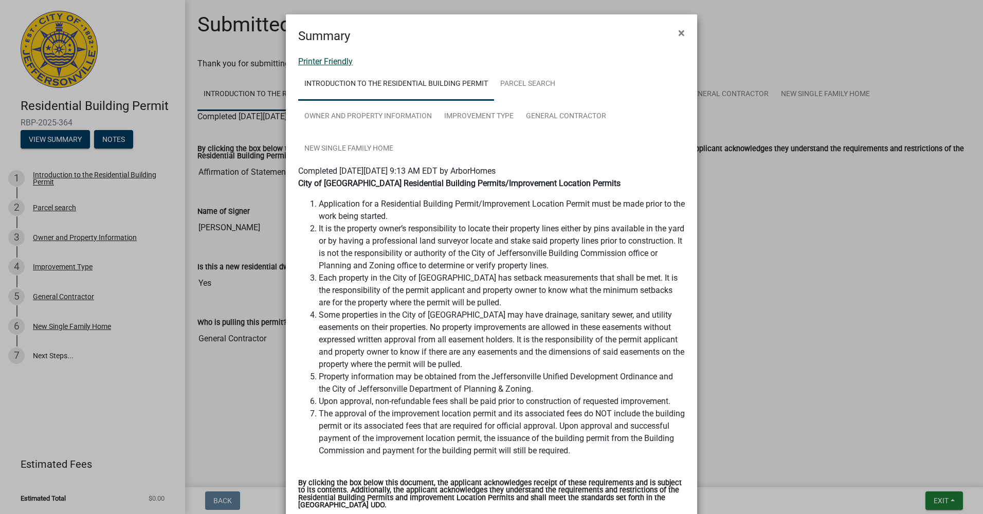
click at [327, 58] on link "Printer Friendly" at bounding box center [325, 62] width 55 height 10
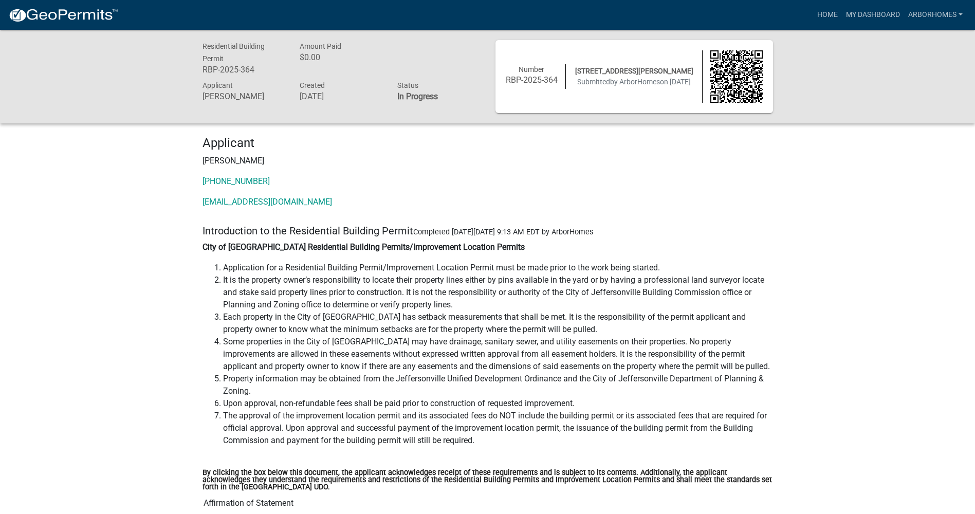
drag, startPoint x: 176, startPoint y: 343, endPoint x: 188, endPoint y: 127, distance: 216.3
click at [241, 312] on li "Each property in the City of [GEOGRAPHIC_DATA] has setback measurements that sh…" at bounding box center [498, 323] width 550 height 25
click at [347, 117] on div "Residential Building Permit RBP-2025-364 Amount Paid $0.00 Applicant Kurt Maier…" at bounding box center [487, 77] width 975 height 94
drag, startPoint x: 254, startPoint y: 70, endPoint x: 203, endPoint y: 68, distance: 51.5
click at [203, 68] on h6 "RBP-2025-364" at bounding box center [244, 70] width 82 height 10
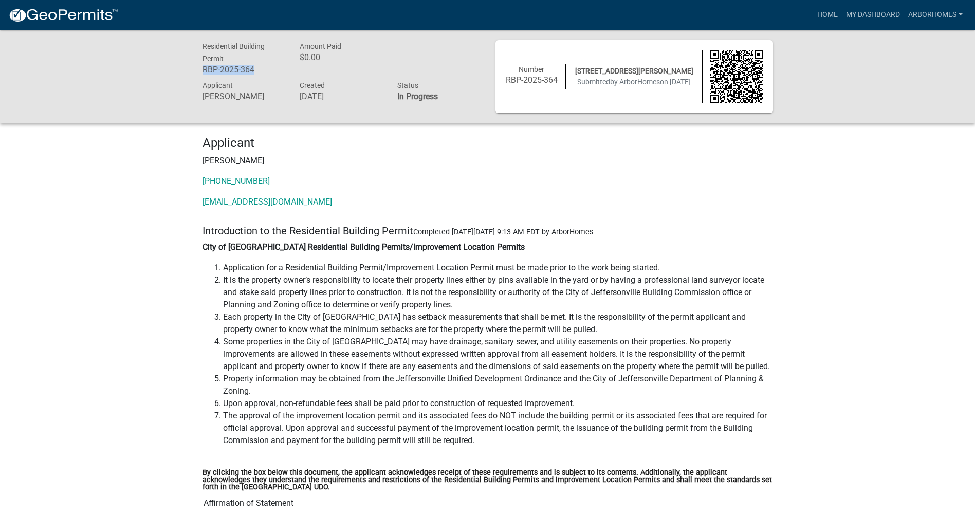
copy h6 "RBP-2025-364"
